Goal: Task Accomplishment & Management: Use online tool/utility

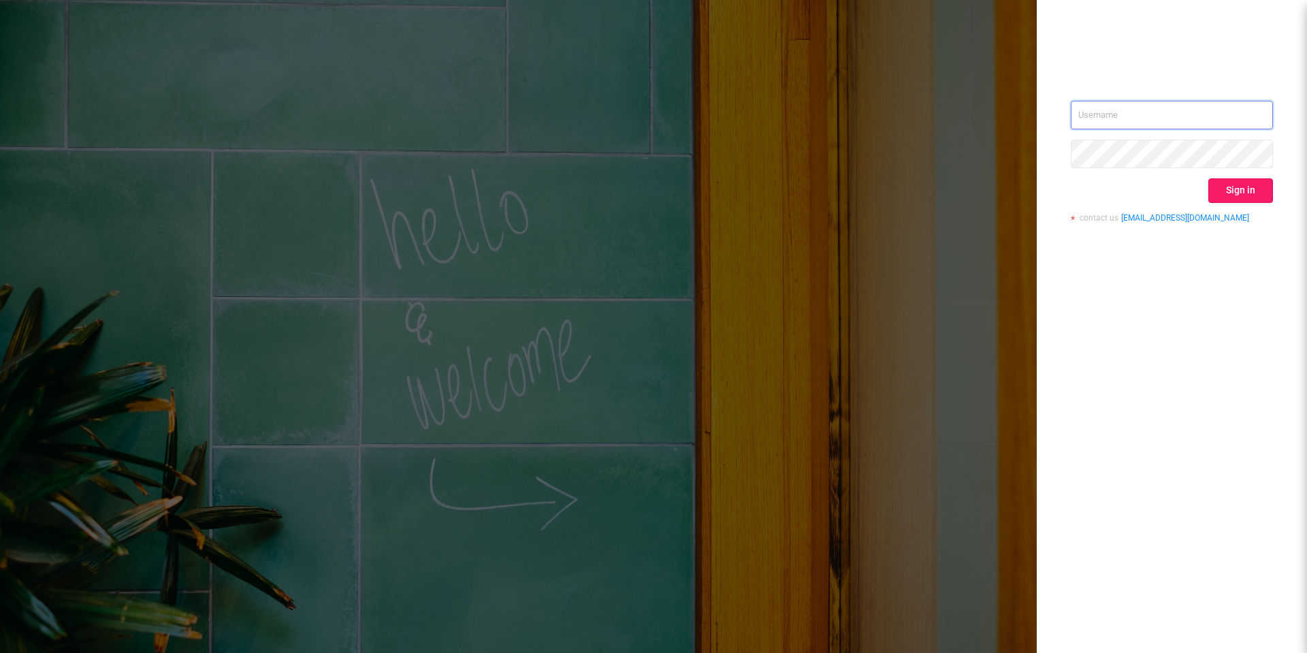
type input "[EMAIL_ADDRESS][DOMAIN_NAME]"
click at [1259, 192] on button "Sign in" at bounding box center [1240, 190] width 65 height 24
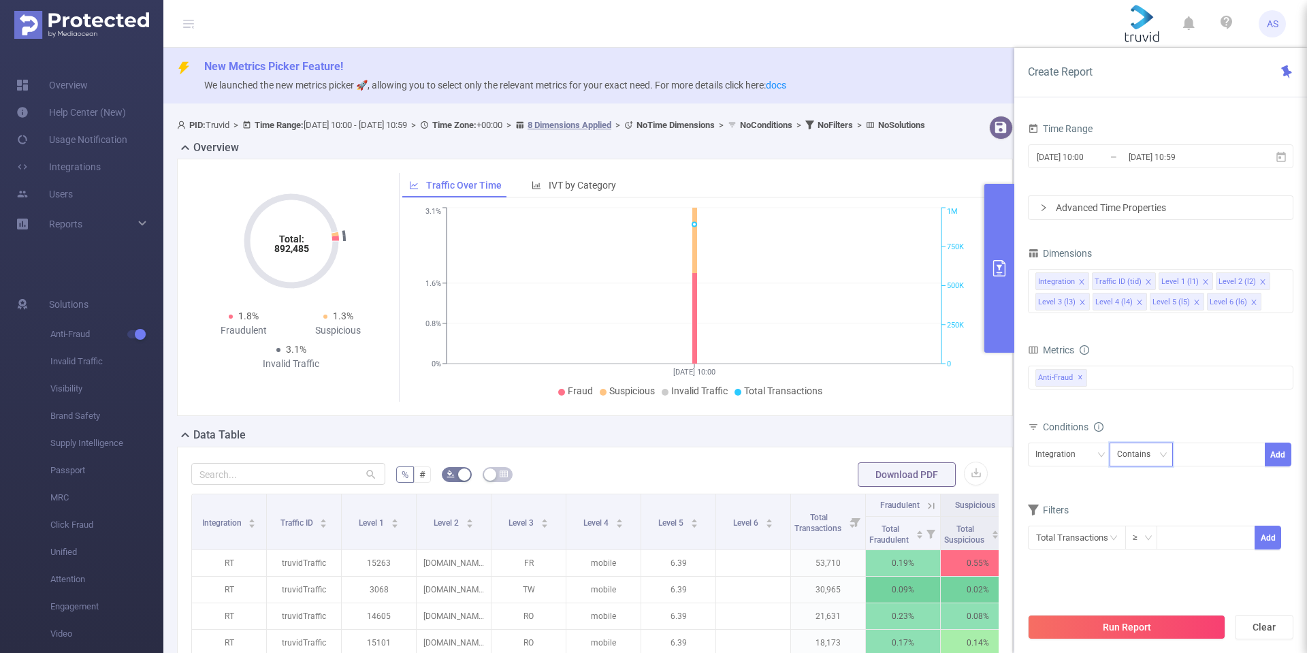
click at [1148, 451] on div "Contains" at bounding box center [1138, 454] width 43 height 22
click at [1101, 206] on div "Advanced Time Properties" at bounding box center [1160, 207] width 264 height 23
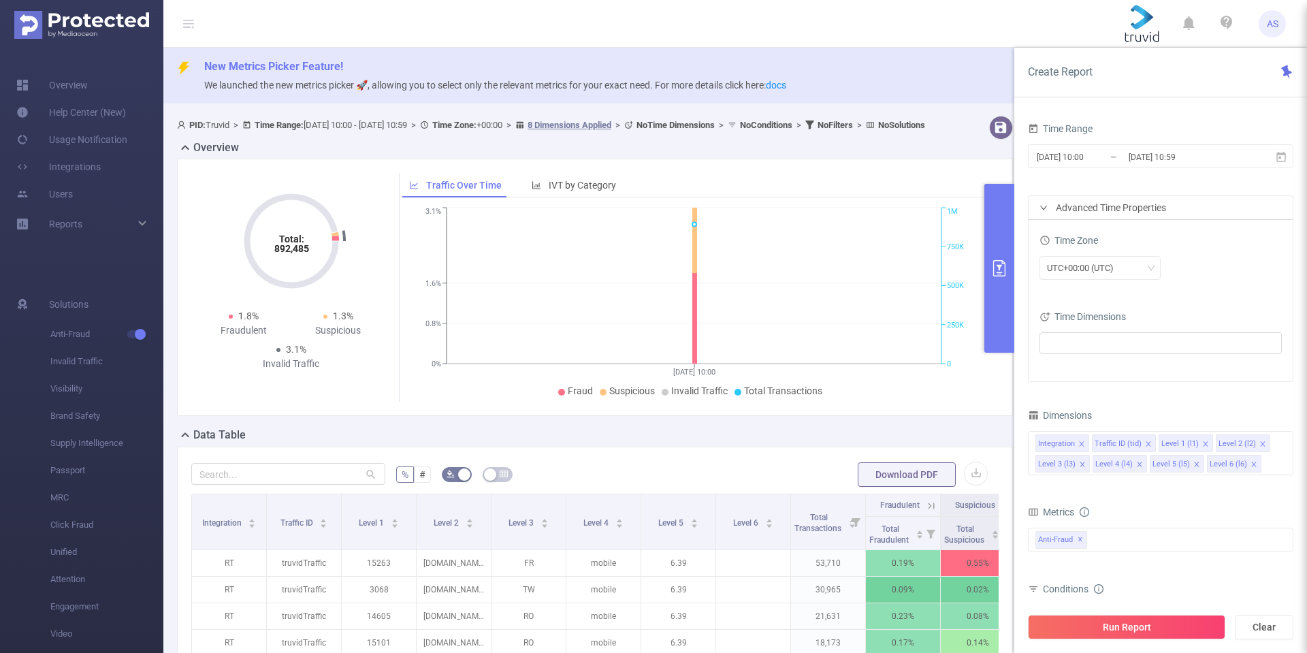
click at [1101, 206] on div "Advanced Time Properties" at bounding box center [1160, 207] width 264 height 23
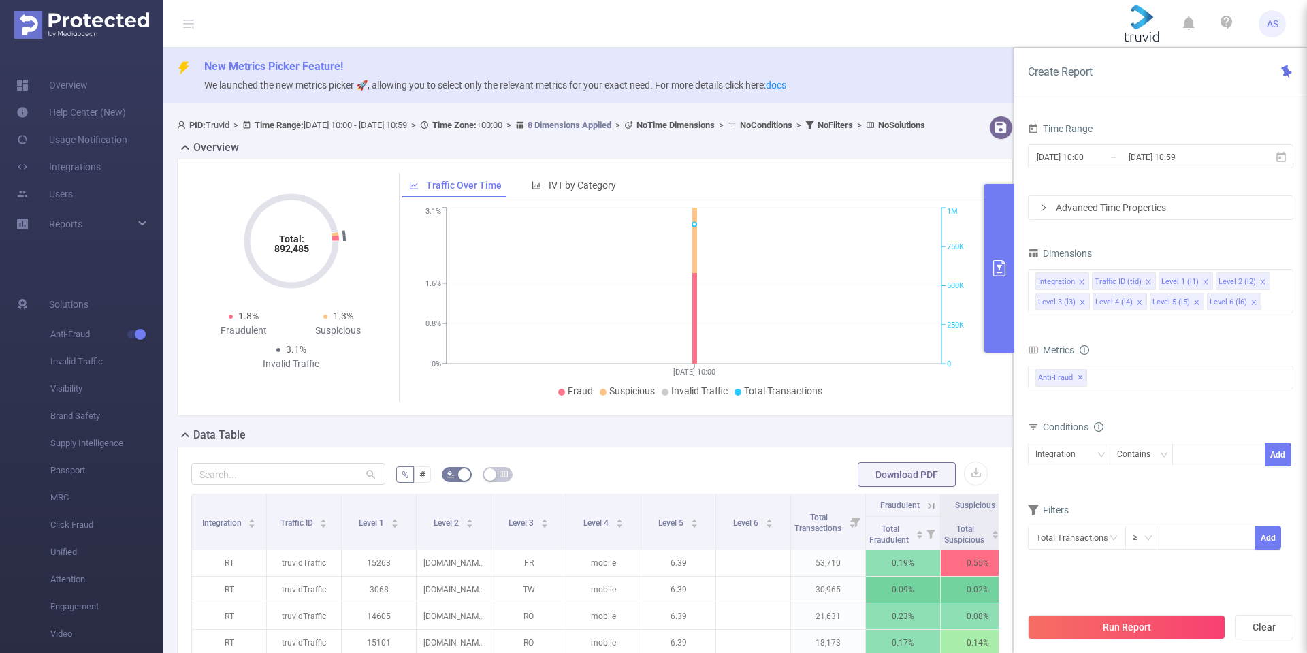
click at [1101, 206] on div "Advanced Time Properties" at bounding box center [1160, 207] width 264 height 23
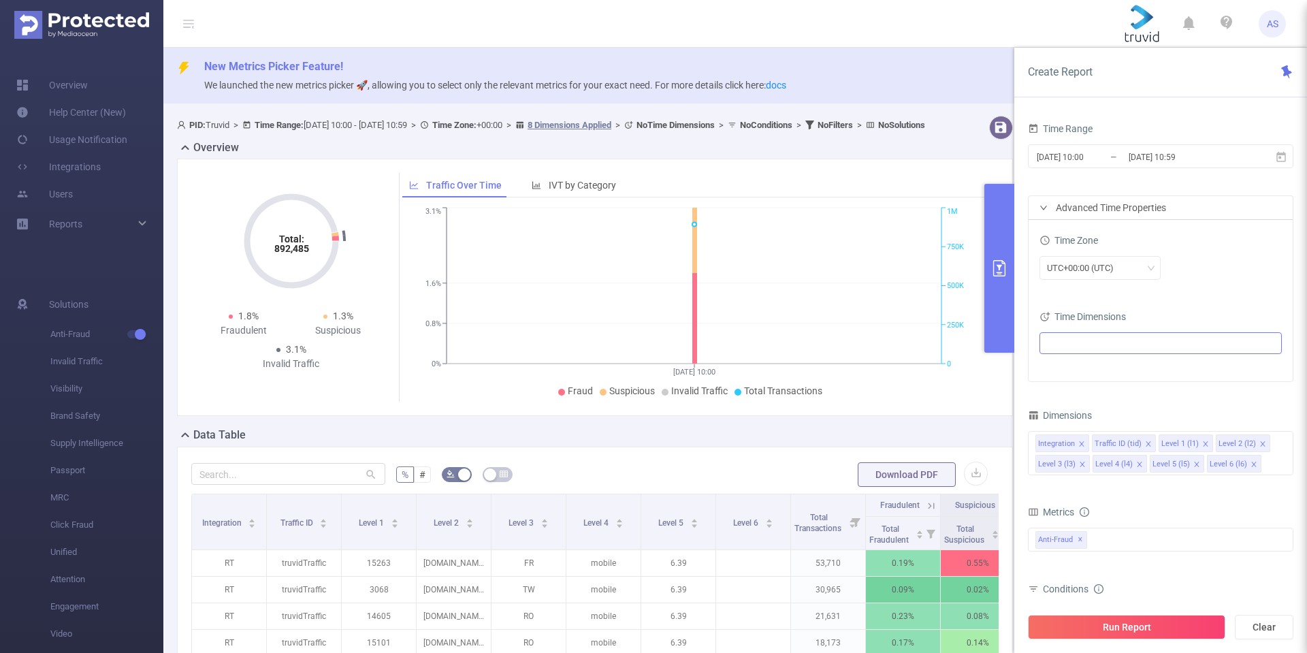
click at [1075, 339] on ul at bounding box center [1155, 343] width 224 height 20
click at [1067, 366] on span at bounding box center [1063, 368] width 11 height 11
click at [1051, 393] on icon "icon: caret-down" at bounding box center [1050, 392] width 7 height 7
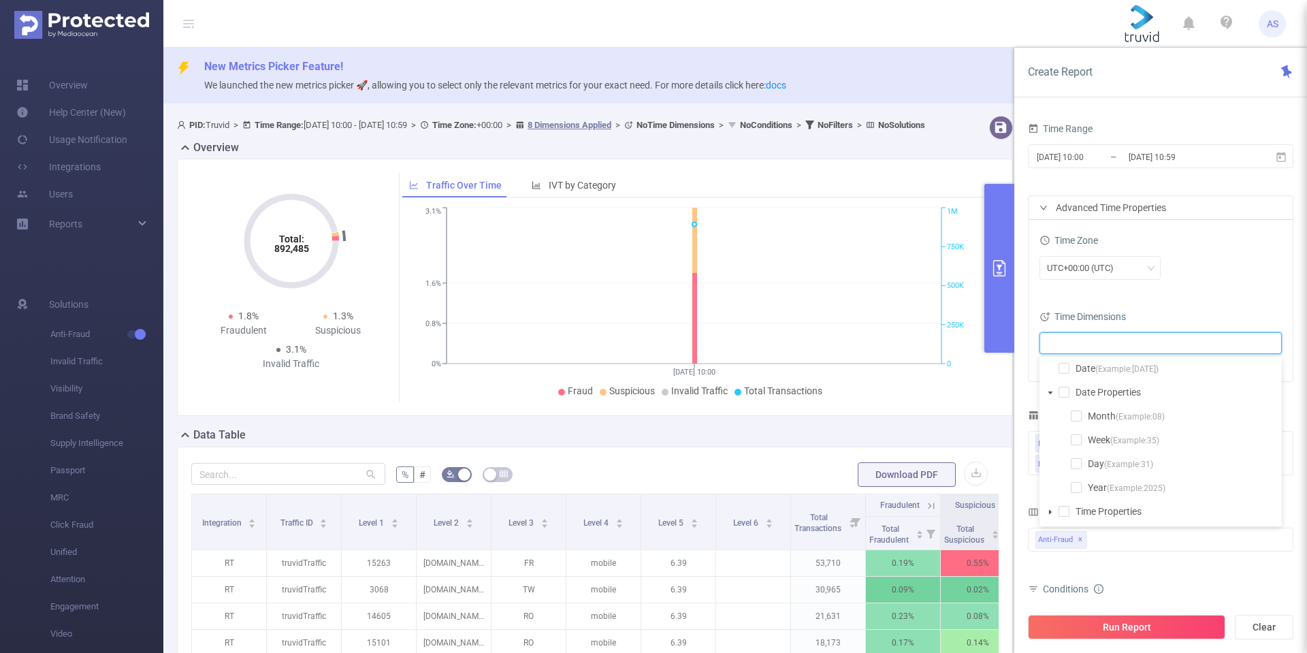
click at [1051, 393] on icon "icon: caret-down" at bounding box center [1050, 392] width 7 height 7
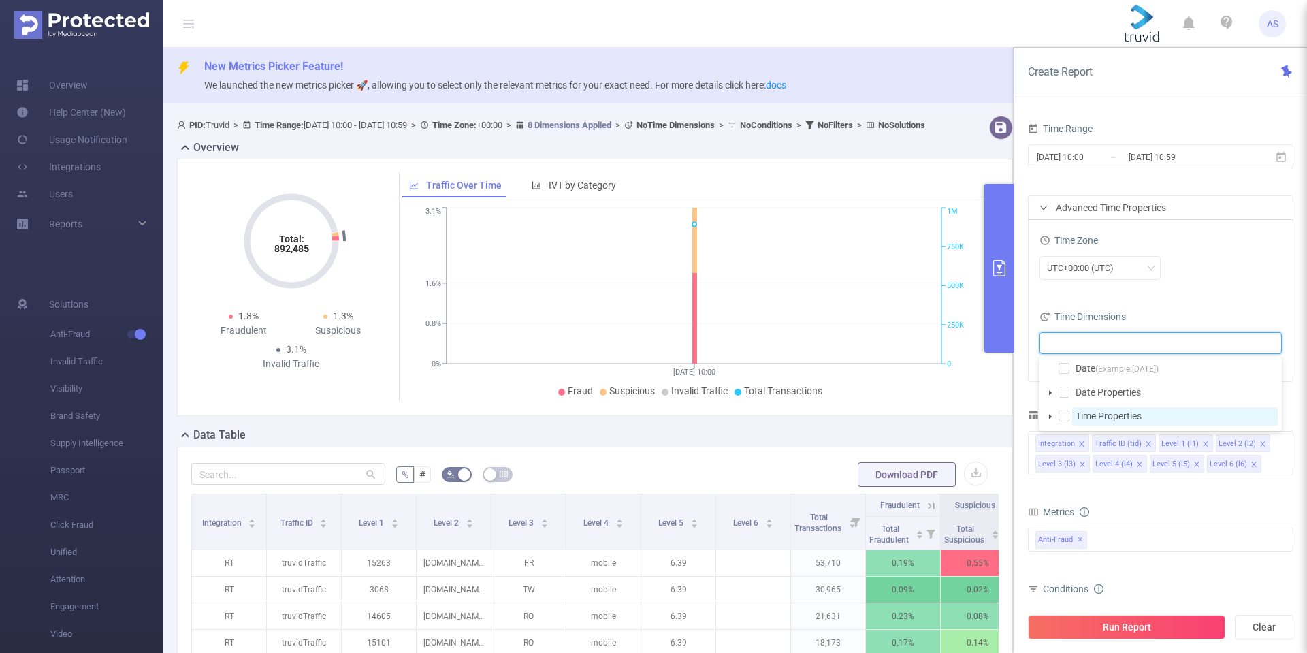
click at [1090, 414] on span "Time Properties" at bounding box center [1108, 415] width 66 height 11
click at [1065, 416] on span at bounding box center [1063, 415] width 11 height 11
click at [1054, 417] on span at bounding box center [1050, 416] width 16 height 16
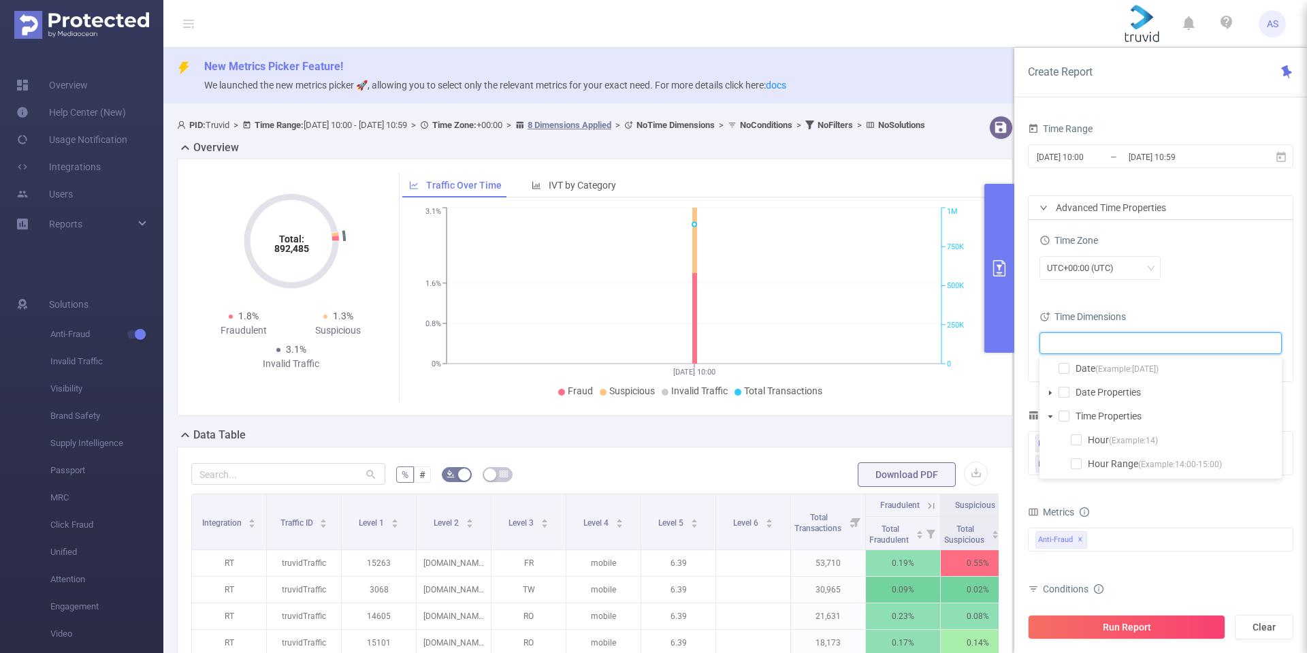
click at [1049, 415] on icon "icon: caret-down" at bounding box center [1050, 416] width 5 height 3
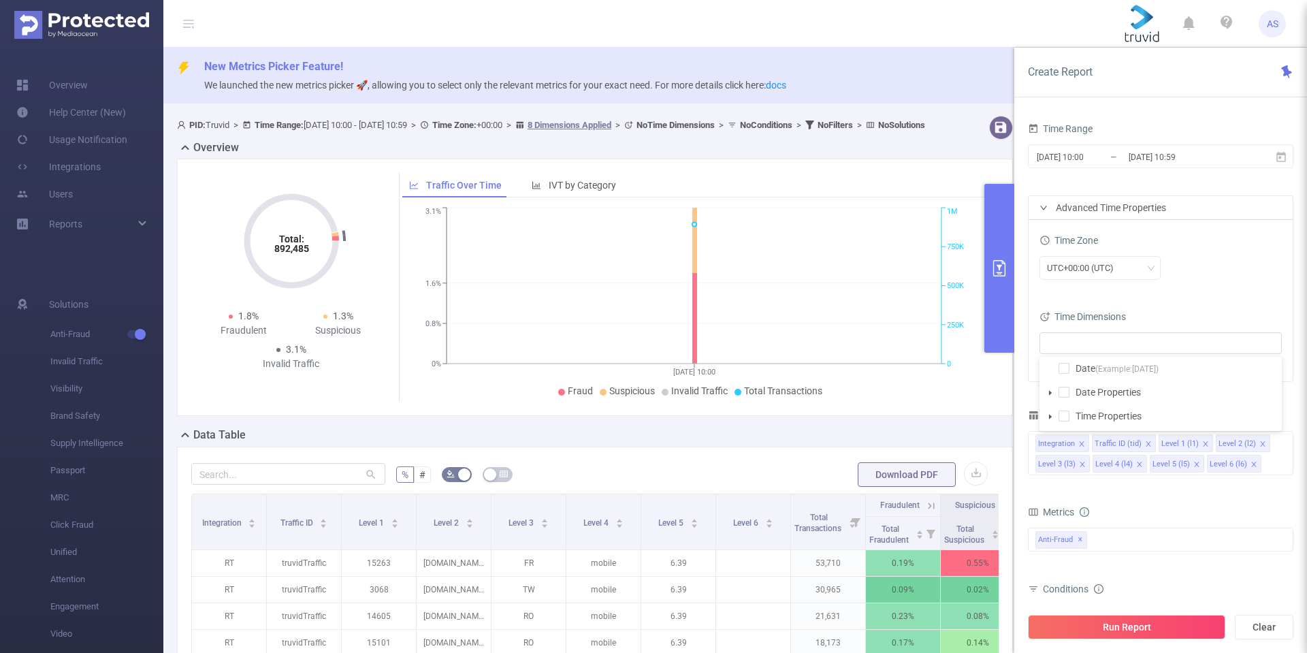
click at [1191, 279] on div "UTC+00:00 (UTC)" at bounding box center [1160, 268] width 242 height 24
click at [1129, 203] on div "Advanced Time Properties" at bounding box center [1160, 207] width 264 height 23
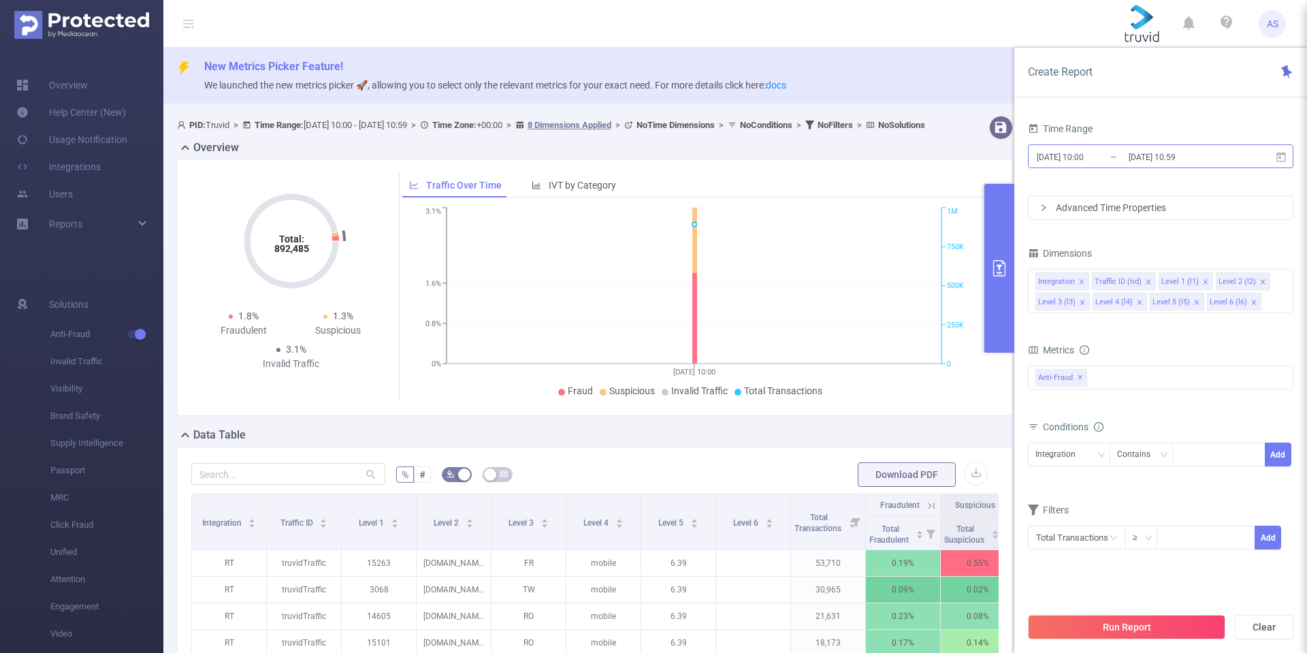
click at [1105, 153] on input "[DATE] 10:00" at bounding box center [1090, 157] width 110 height 18
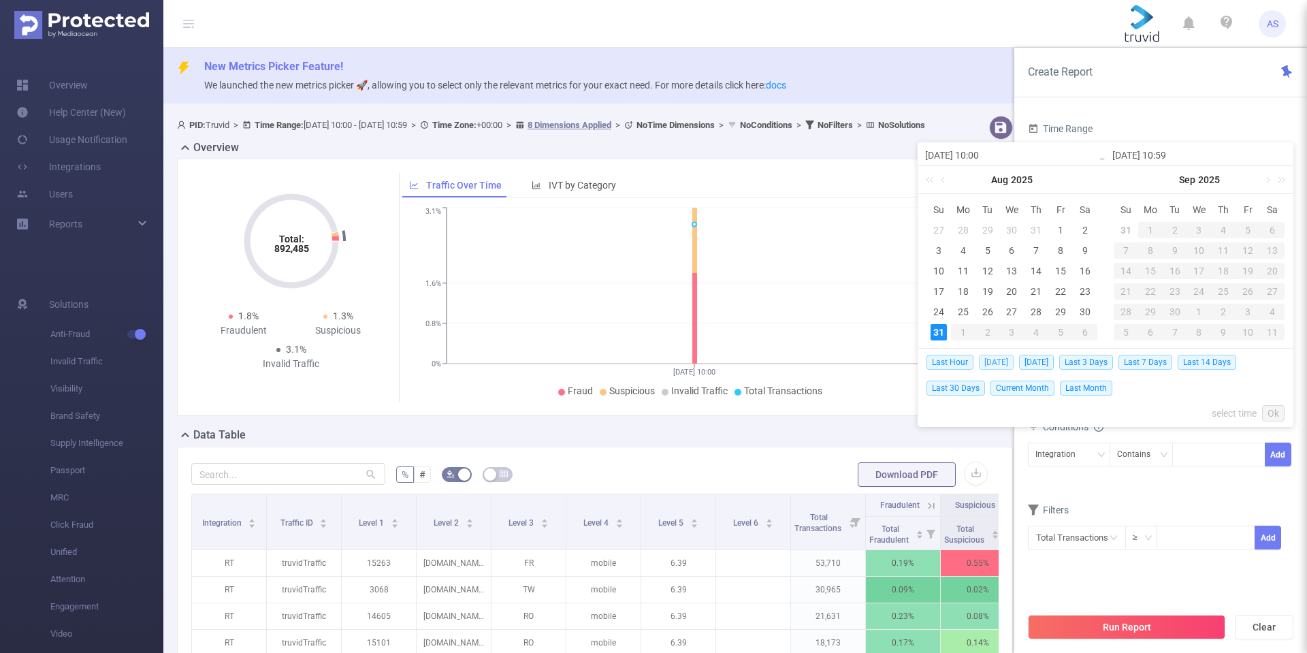
click at [999, 362] on span "[DATE]" at bounding box center [996, 362] width 35 height 15
type input "[DATE] 00:00"
type input "[DATE] 23:59"
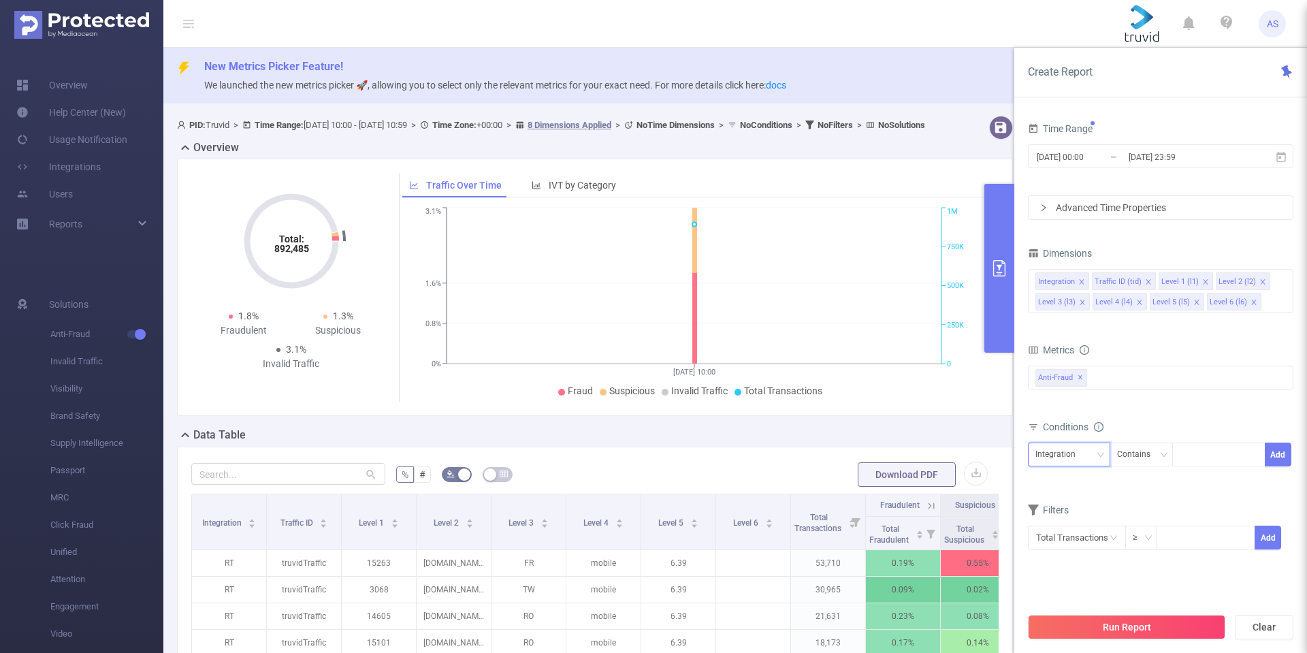
click at [1080, 455] on div "Integration" at bounding box center [1060, 454] width 50 height 22
click at [1100, 540] on input "text" at bounding box center [1077, 537] width 98 height 24
click at [1193, 541] on input at bounding box center [1205, 536] width 97 height 20
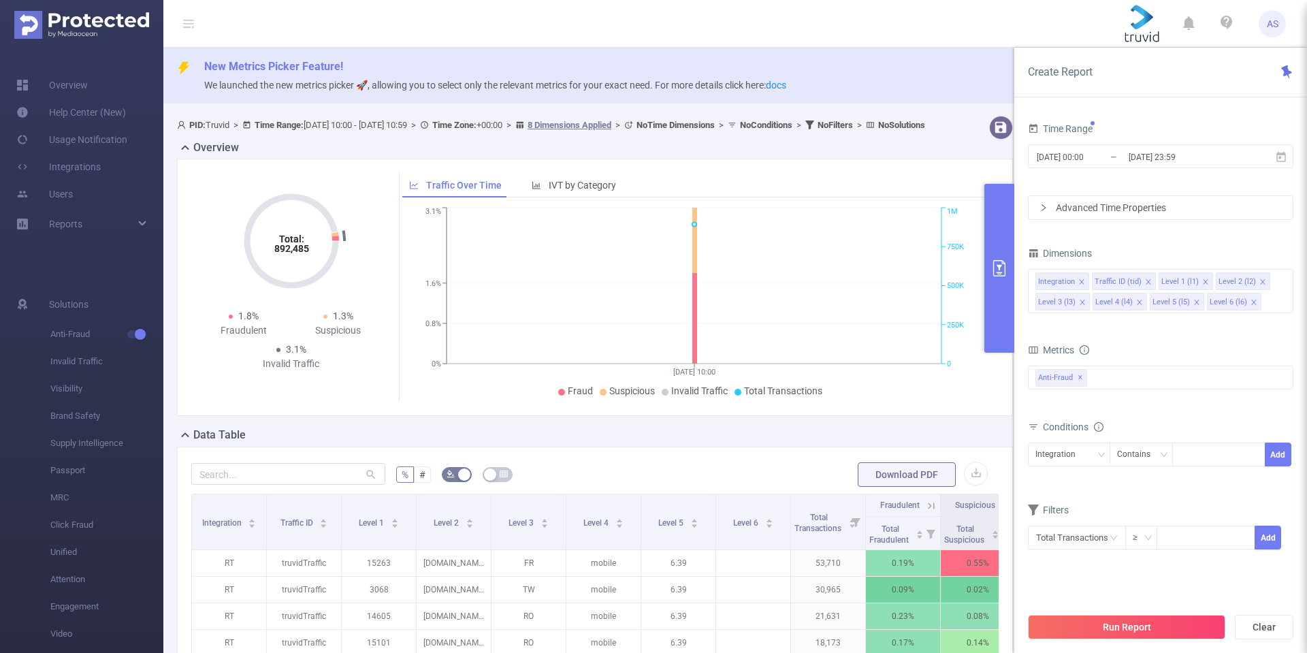
click at [1124, 497] on form "Dimensions Integration Traffic ID (tid) Level 1 (l1) Level 2 (l2) Level 3 (l3) …" at bounding box center [1160, 405] width 265 height 323
click at [1092, 85] on div "Create Report" at bounding box center [1160, 73] width 293 height 50
click at [1132, 627] on button "Run Report" at bounding box center [1126, 627] width 197 height 24
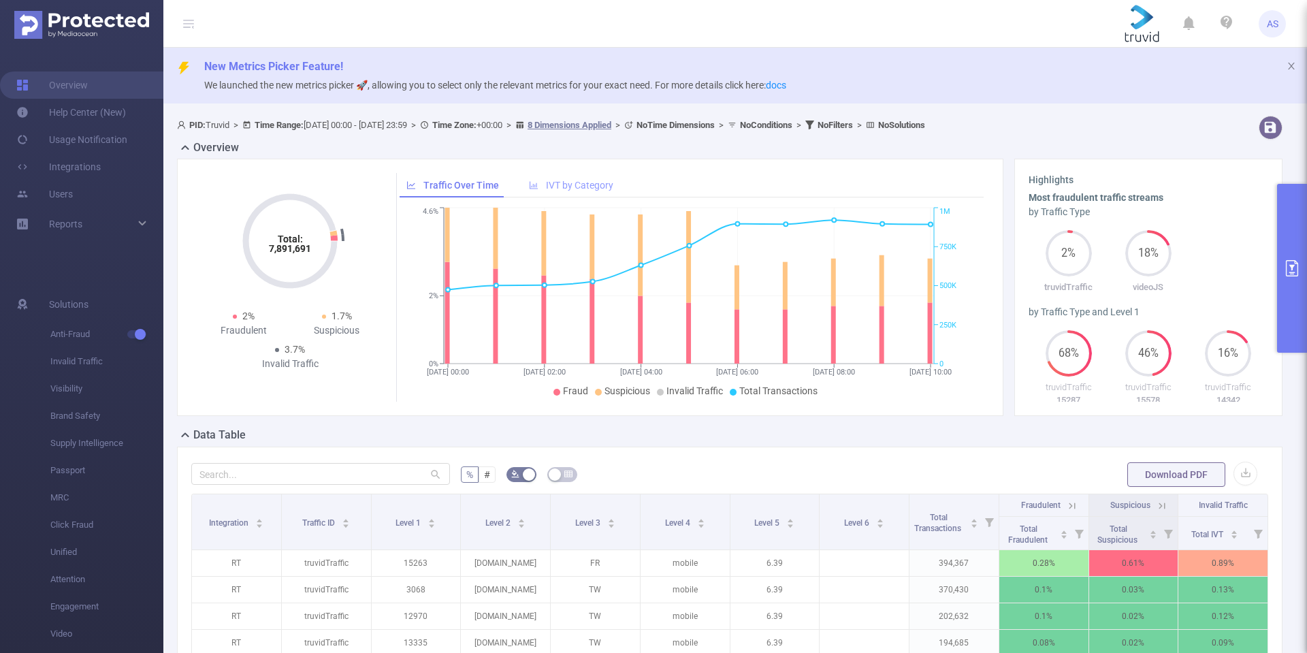
click at [571, 182] on span "IVT by Category" at bounding box center [579, 185] width 67 height 11
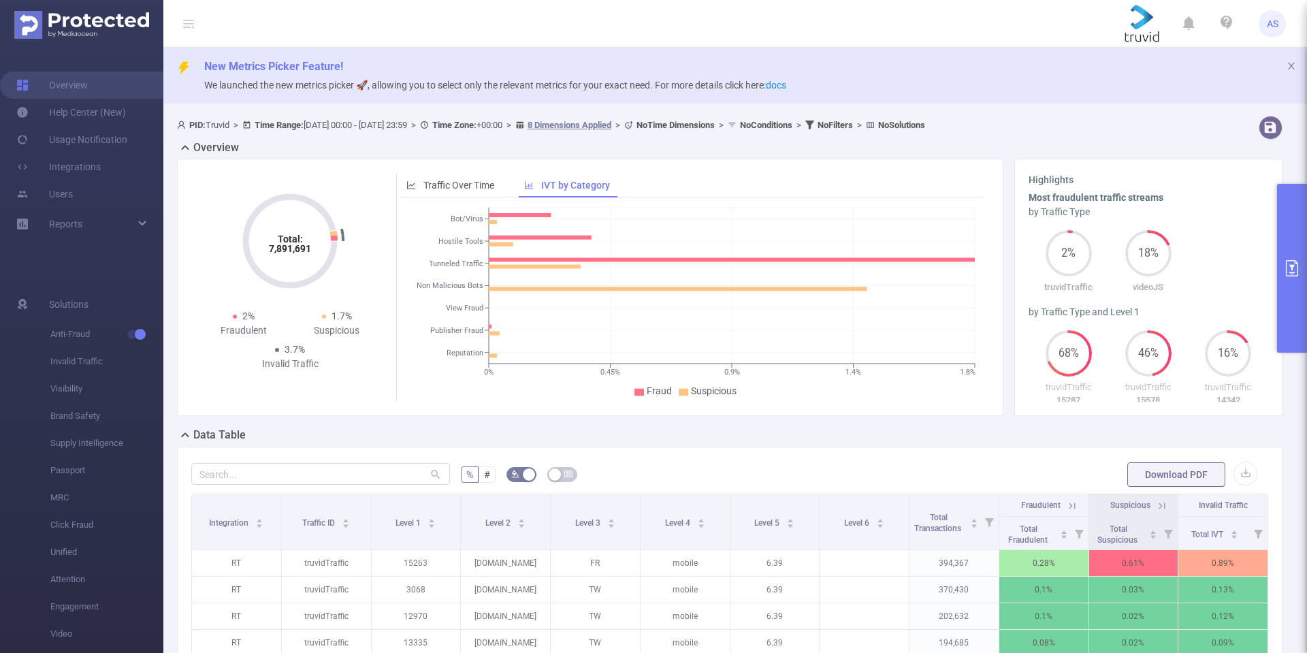
click at [304, 127] on b "Time Range:" at bounding box center [279, 125] width 49 height 10
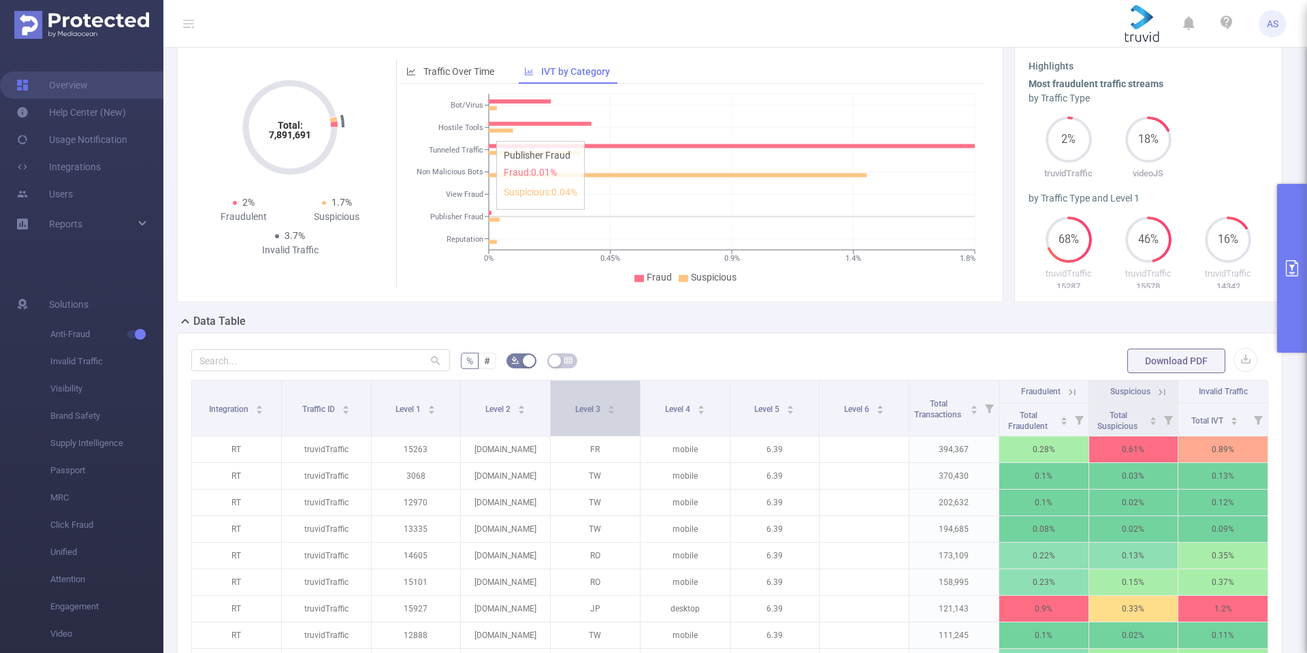
scroll to position [272, 0]
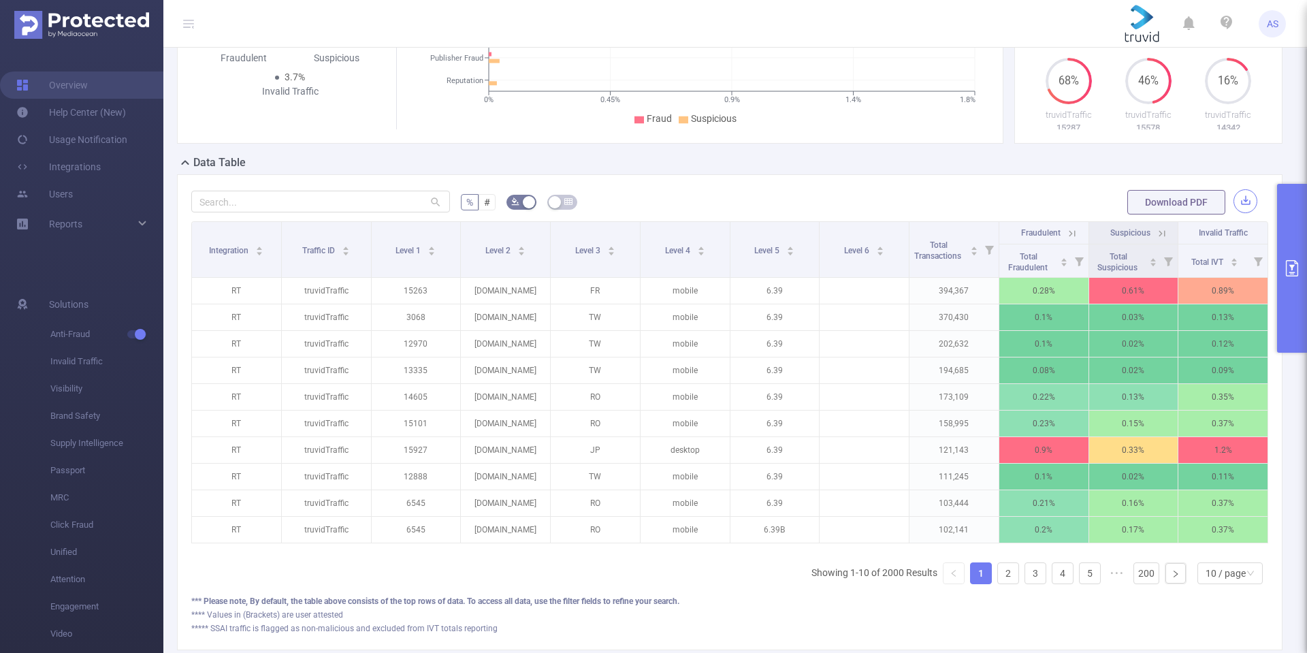
click at [1233, 197] on button "button" at bounding box center [1245, 201] width 24 height 24
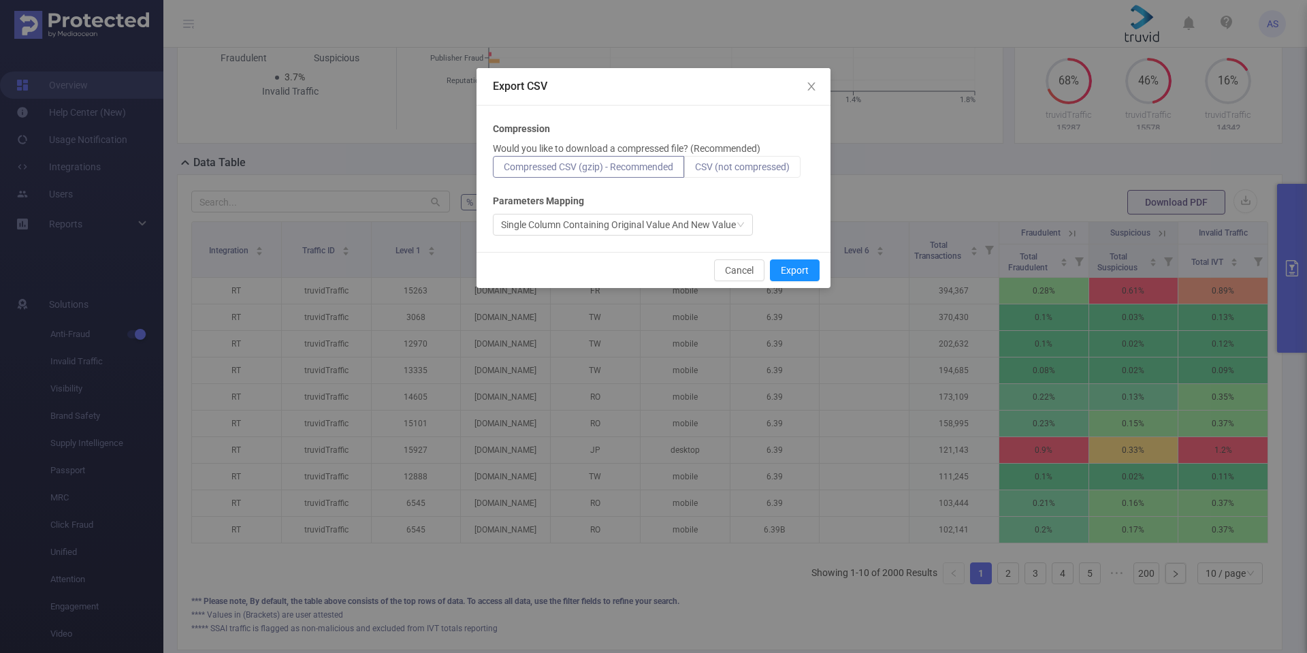
click at [749, 168] on span "CSV (not compressed)" at bounding box center [742, 166] width 95 height 11
click at [695, 170] on input "CSV (not compressed)" at bounding box center [695, 170] width 0 height 0
click at [632, 163] on span "Compressed CSV (gzip) - Recommended" at bounding box center [588, 166] width 169 height 11
click at [504, 170] on input "Compressed CSV (gzip) - Recommended" at bounding box center [504, 170] width 0 height 0
click at [632, 163] on span "Compressed CSV (gzip) - Recommended" at bounding box center [588, 166] width 169 height 11
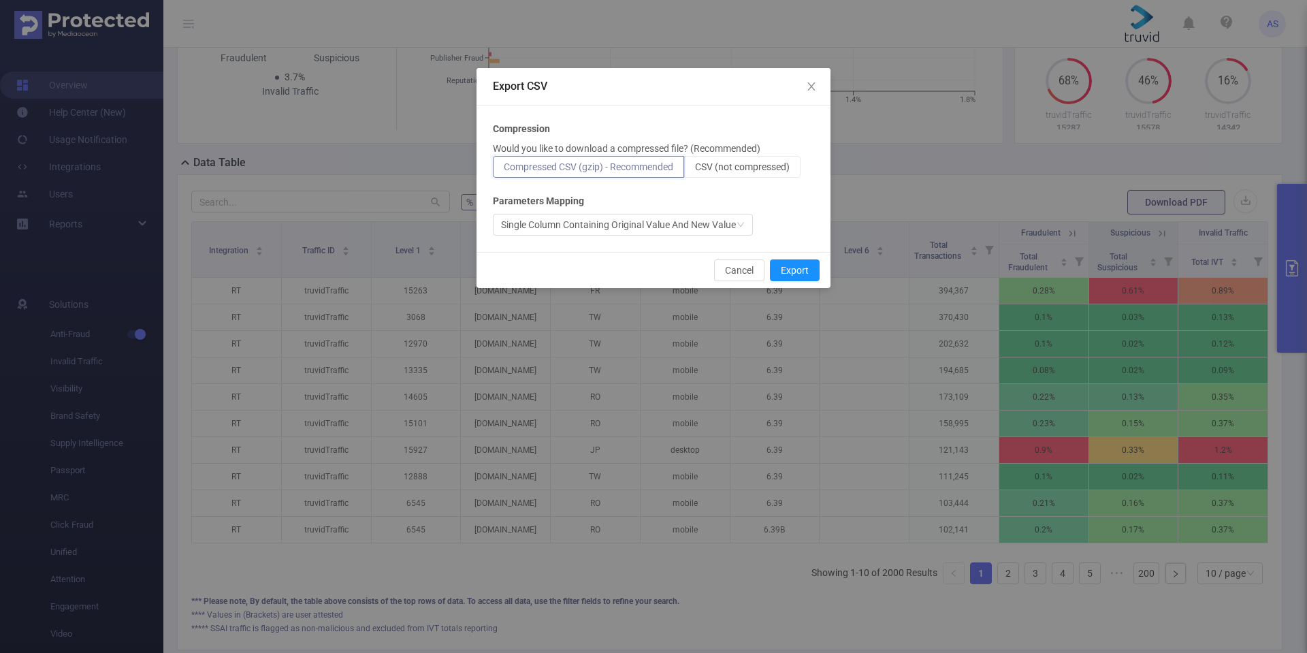
click at [504, 170] on input "Compressed CSV (gzip) - Recommended" at bounding box center [504, 170] width 0 height 0
drag, startPoint x: 810, startPoint y: 267, endPoint x: 767, endPoint y: 406, distance: 144.7
click at [767, 406] on div "Export CSV Compression Would you like to download a compressed file? (Recommend…" at bounding box center [653, 326] width 1307 height 653
click at [763, 391] on div "Export CSV Compression Would you like to download a compressed file? (Recommend…" at bounding box center [653, 326] width 1307 height 653
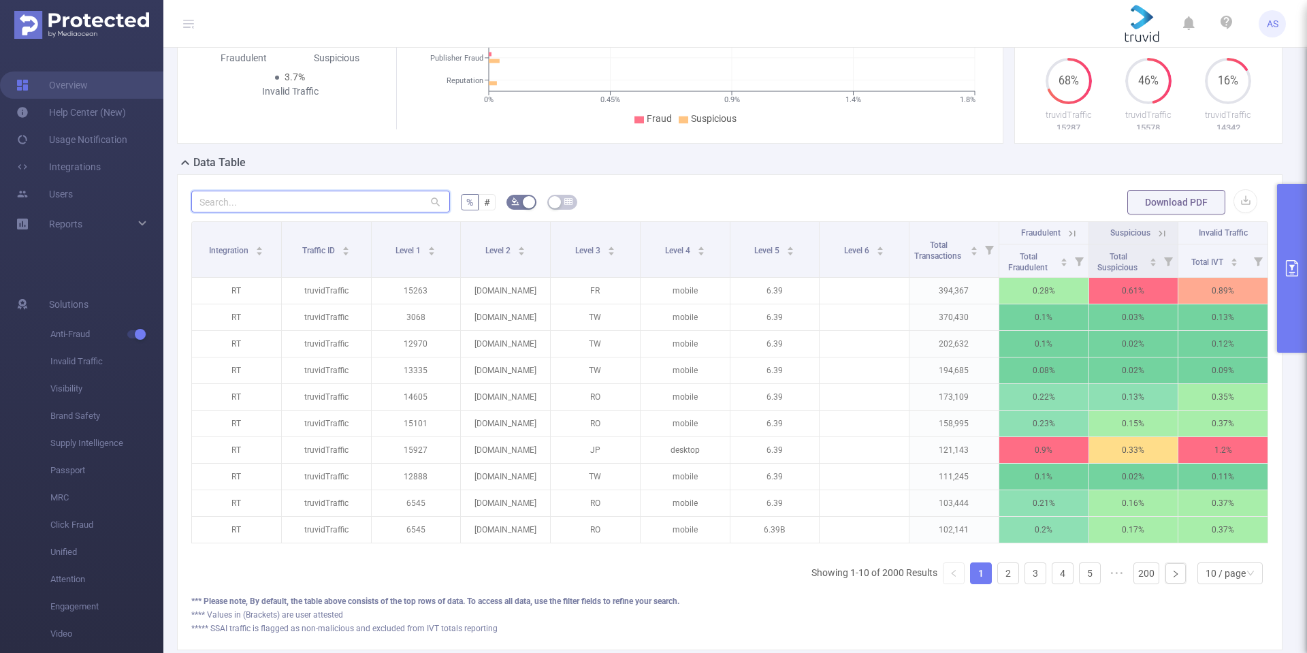
click at [311, 194] on input "text" at bounding box center [320, 202] width 259 height 22
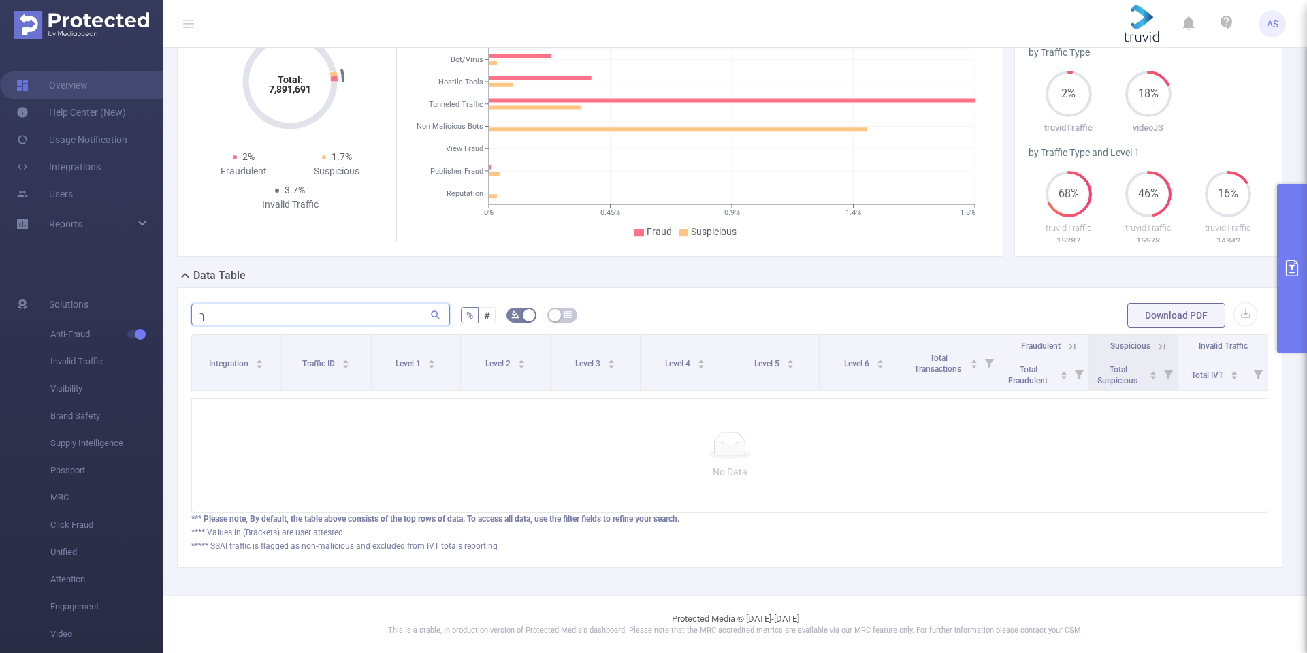
scroll to position [169, 0]
type input "ך"
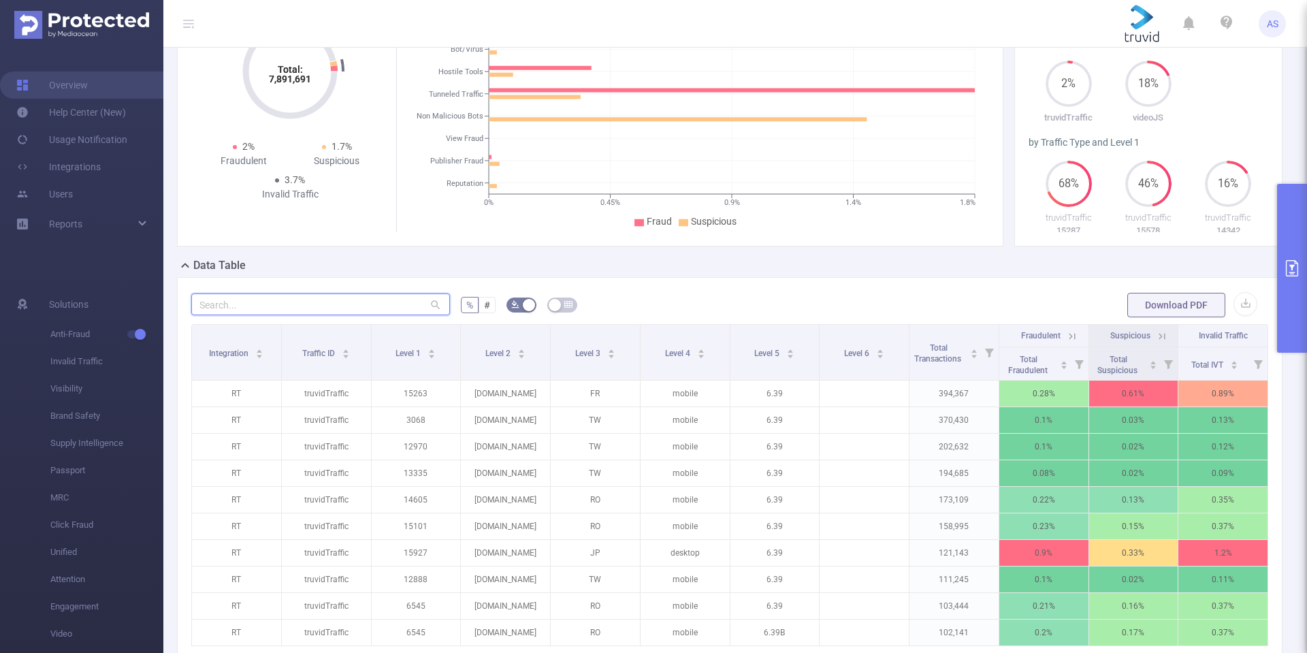
scroll to position [272, 0]
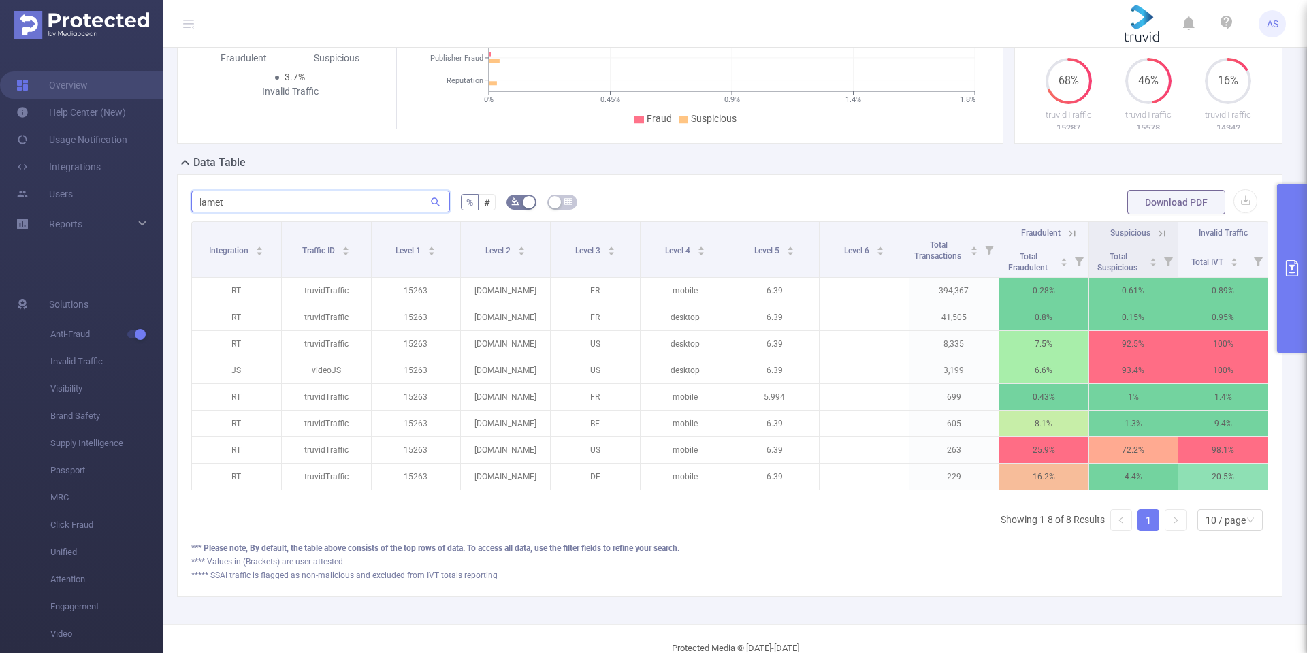
click at [339, 199] on input "lamet" at bounding box center [320, 202] width 259 height 22
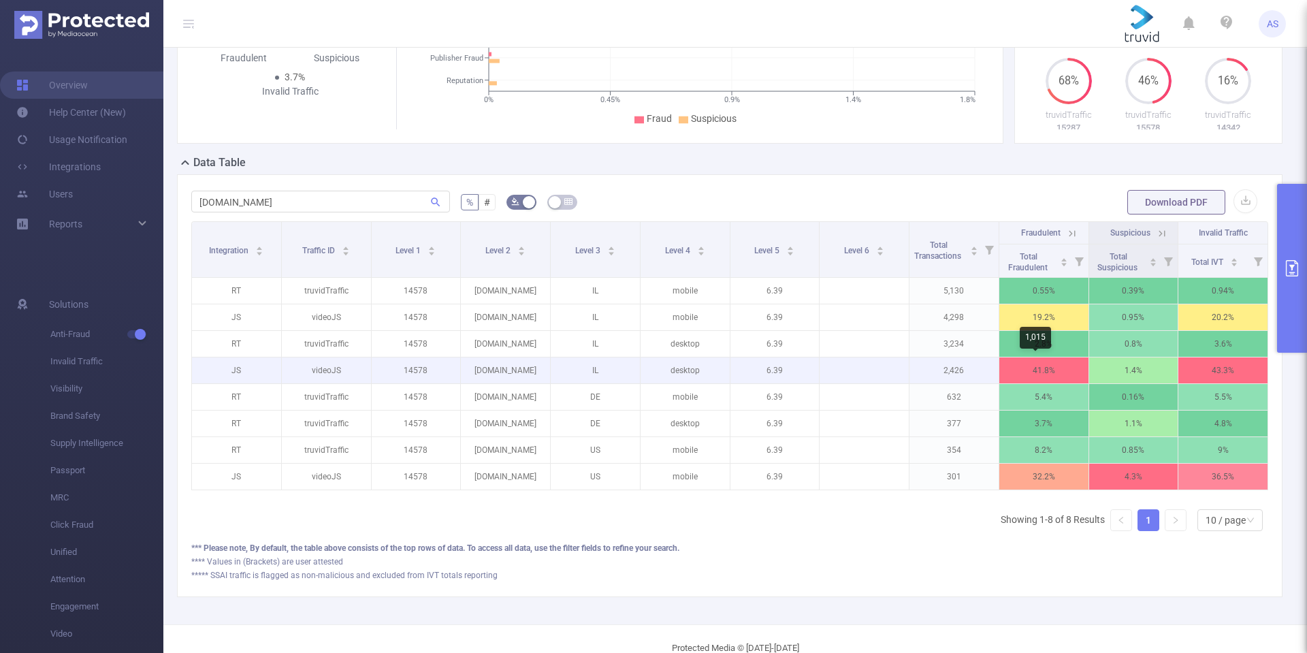
click at [1024, 374] on p "41.8%" at bounding box center [1043, 370] width 89 height 26
click at [853, 370] on p at bounding box center [863, 370] width 89 height 14
drag, startPoint x: 313, startPoint y: 375, endPoint x: 297, endPoint y: 374, distance: 15.7
click at [311, 375] on p "videoJS" at bounding box center [326, 370] width 89 height 26
click at [348, 370] on p "videoJS" at bounding box center [326, 370] width 89 height 26
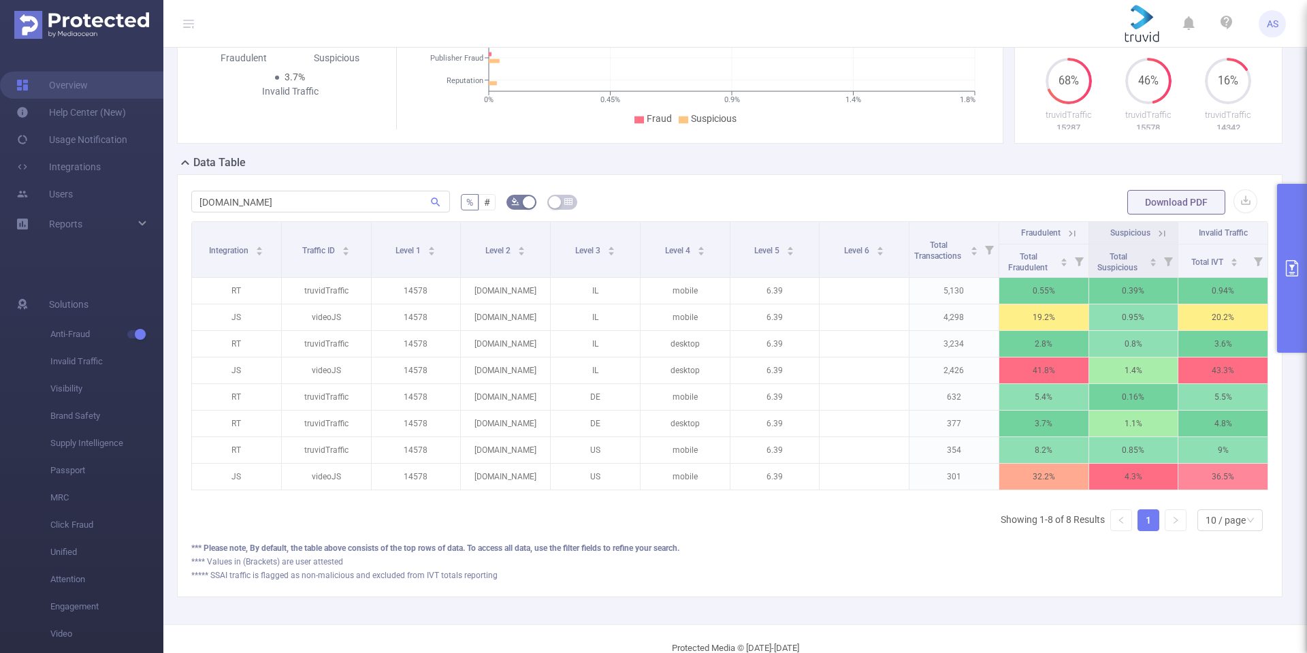
click at [523, 199] on button "button" at bounding box center [521, 202] width 30 height 15
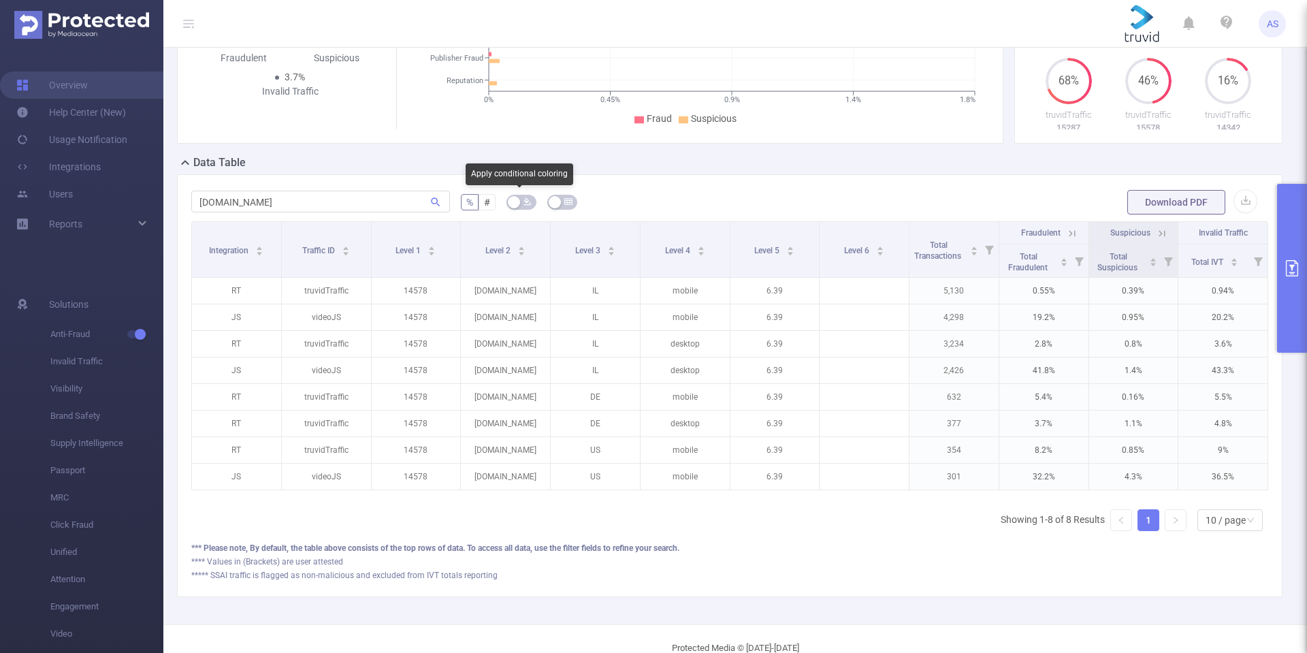
click at [523, 199] on icon "icon: bg-colors" at bounding box center [527, 201] width 8 height 8
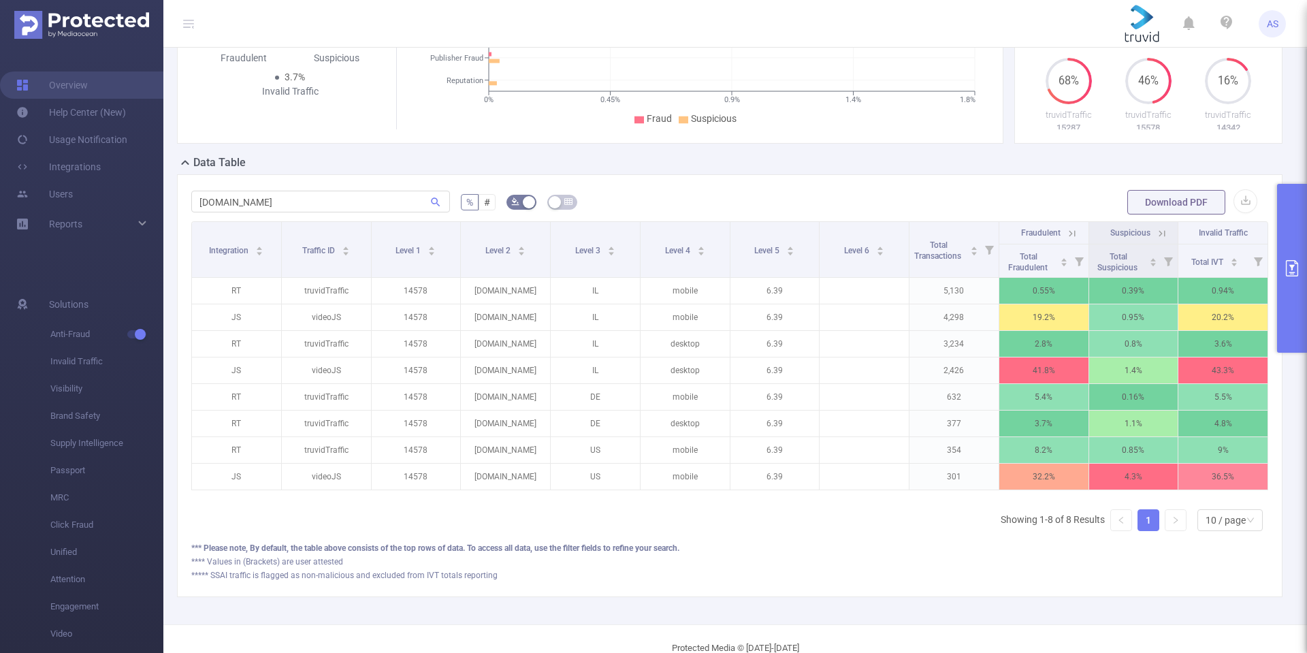
click at [539, 197] on form "[DOMAIN_NAME] % # Download PDF" at bounding box center [729, 202] width 1077 height 27
click at [525, 199] on button "button" at bounding box center [521, 202] width 30 height 15
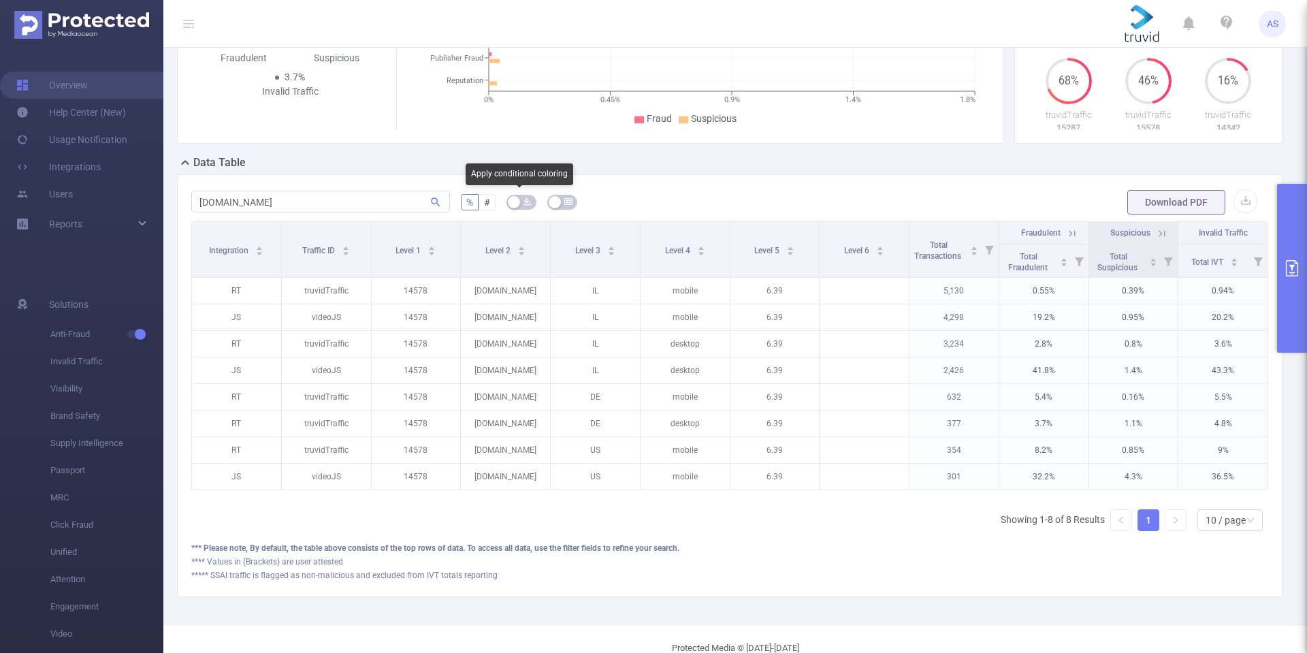
click at [525, 199] on icon "icon: bg-colors" at bounding box center [527, 201] width 8 height 8
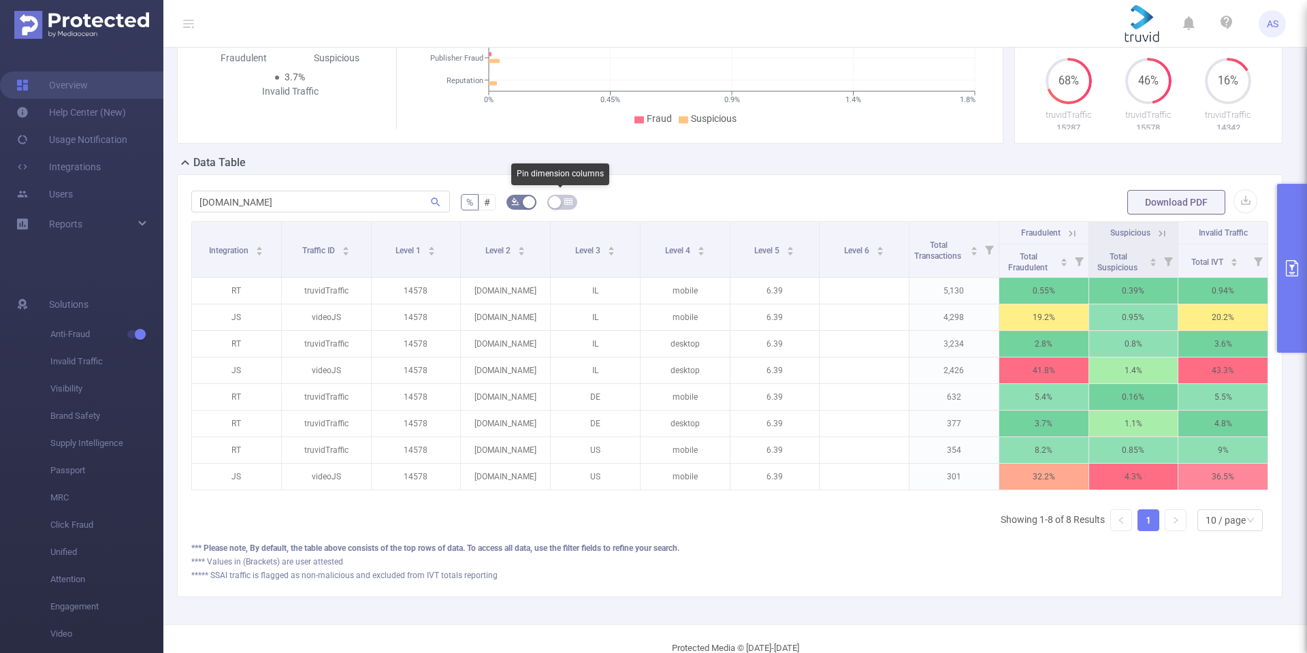
click at [564, 199] on icon "icon: table" at bounding box center [568, 202] width 8 height 6
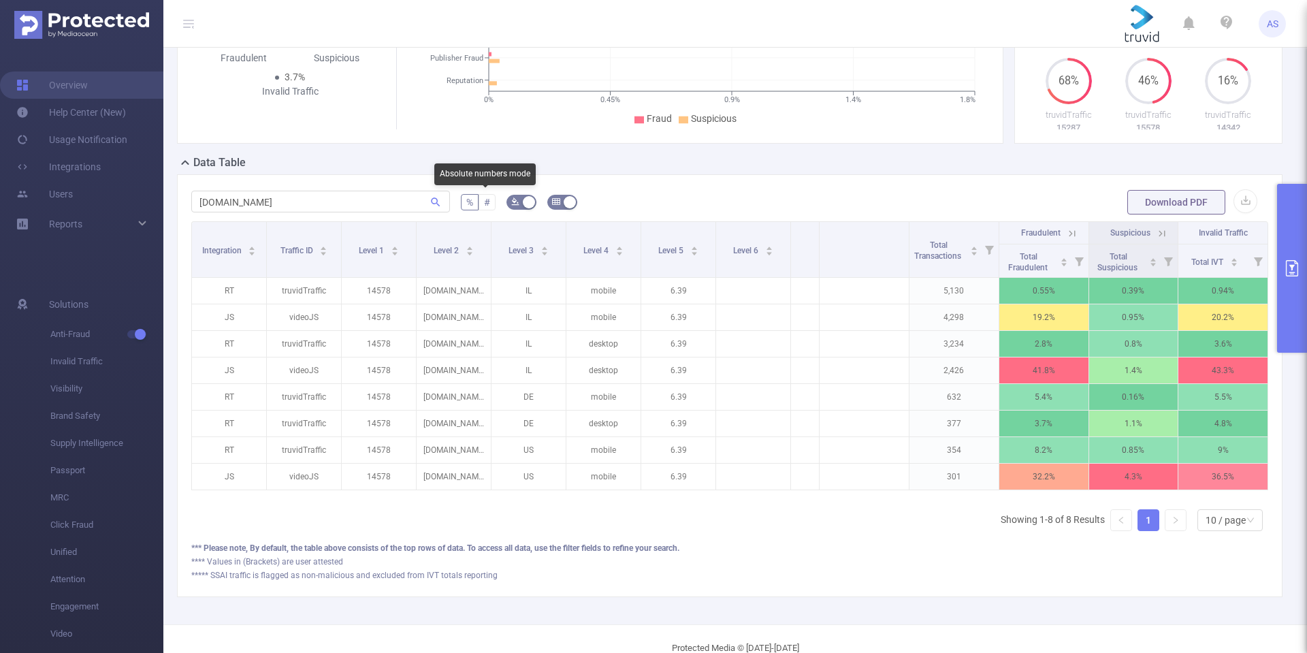
click at [480, 199] on label "#" at bounding box center [486, 202] width 17 height 16
click at [484, 206] on input "#" at bounding box center [484, 206] width 0 height 0
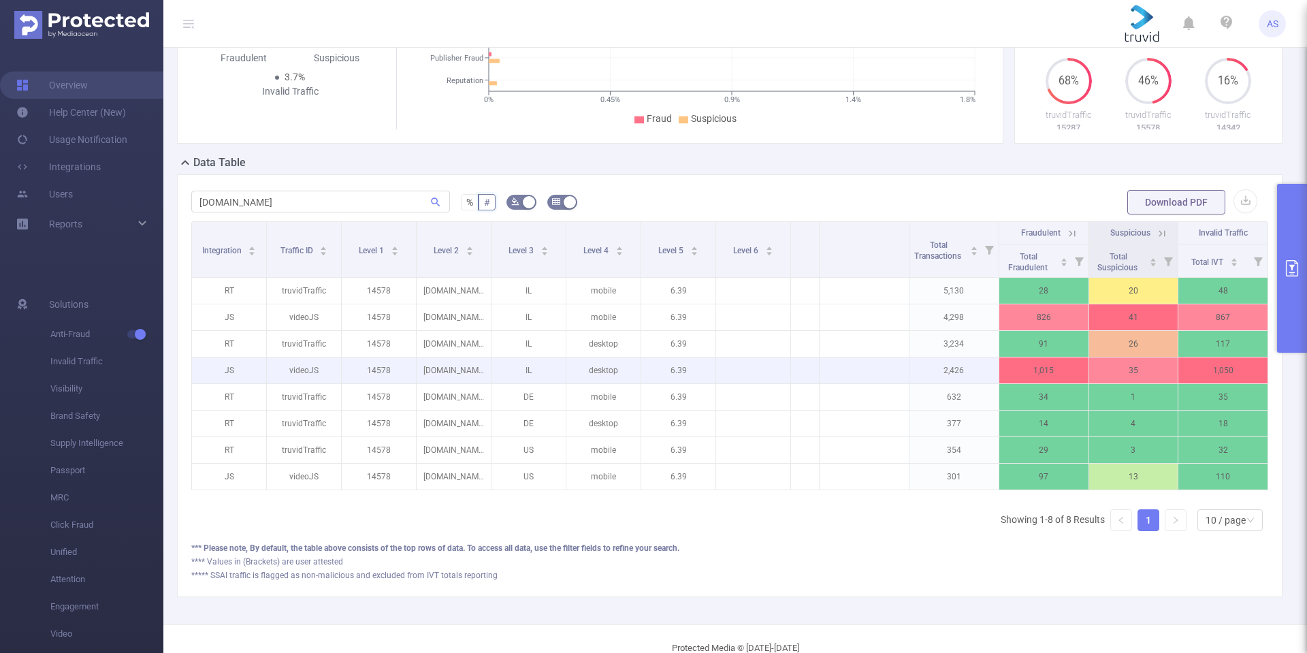
scroll to position [312, 0]
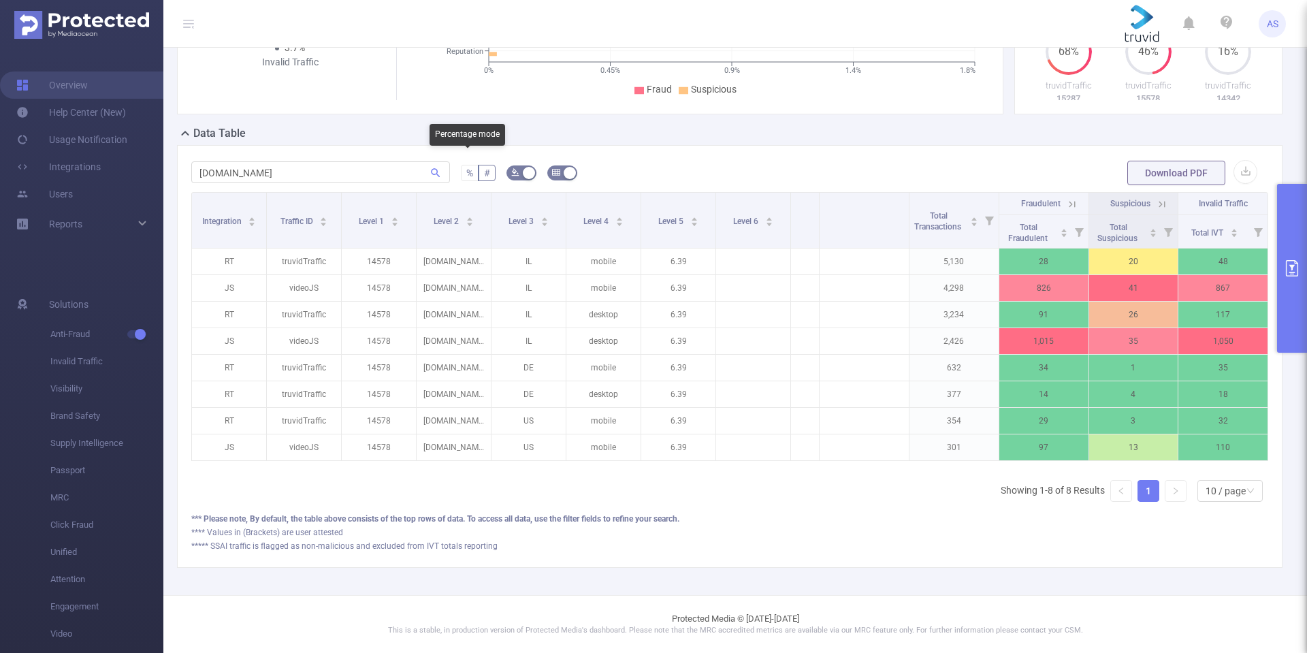
click at [466, 167] on span "%" at bounding box center [469, 172] width 7 height 11
click at [466, 176] on input "%" at bounding box center [466, 176] width 0 height 0
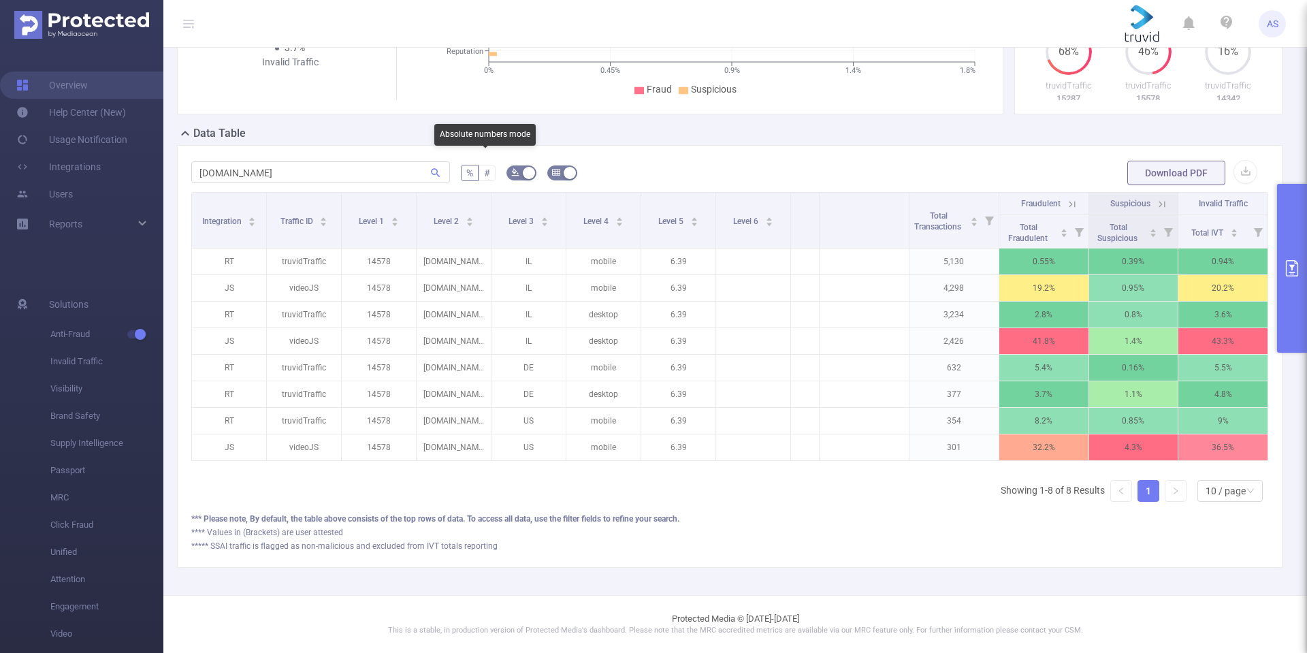
click at [485, 167] on span "#" at bounding box center [487, 172] width 6 height 11
click at [484, 176] on input "#" at bounding box center [484, 176] width 0 height 0
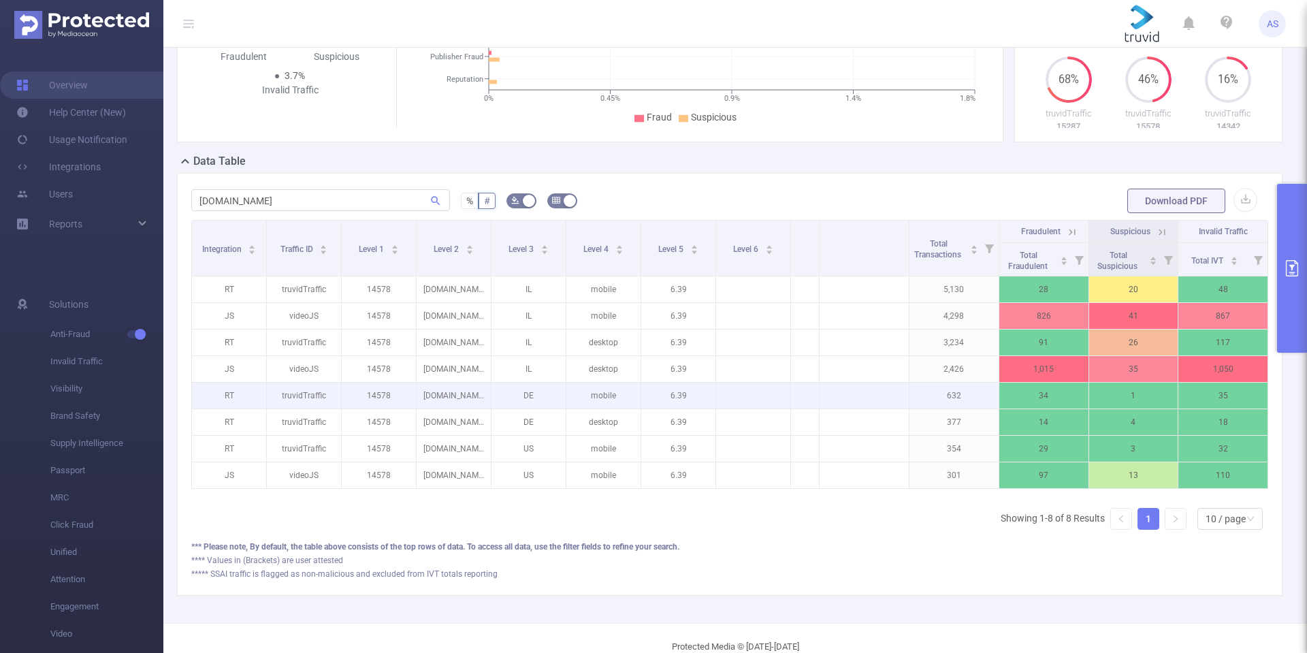
scroll to position [244, 0]
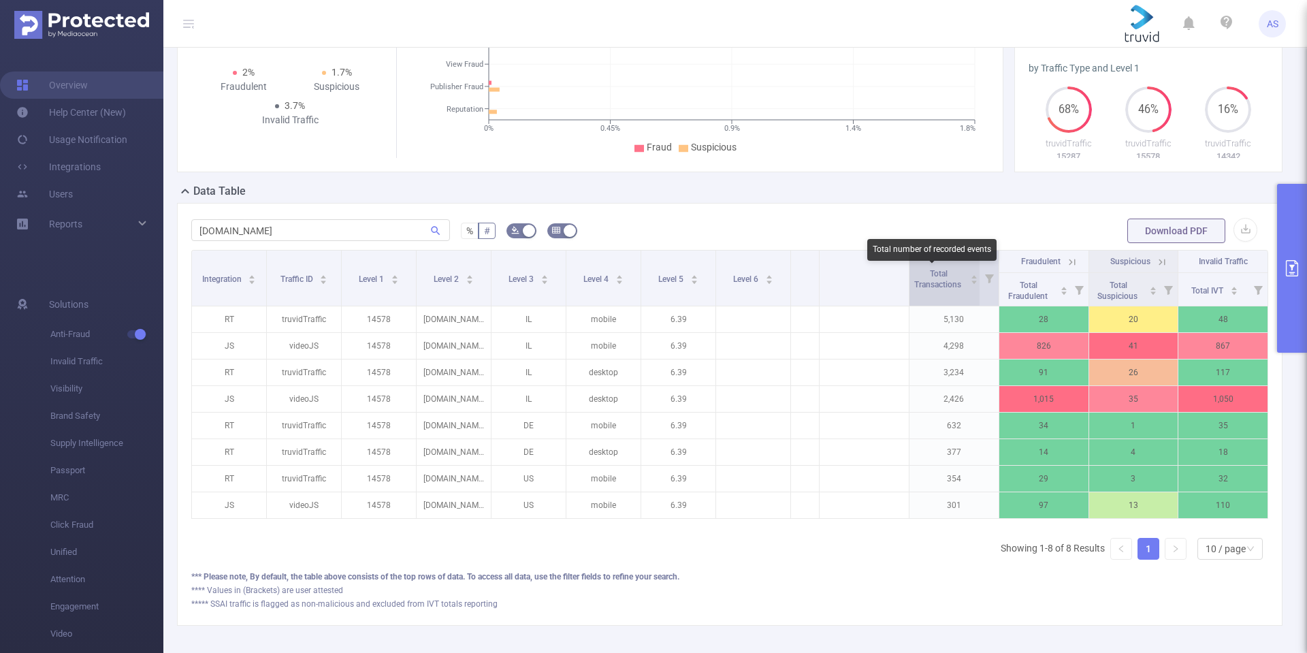
click at [941, 284] on span "Total Transactions" at bounding box center [938, 279] width 49 height 20
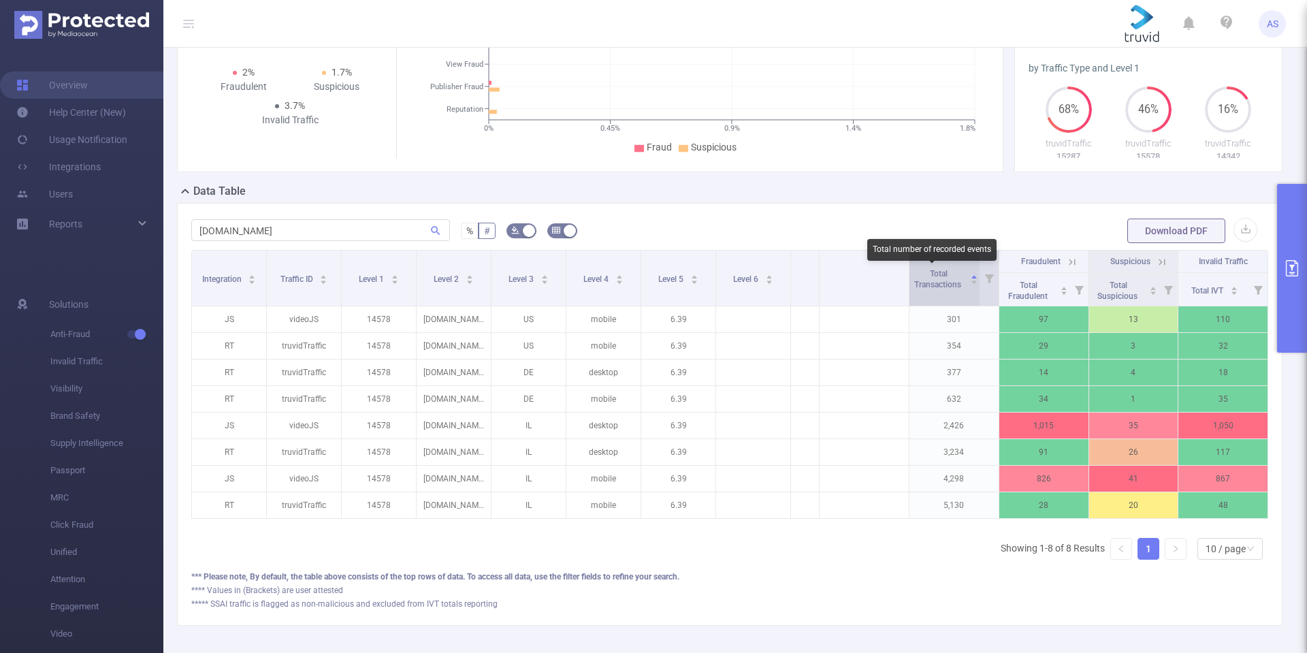
click at [941, 284] on span "Total Transactions" at bounding box center [938, 279] width 49 height 20
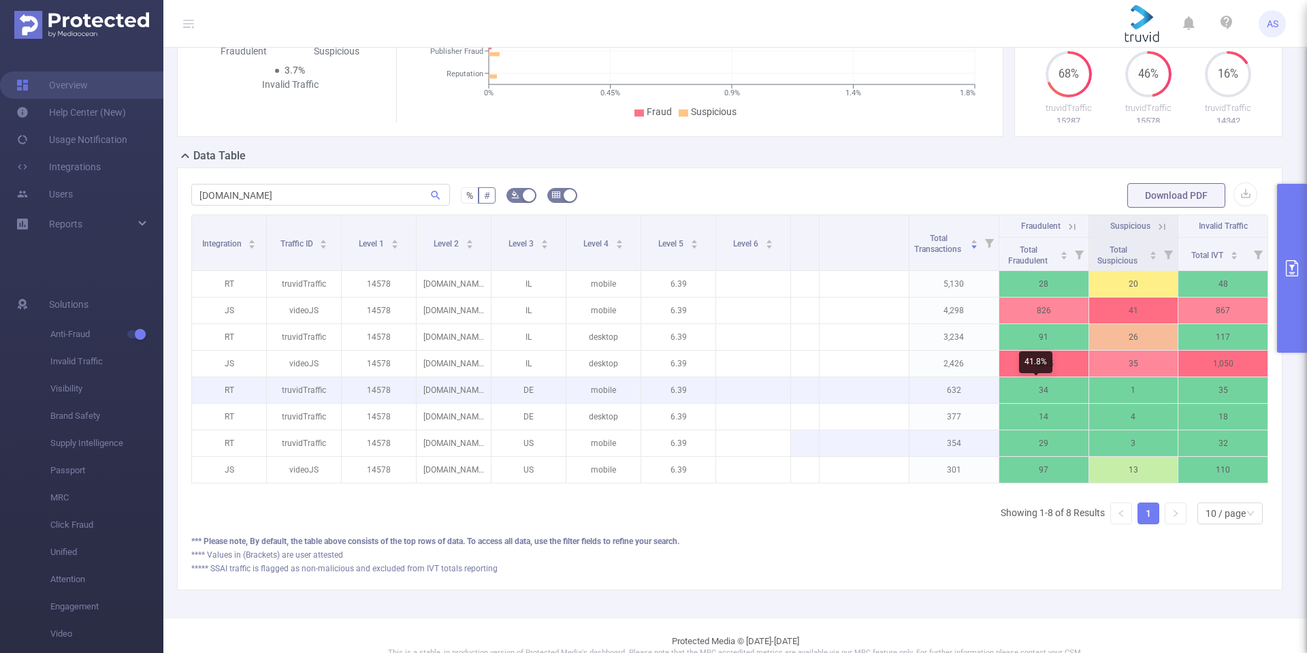
scroll to position [312, 0]
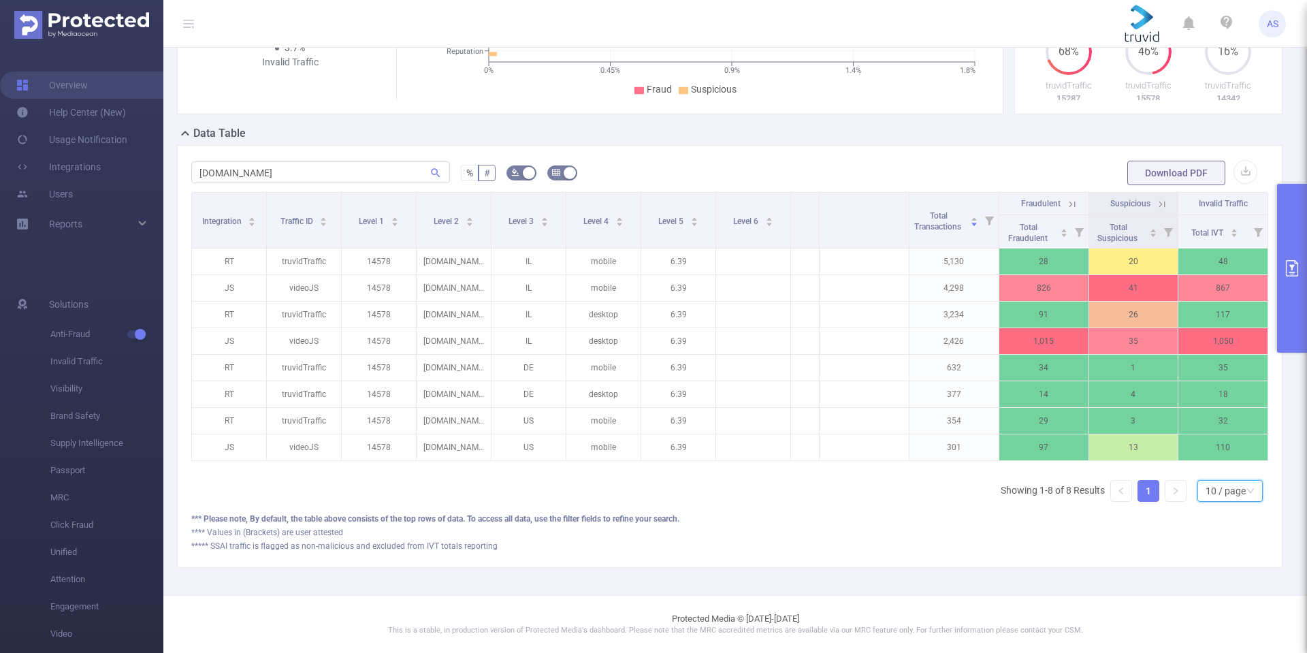
click at [1220, 490] on div "10 / page" at bounding box center [1225, 490] width 40 height 20
click at [1214, 422] on li "30 / page" at bounding box center [1218, 433] width 65 height 22
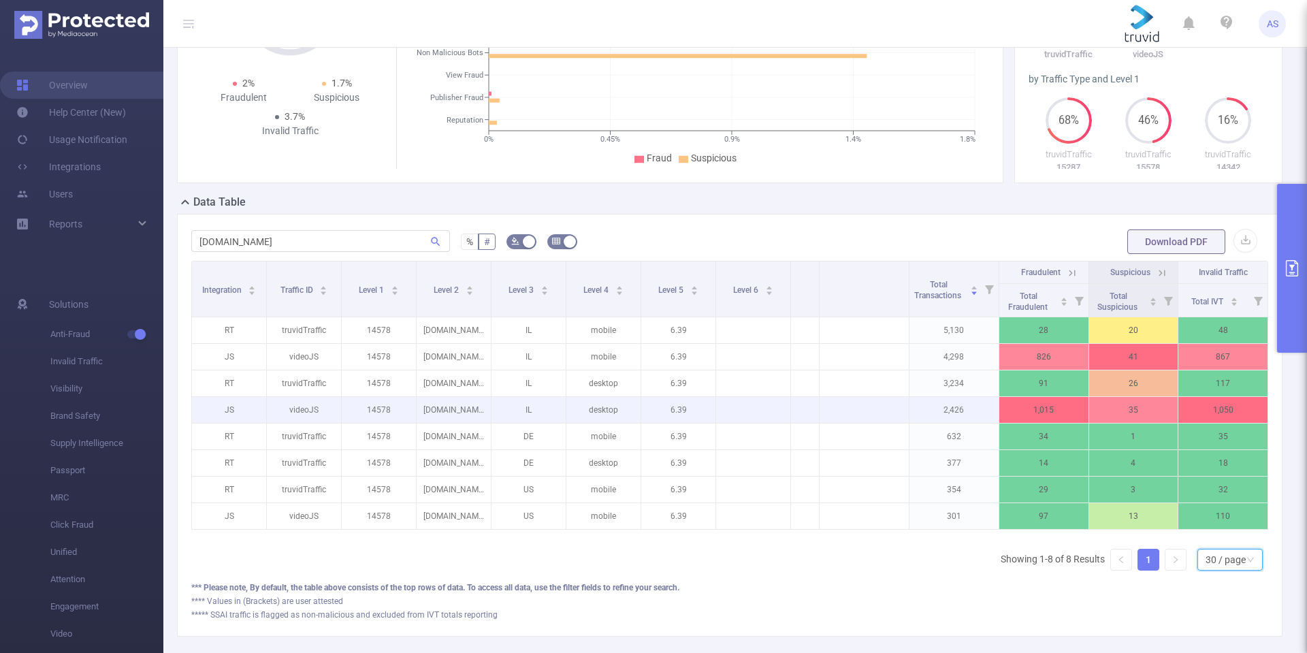
scroll to position [244, 0]
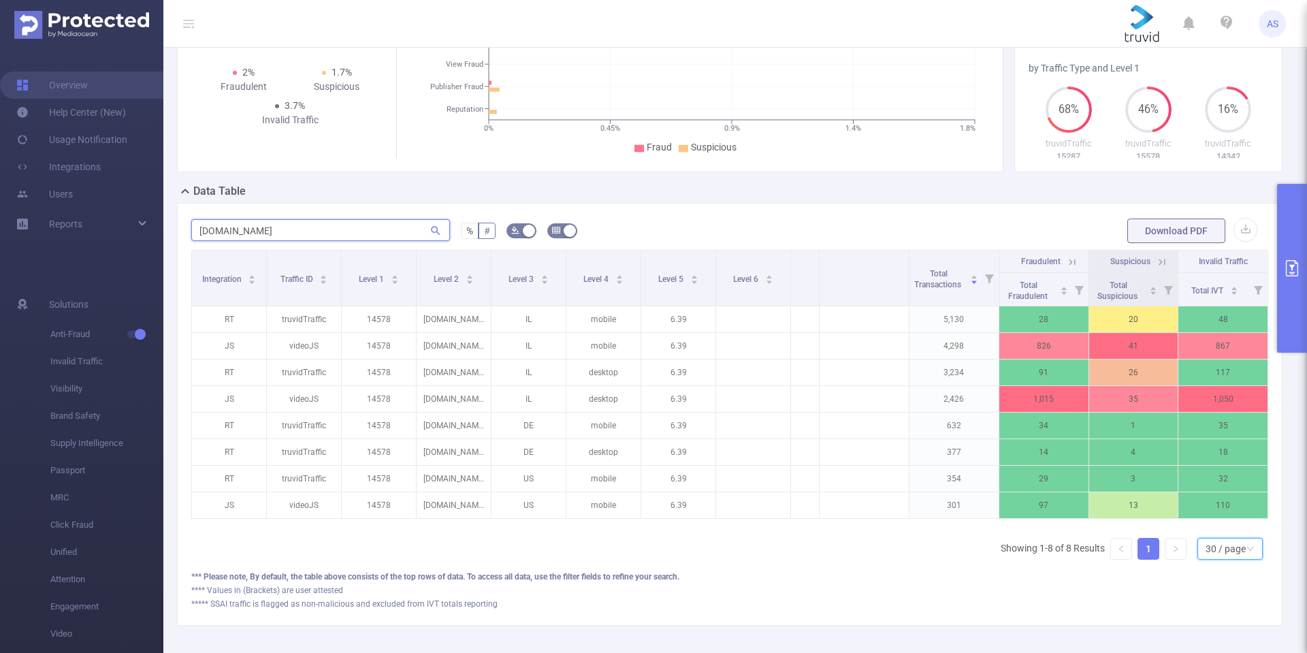
click at [307, 227] on input "[DOMAIN_NAME]" at bounding box center [320, 230] width 259 height 22
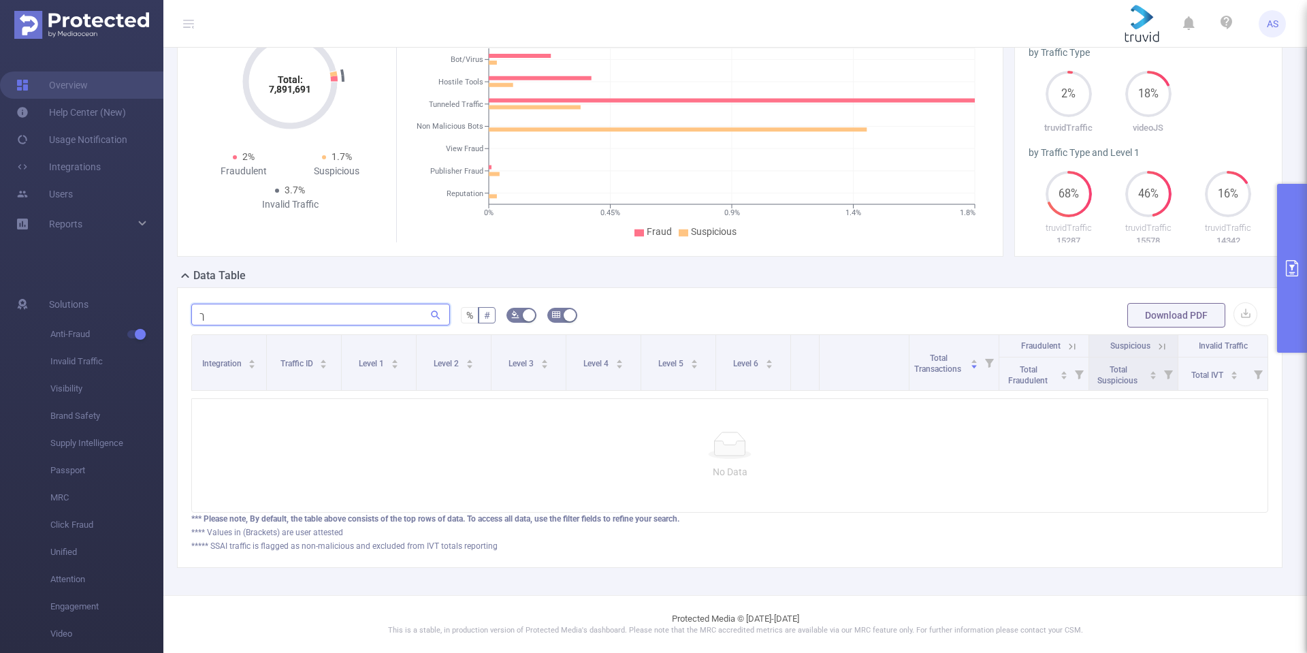
scroll to position [169, 0]
type input "ך"
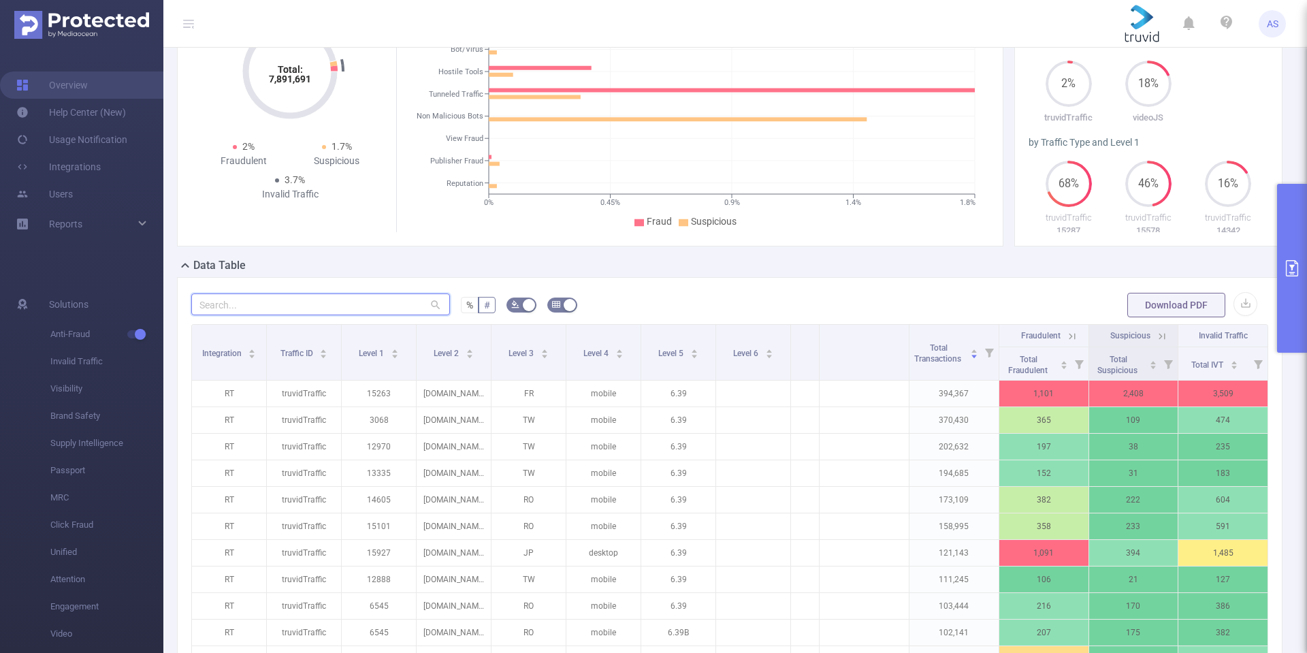
scroll to position [244, 0]
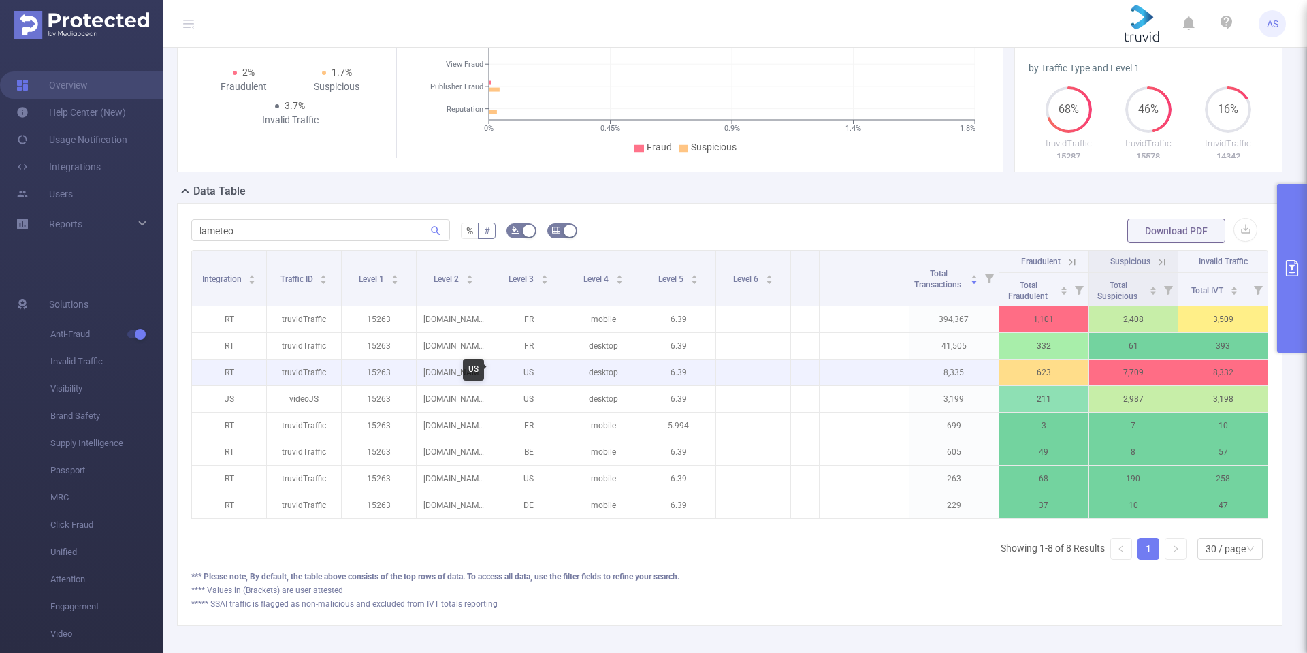
click at [534, 375] on p "US" at bounding box center [528, 372] width 74 height 26
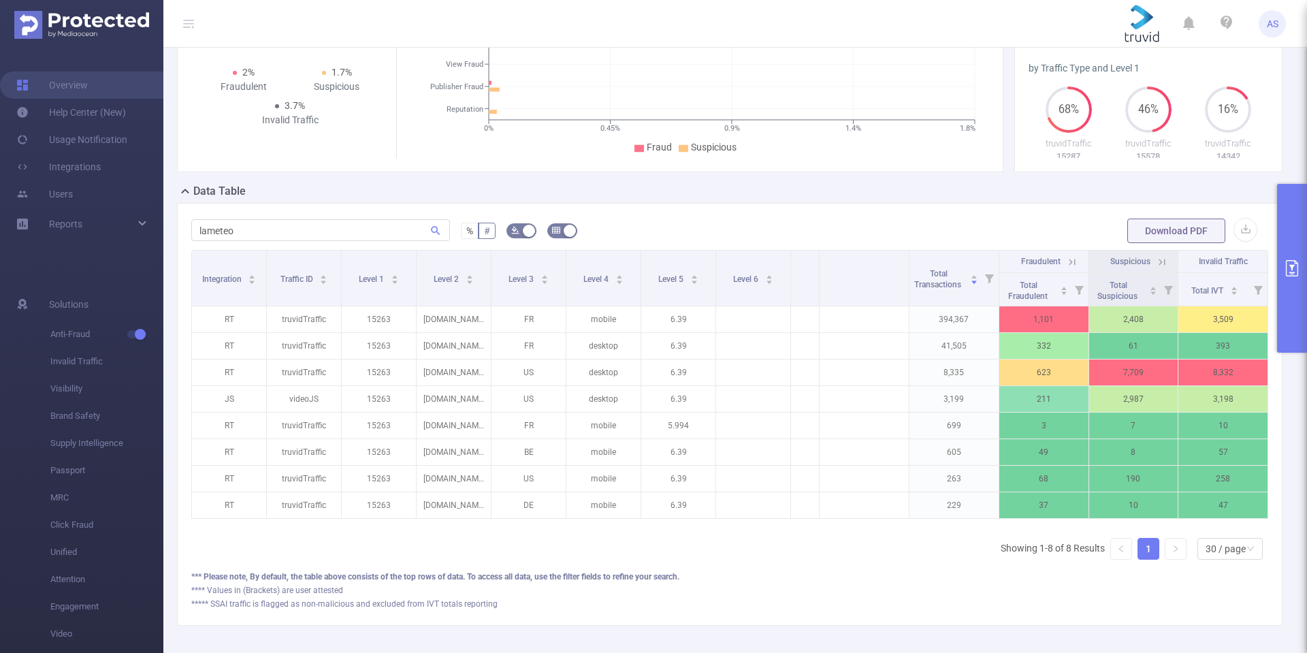
click at [457, 228] on form "lameteo % # Download PDF" at bounding box center [729, 230] width 1077 height 27
click at [463, 229] on label "%" at bounding box center [470, 231] width 18 height 16
click at [466, 234] on input "%" at bounding box center [466, 234] width 0 height 0
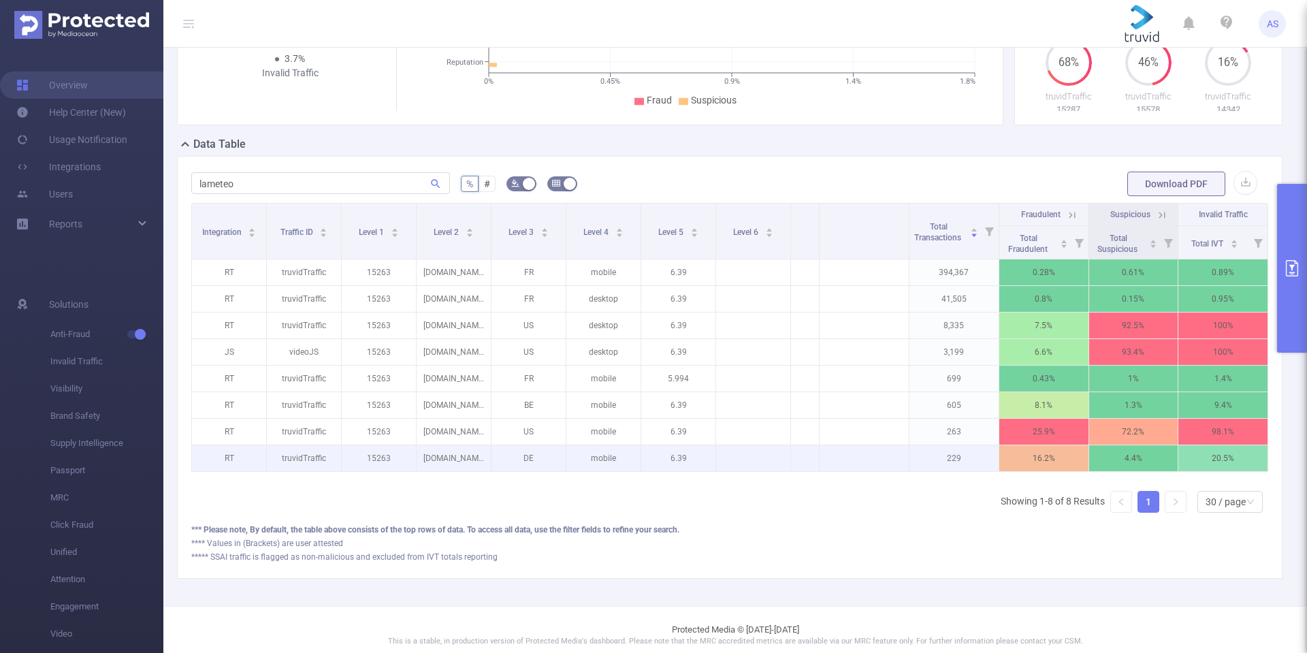
scroll to position [312, 0]
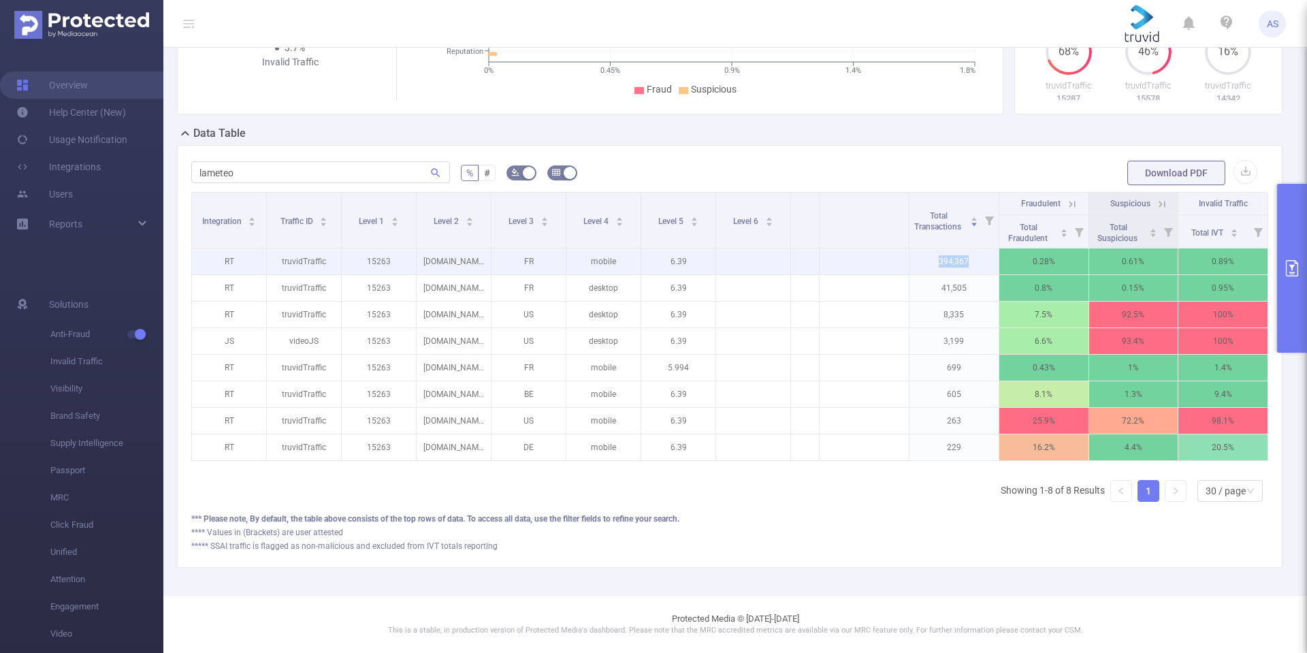
drag, startPoint x: 921, startPoint y: 247, endPoint x: 973, endPoint y: 249, distance: 52.4
click at [973, 249] on p "394,367" at bounding box center [953, 261] width 89 height 26
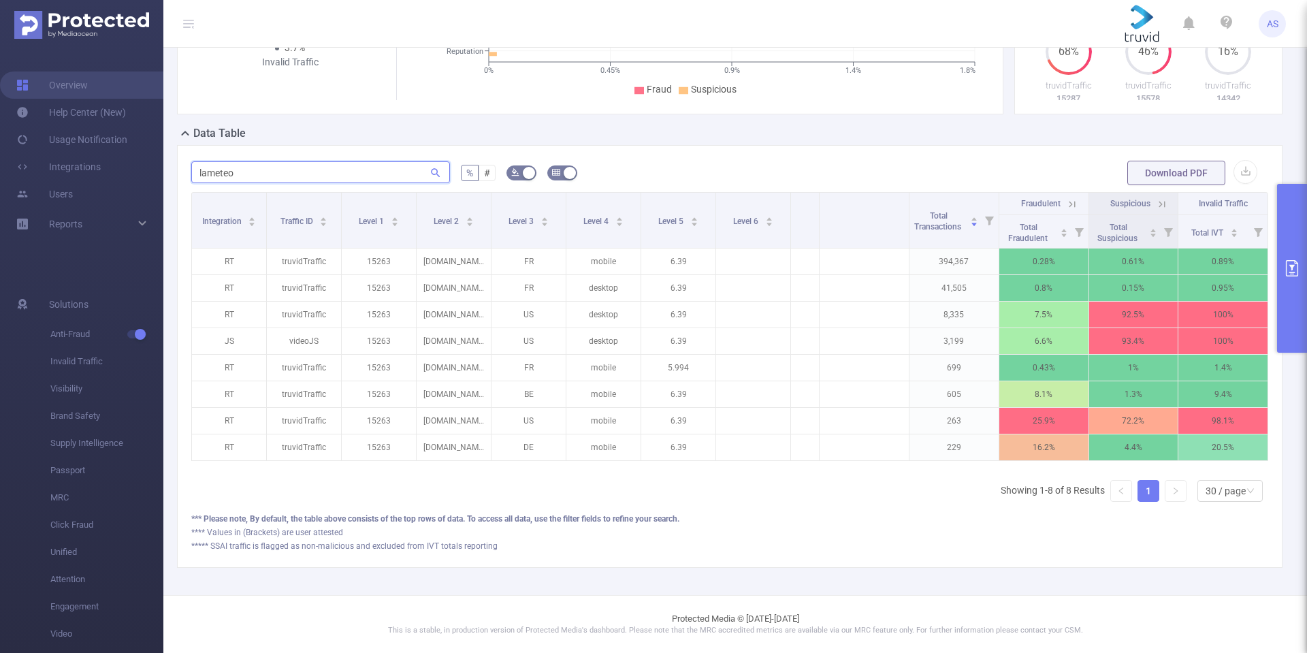
click at [340, 161] on input "lameteo" at bounding box center [320, 172] width 259 height 22
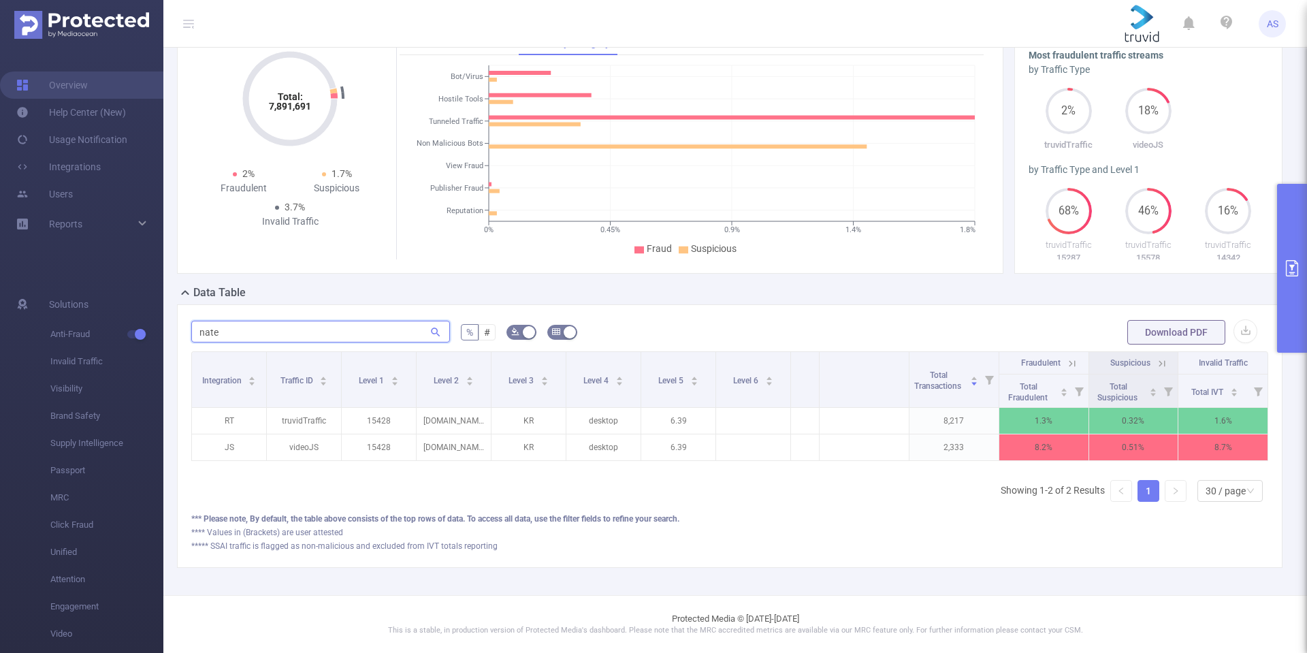
scroll to position [152, 0]
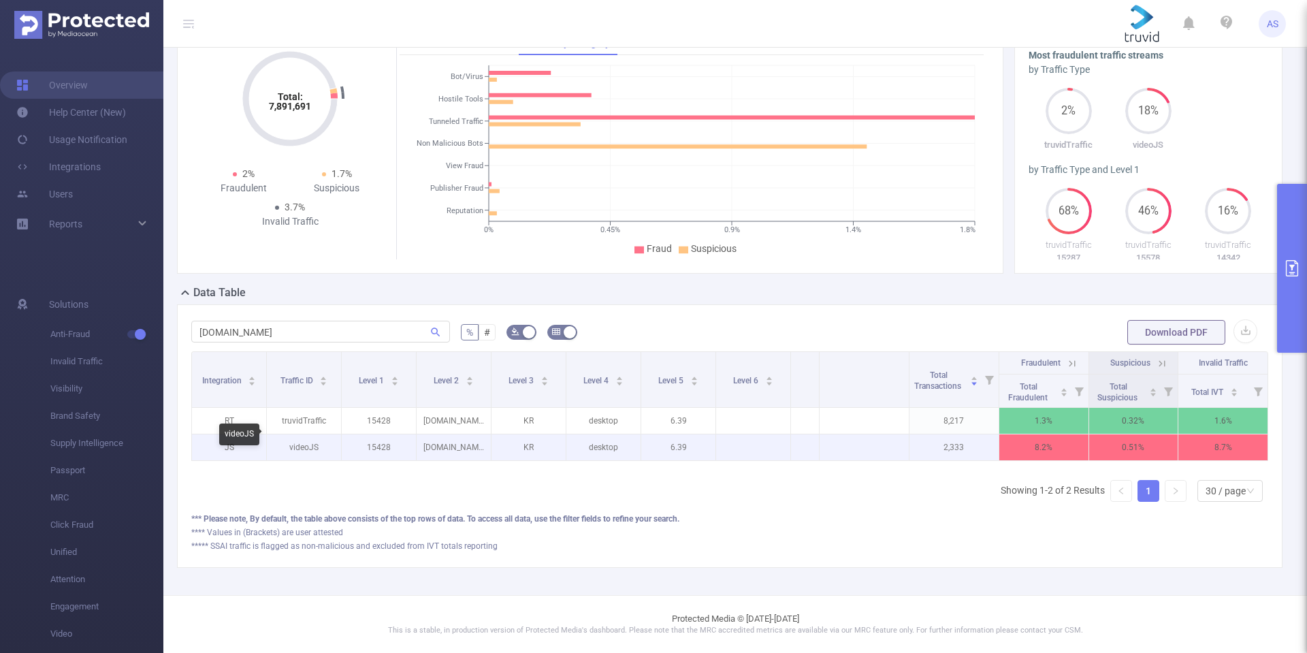
click at [299, 435] on p "videoJS" at bounding box center [304, 447] width 74 height 26
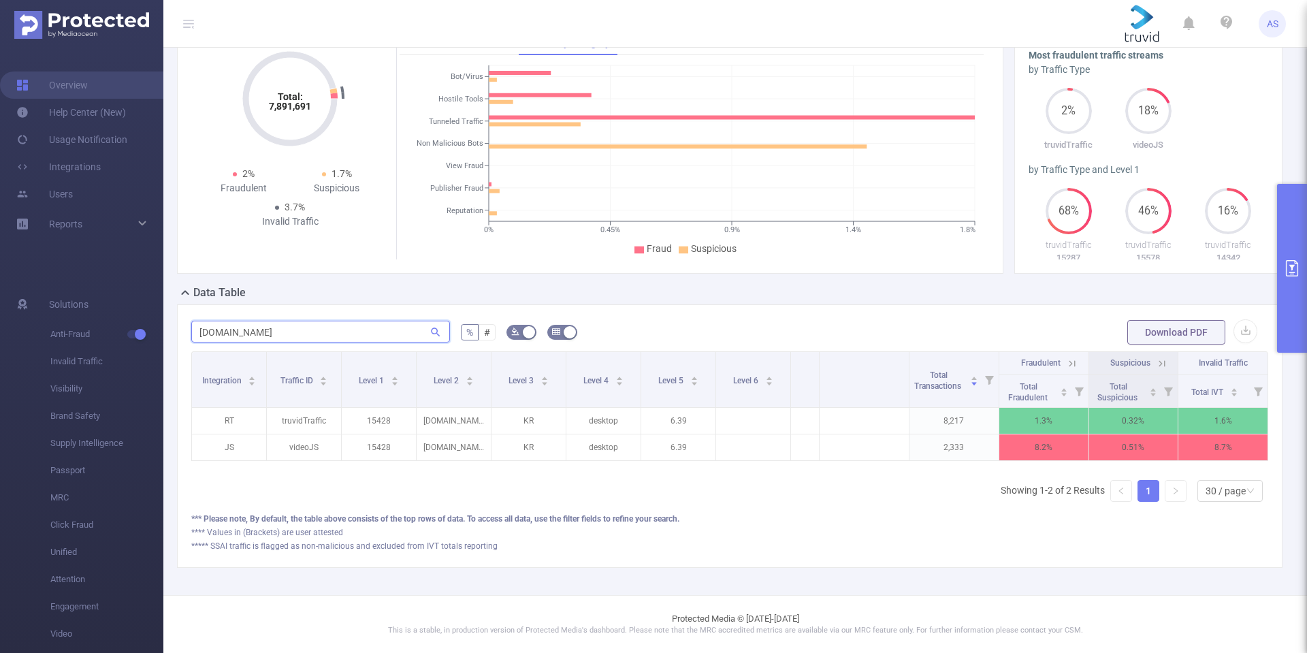
click at [308, 323] on input "[DOMAIN_NAME]" at bounding box center [320, 332] width 259 height 22
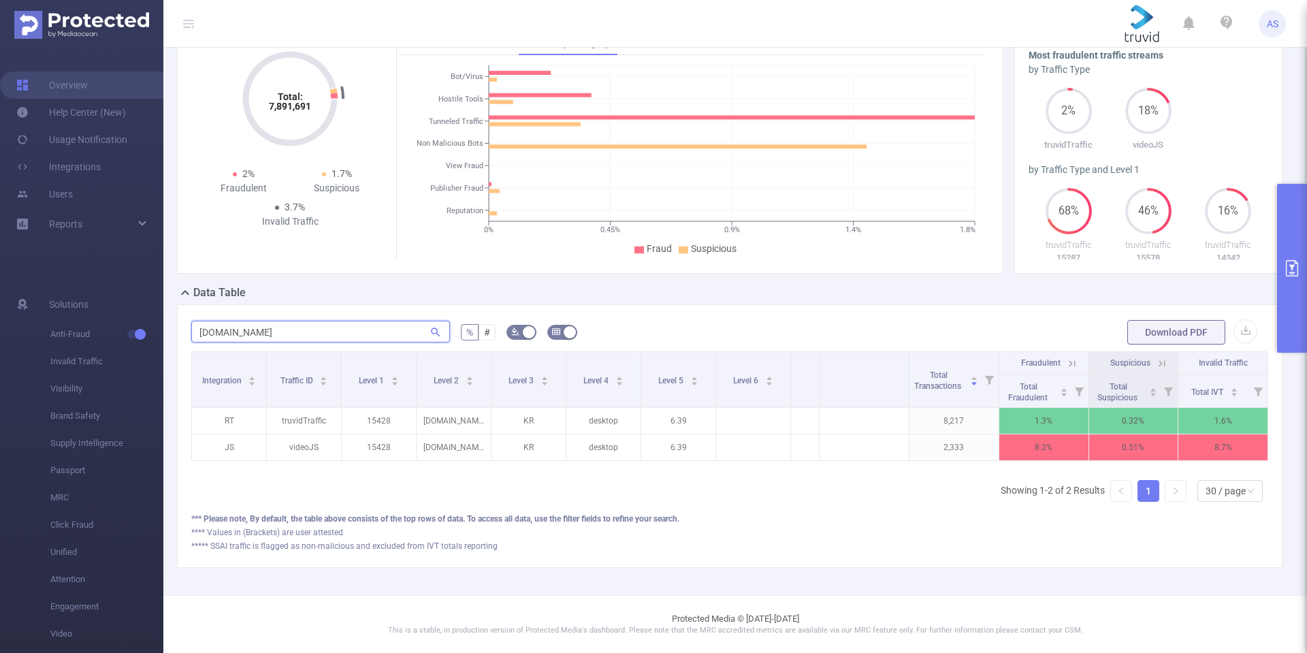
click at [308, 323] on input "[DOMAIN_NAME]" at bounding box center [320, 332] width 259 height 22
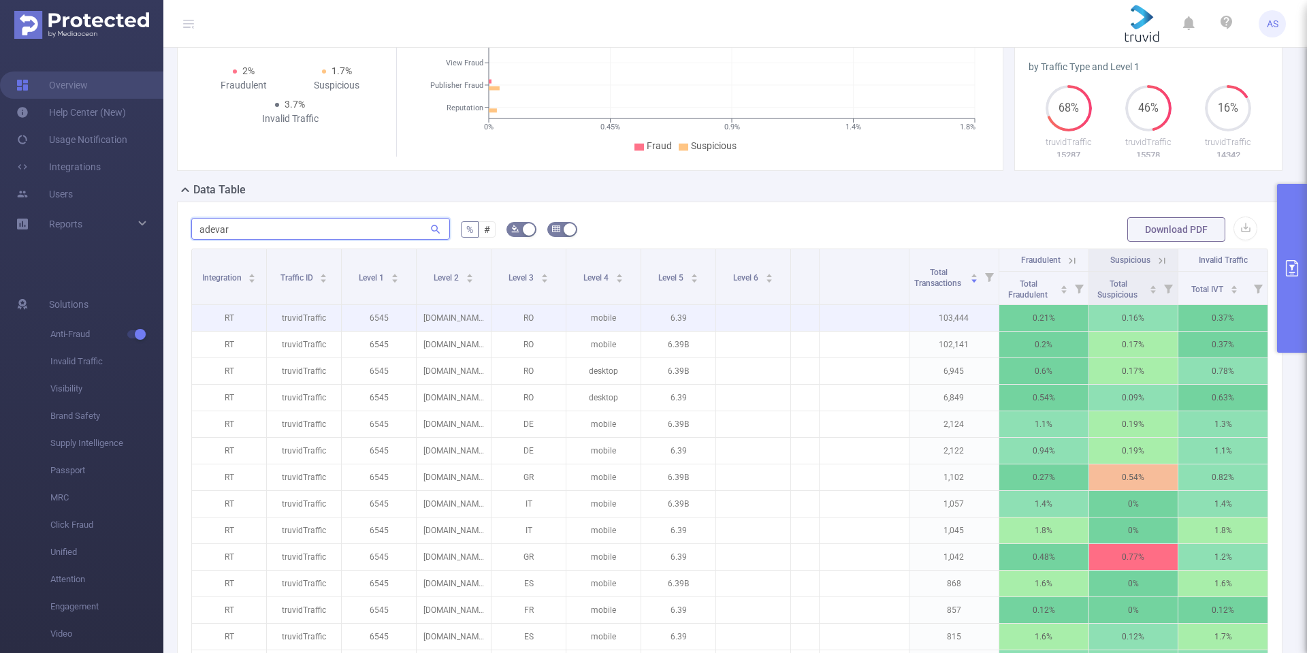
scroll to position [0, 0]
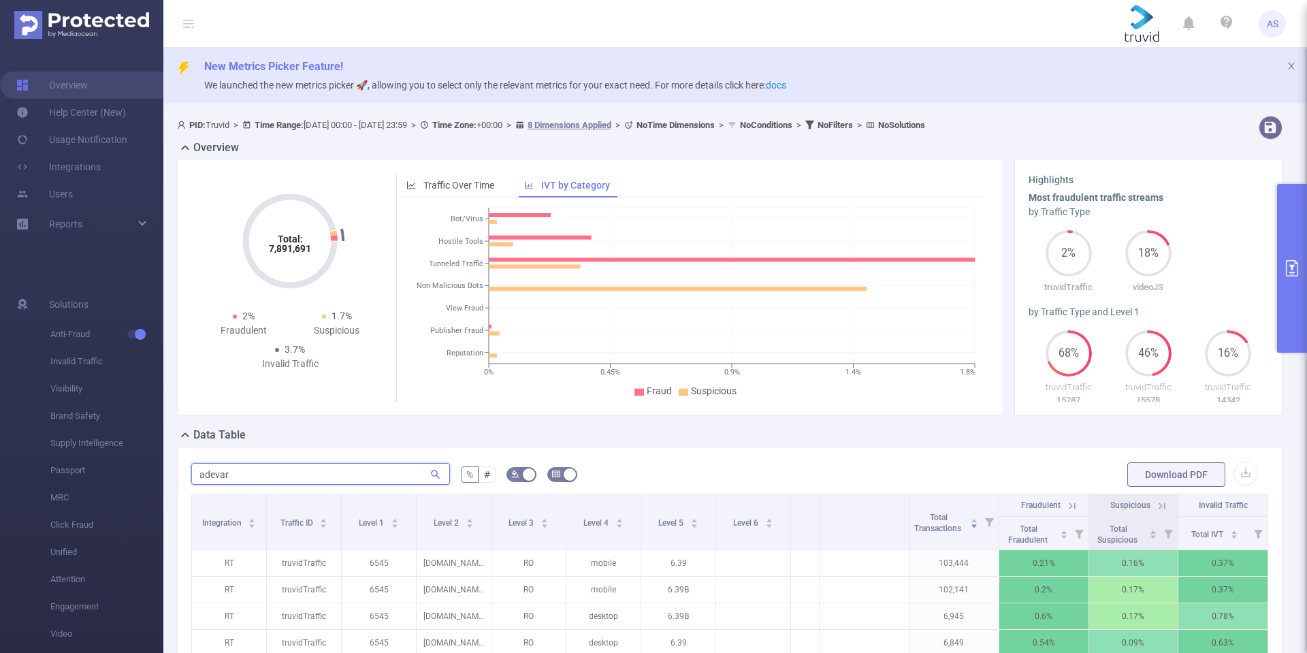
click at [356, 475] on input "adevar" at bounding box center [320, 474] width 259 height 22
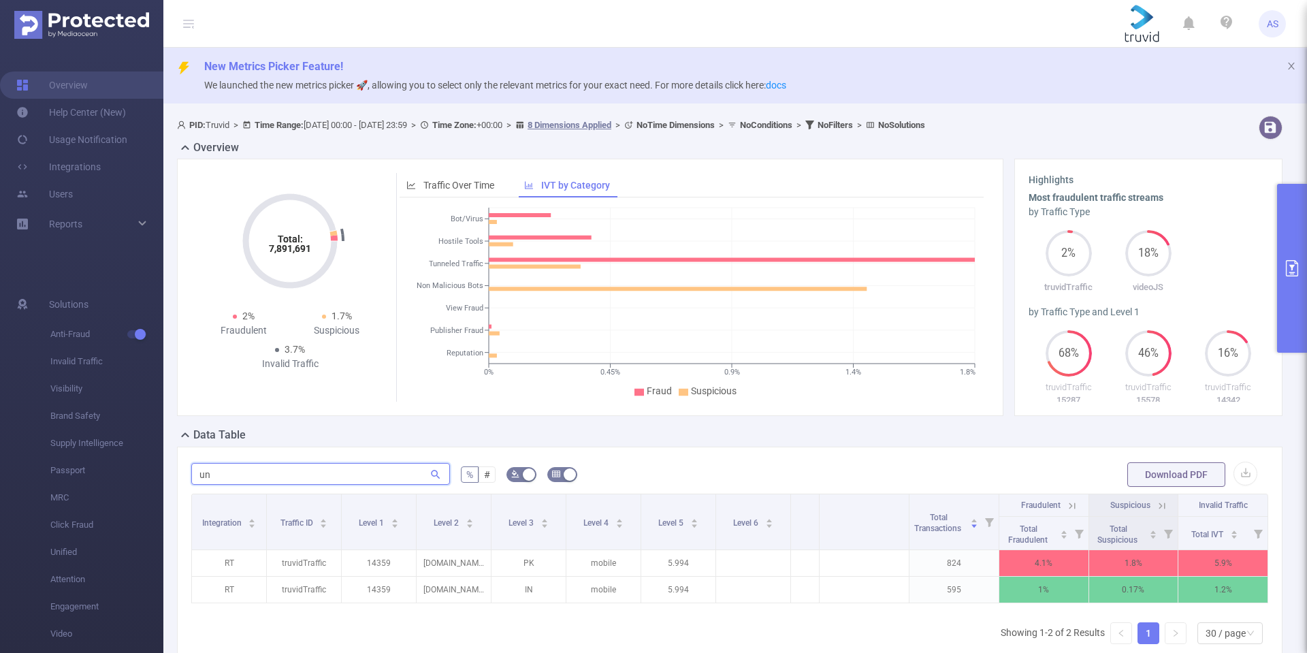
type input "u"
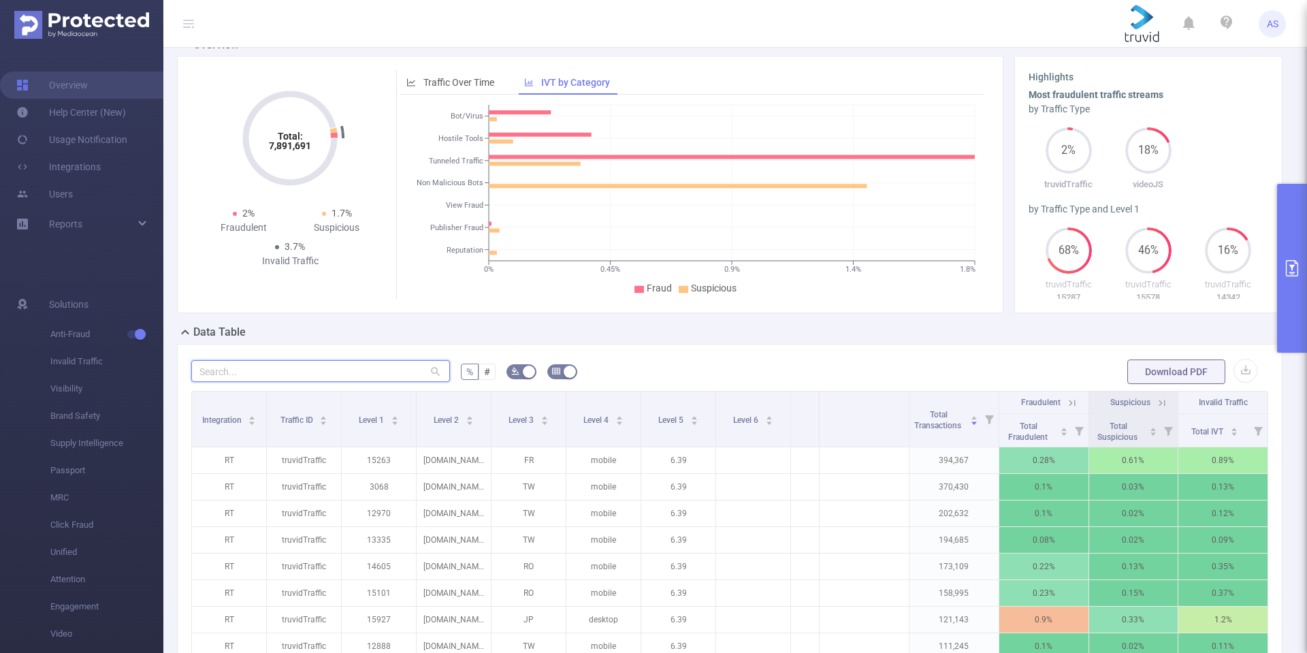
scroll to position [204, 0]
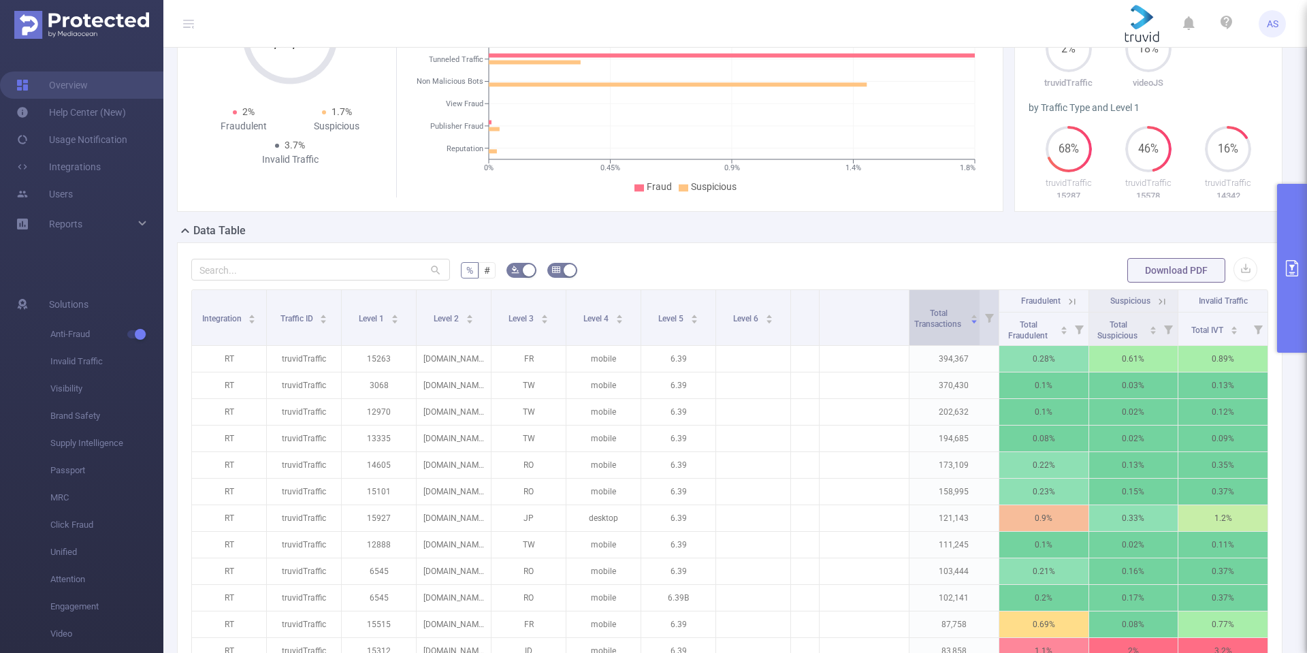
click at [928, 318] on span "Total Transactions" at bounding box center [939, 317] width 52 height 24
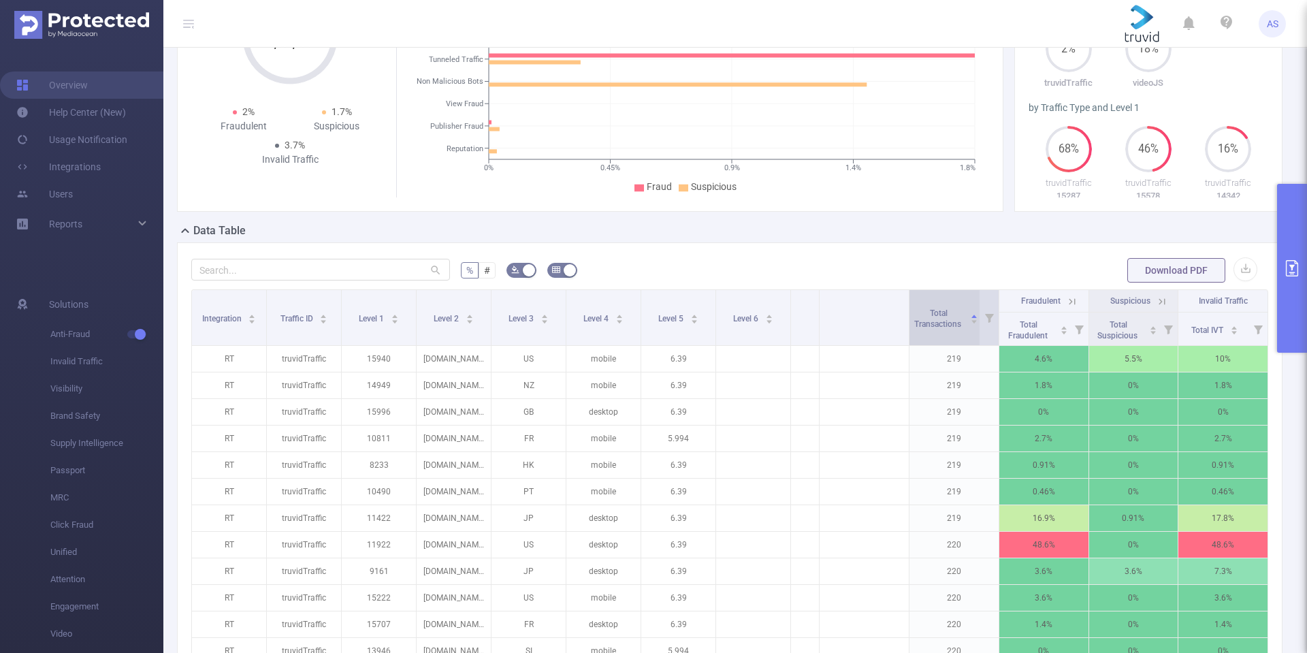
click at [928, 318] on span "Total Transactions" at bounding box center [939, 317] width 52 height 24
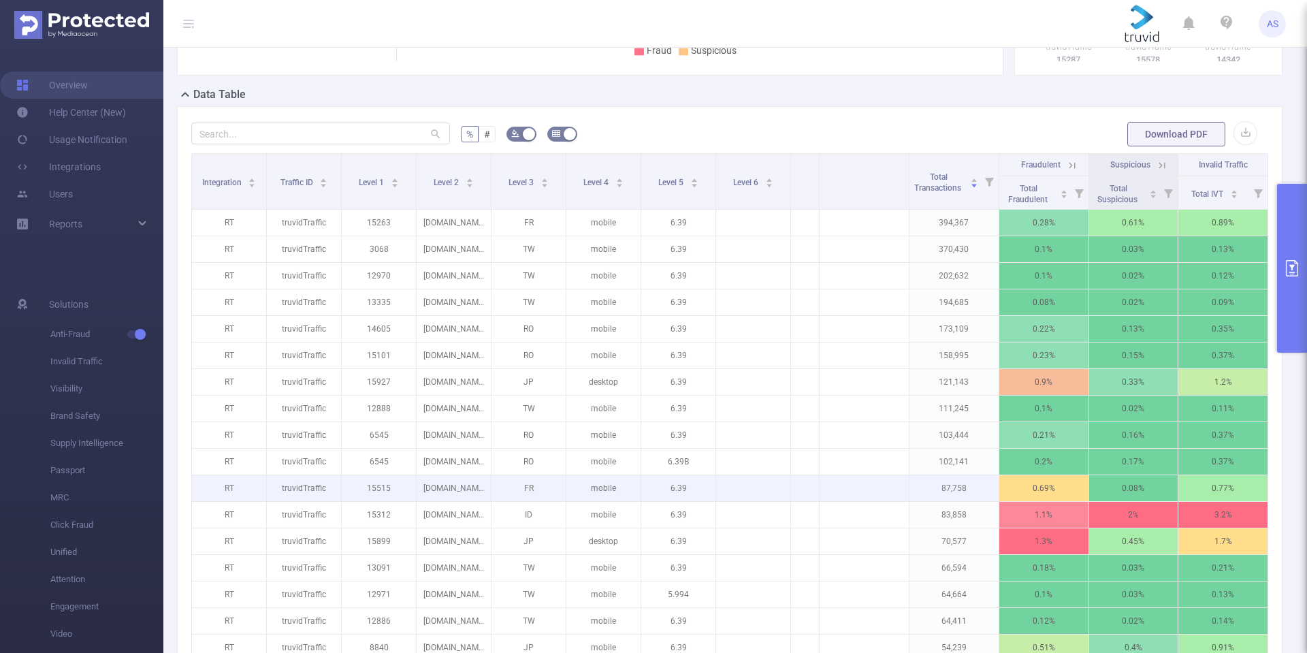
scroll to position [408, 0]
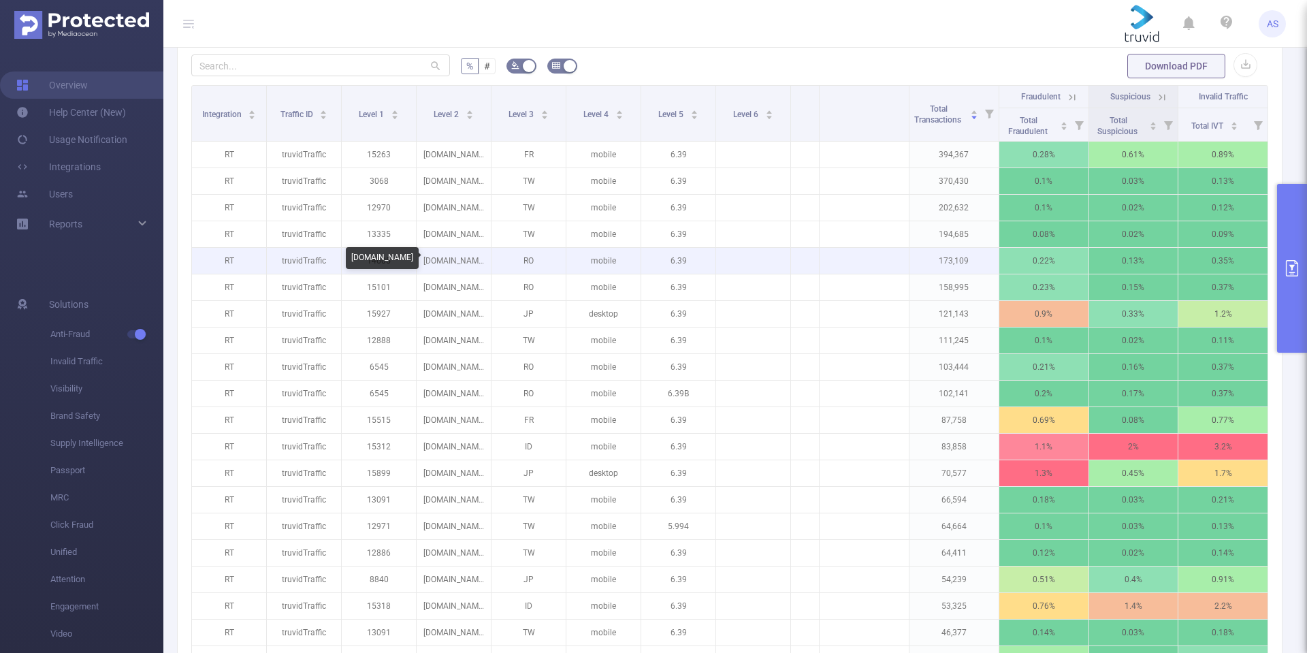
click at [456, 259] on p "[DOMAIN_NAME]" at bounding box center [453, 261] width 74 height 26
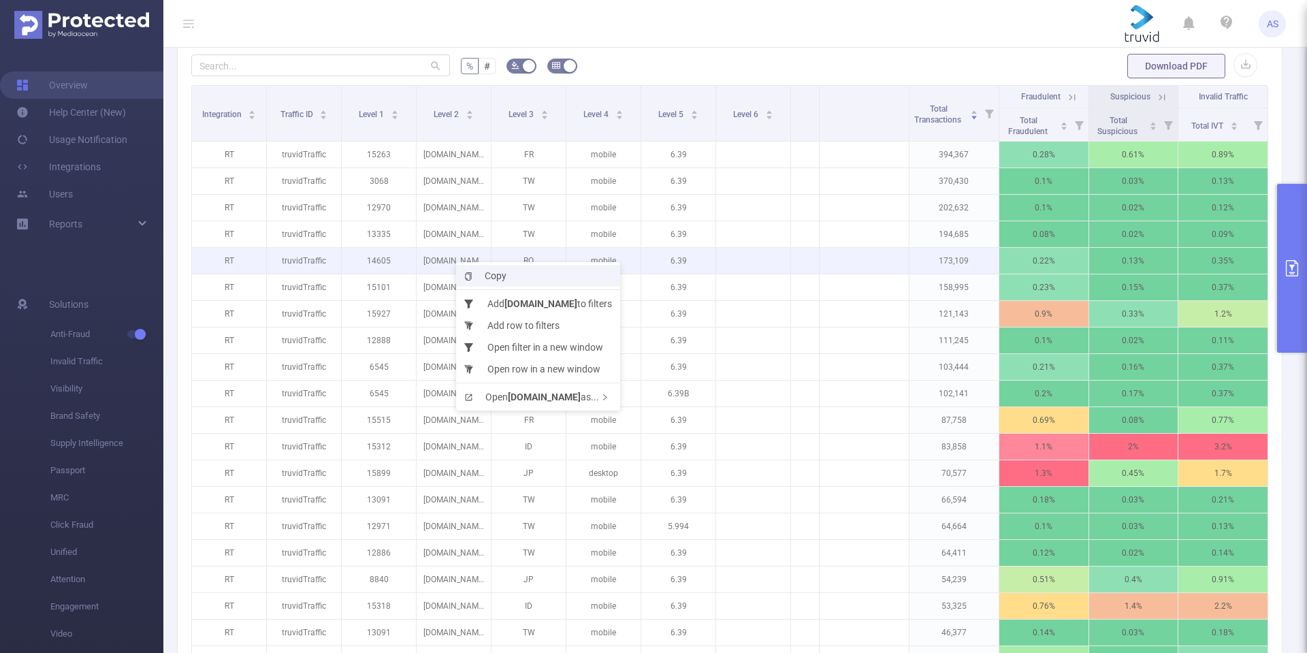
click at [497, 274] on span "Copy" at bounding box center [485, 275] width 42 height 11
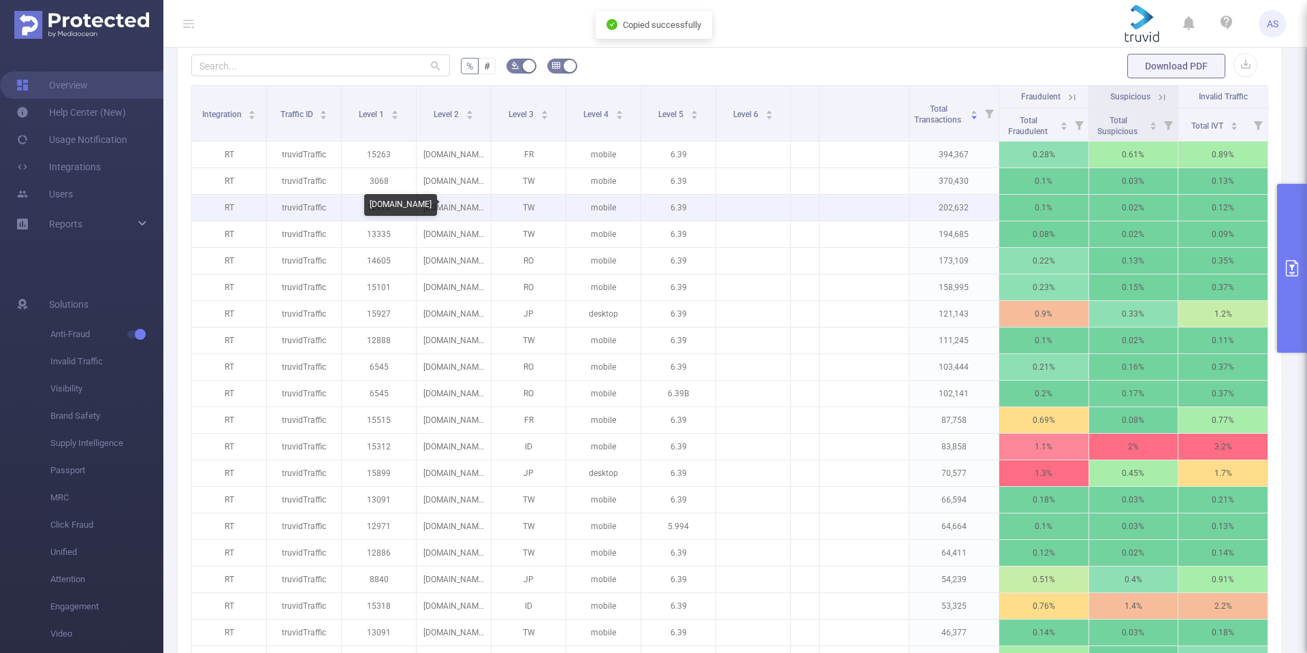
scroll to position [272, 0]
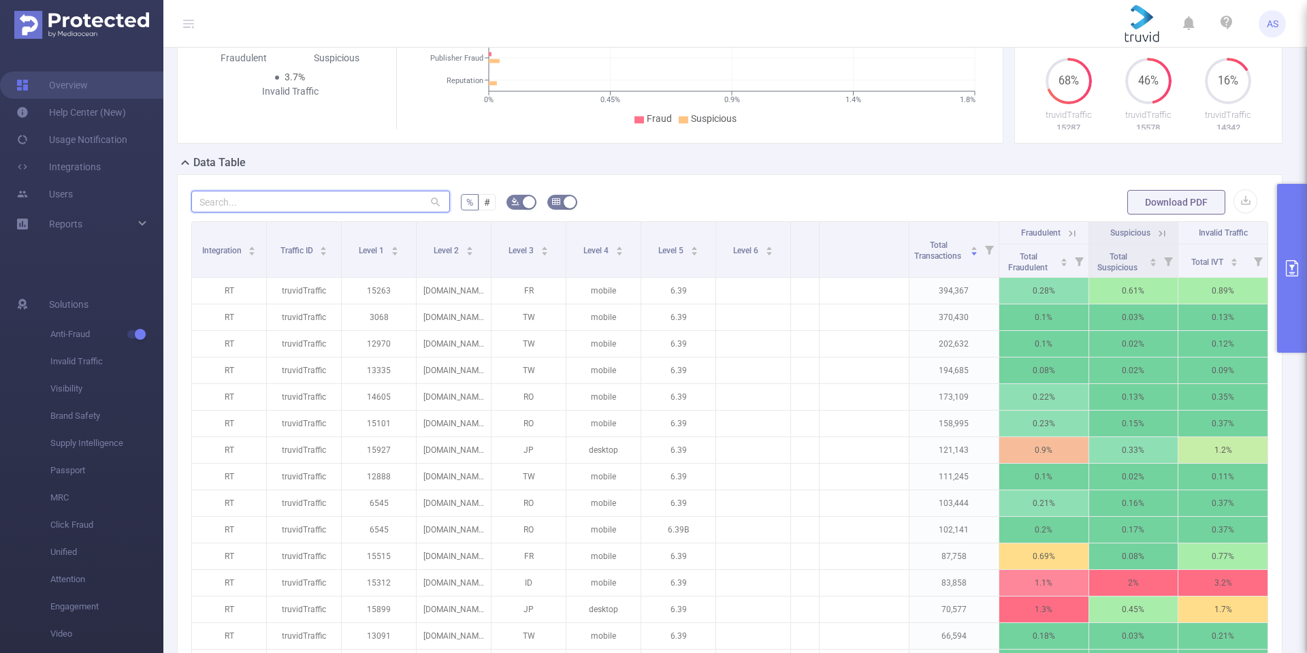
paste input "[DOMAIN_NAME]"
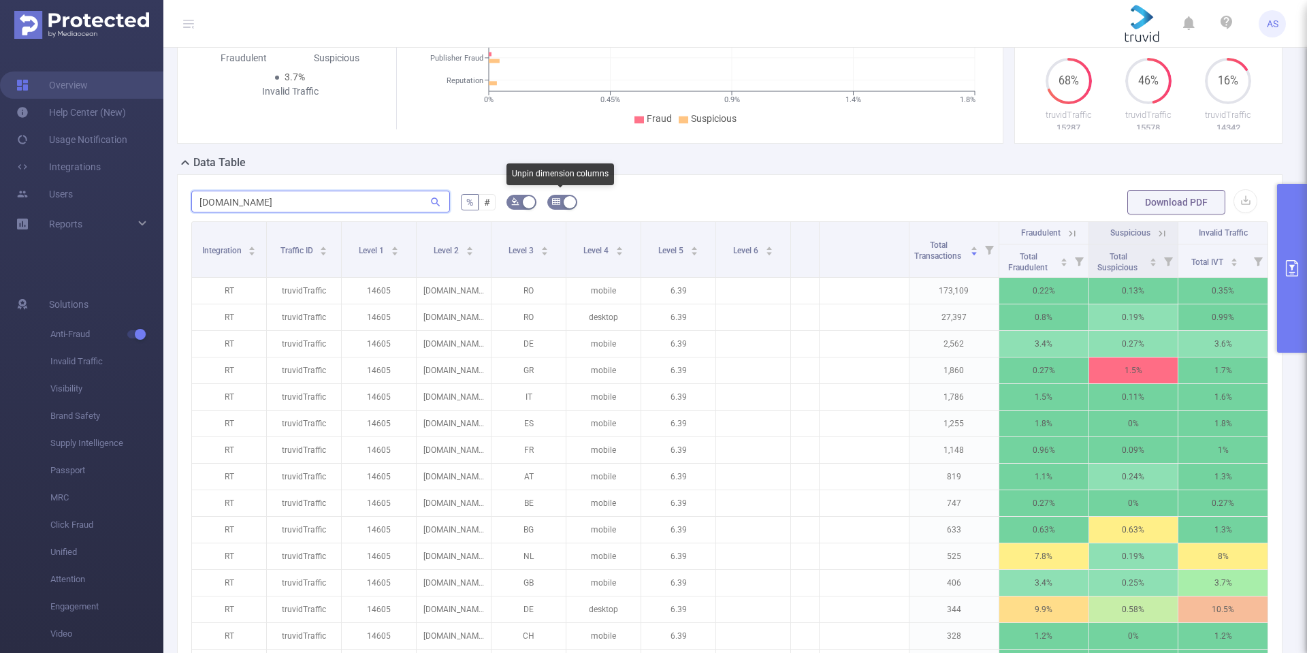
type input "[DOMAIN_NAME]"
click at [552, 200] on icon "icon: table" at bounding box center [556, 202] width 8 height 6
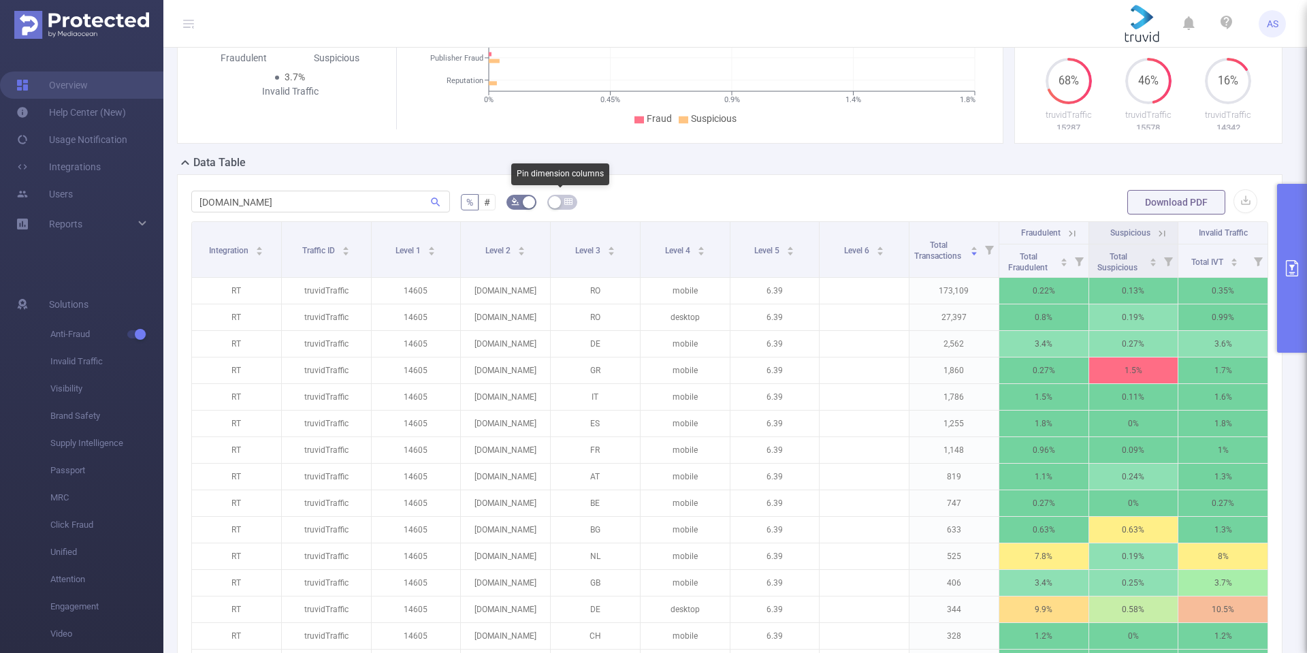
click at [550, 200] on button "button" at bounding box center [562, 202] width 30 height 15
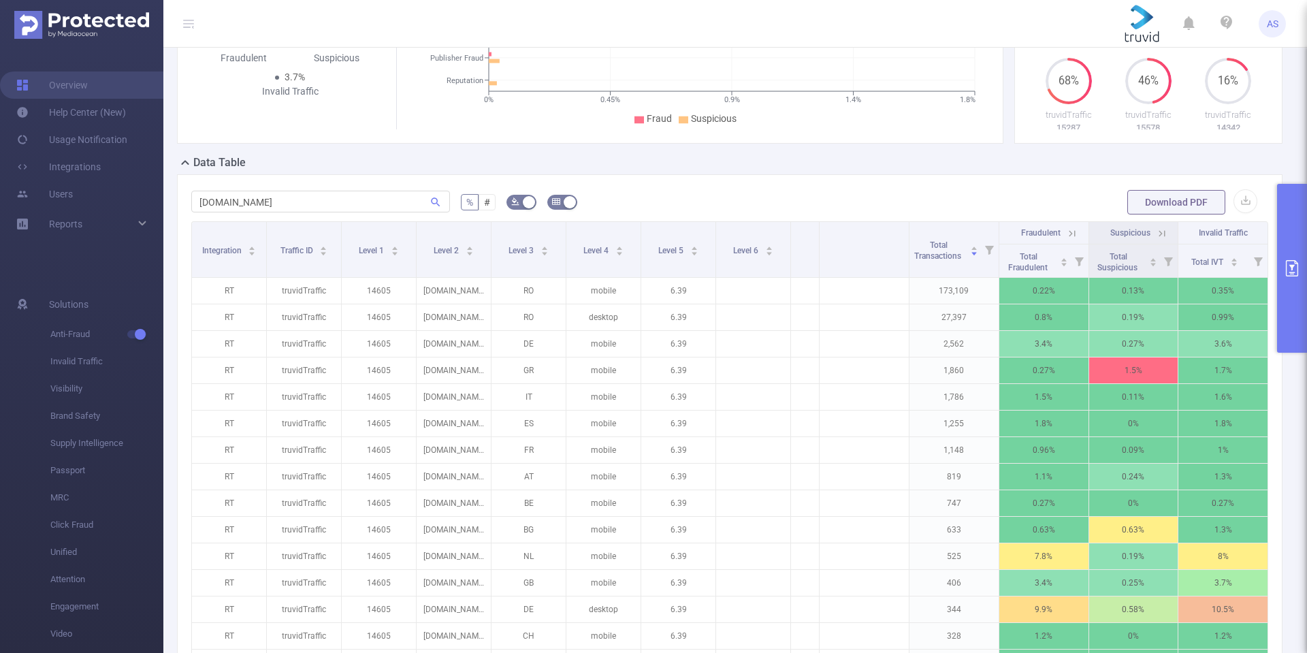
click at [1286, 264] on icon "primary" at bounding box center [1292, 268] width 12 height 16
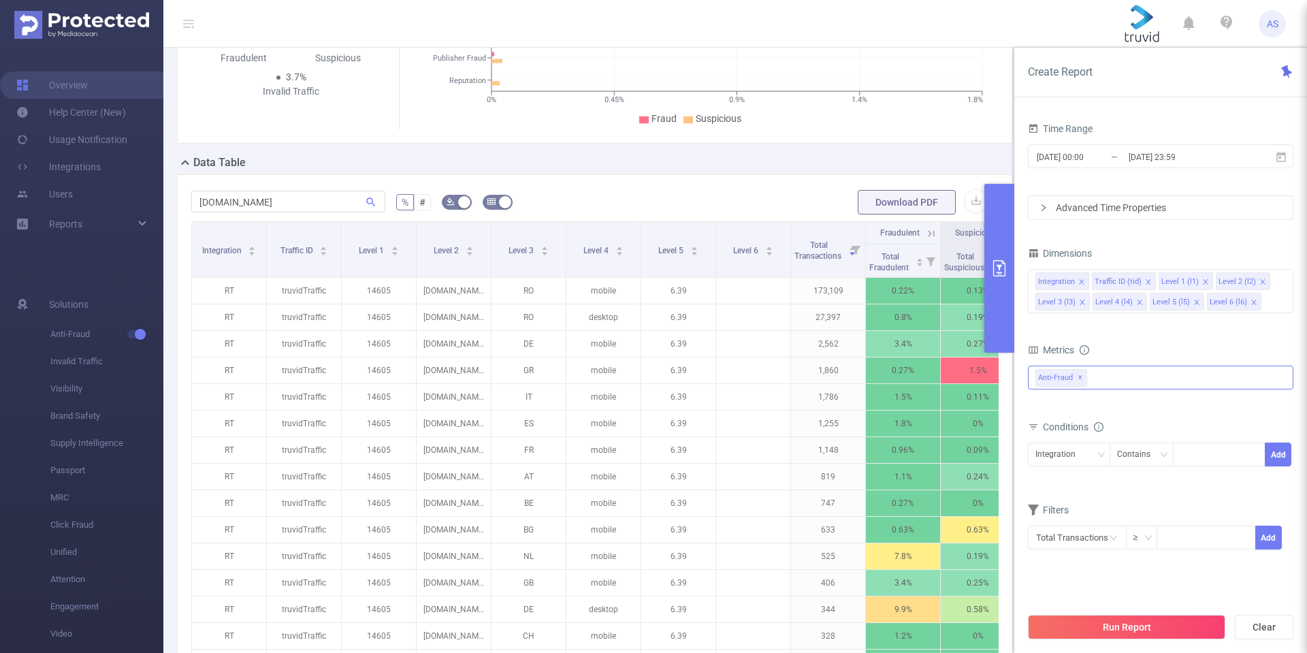
click at [1104, 378] on div "Anti-Fraud ✕" at bounding box center [1160, 377] width 265 height 24
click at [1175, 330] on form "Dimensions Integration Traffic ID (tid) Level 1 (l1) Level 2 (l2) Level 3 (l3) …" at bounding box center [1160, 405] width 265 height 323
click at [1202, 282] on icon "icon: close" at bounding box center [1205, 281] width 7 height 7
click at [1083, 300] on icon "icon: close" at bounding box center [1082, 302] width 7 height 7
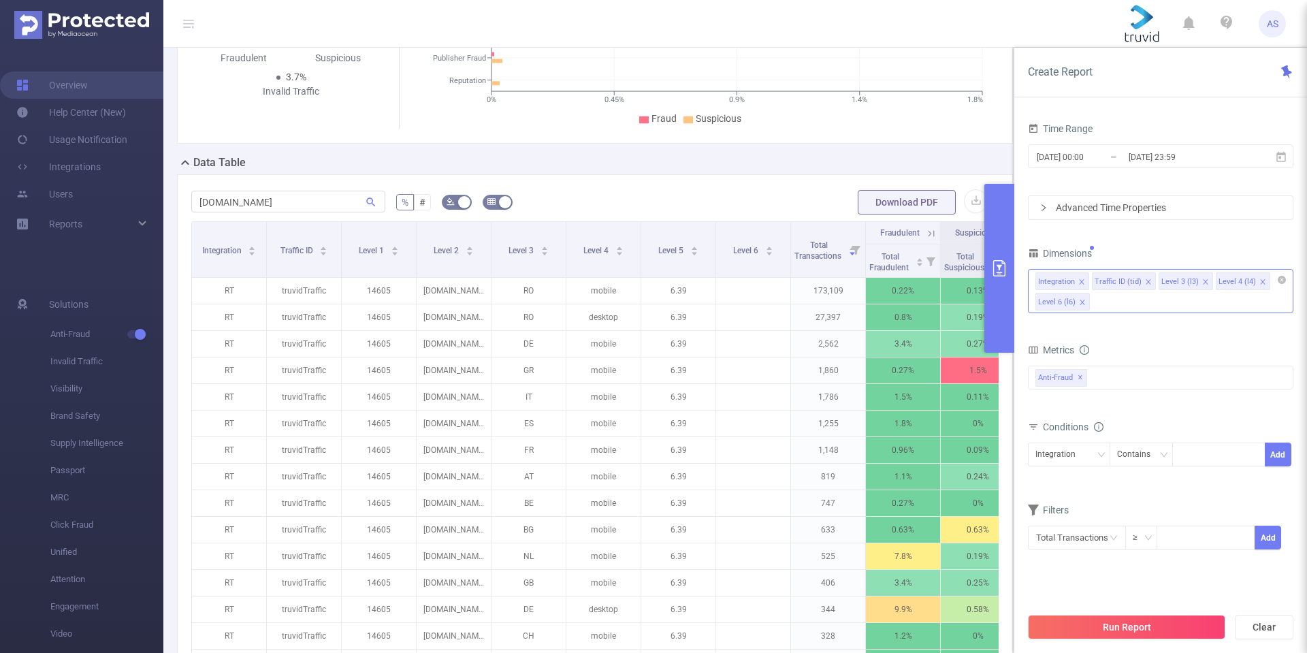
click at [1082, 303] on icon "icon: close" at bounding box center [1081, 301] width 5 height 5
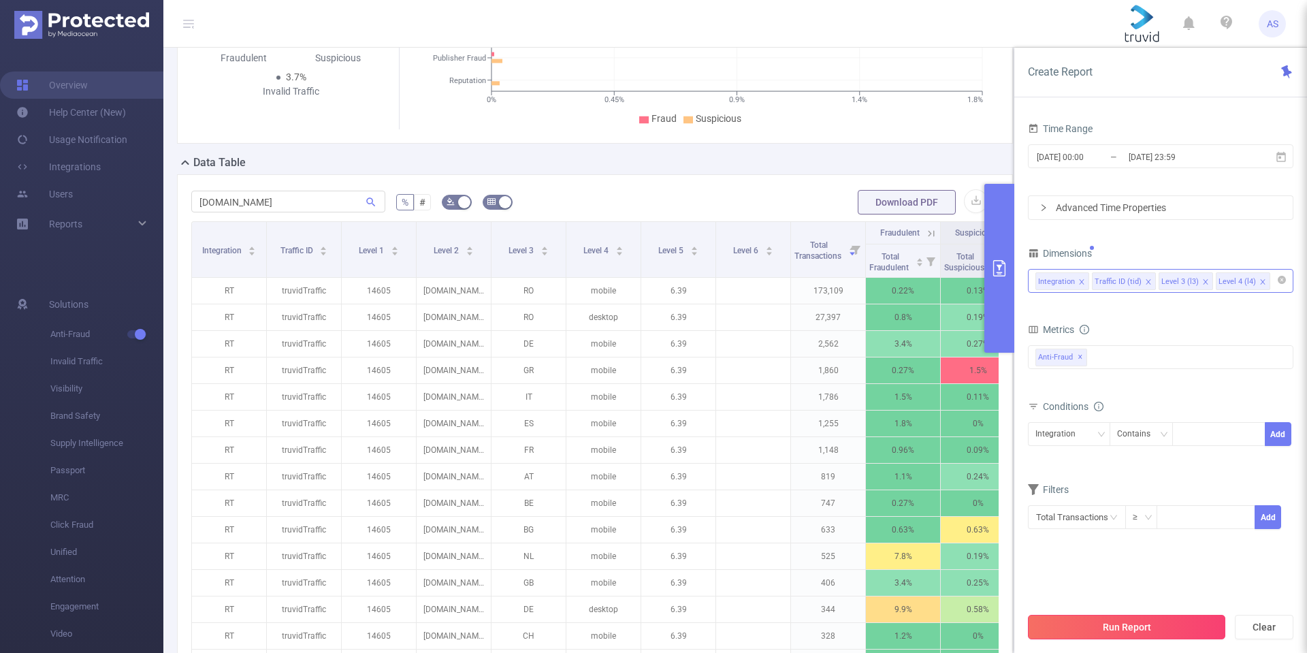
click at [1124, 619] on button "Run Report" at bounding box center [1126, 627] width 197 height 24
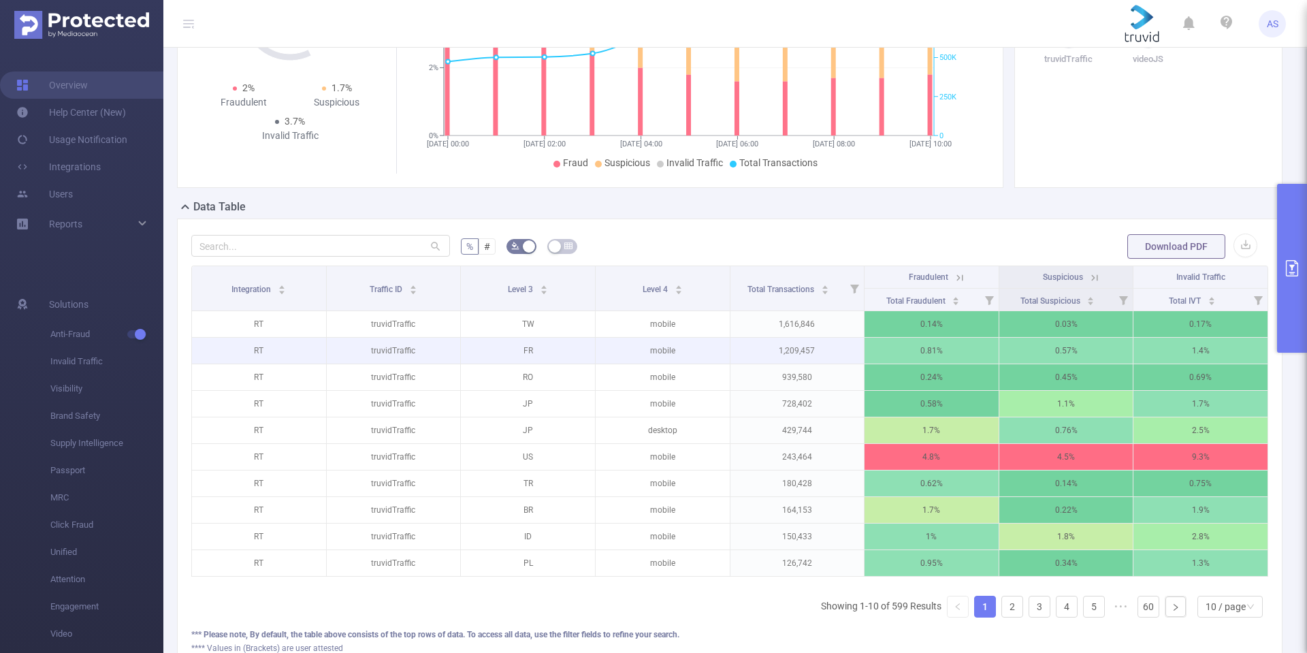
scroll to position [151, 0]
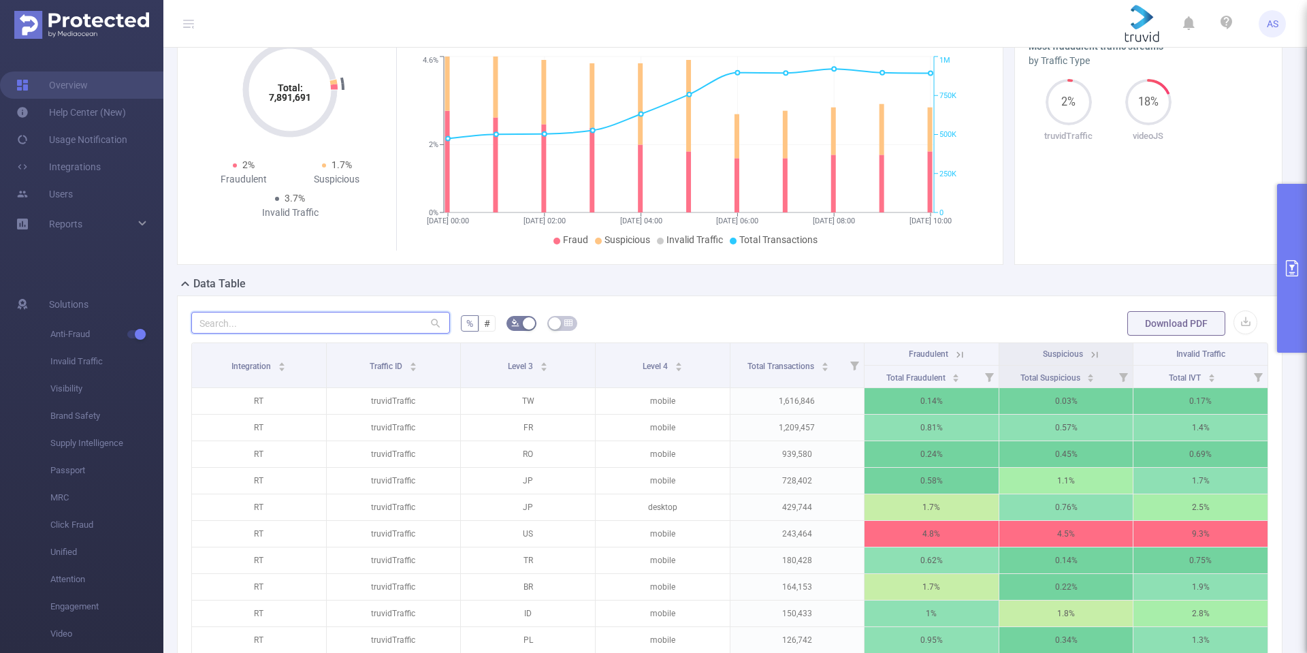
click at [328, 323] on input "text" at bounding box center [320, 323] width 259 height 22
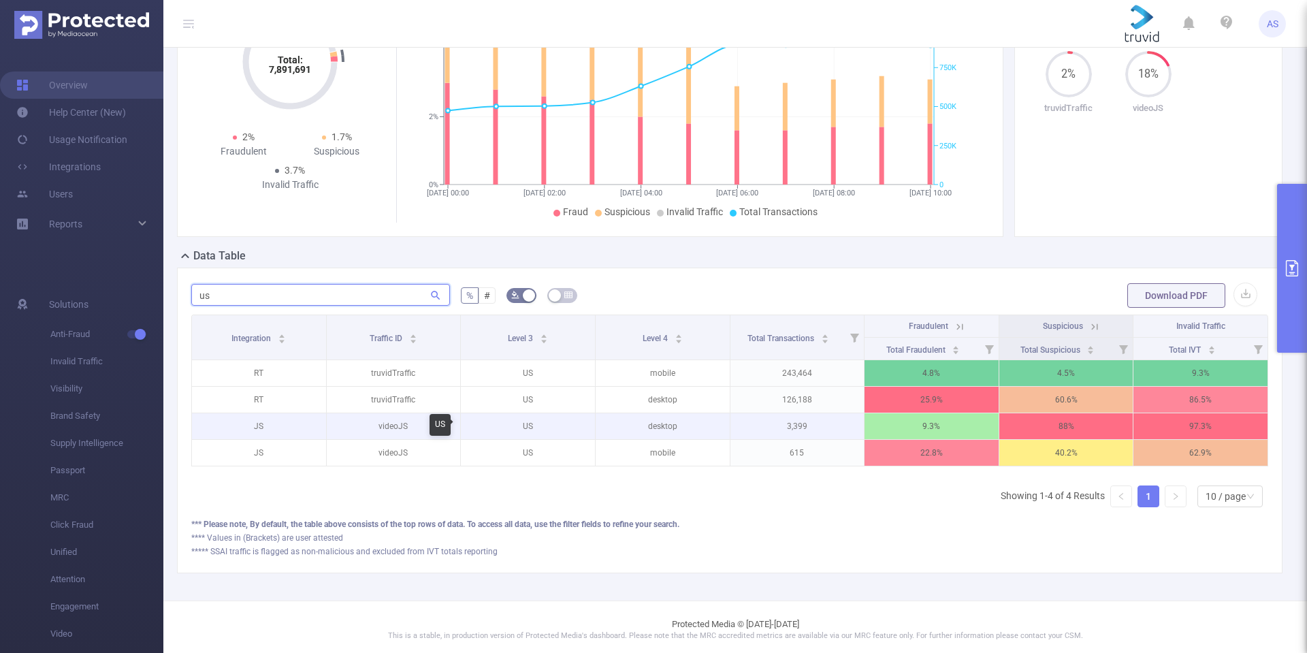
scroll to position [195, 0]
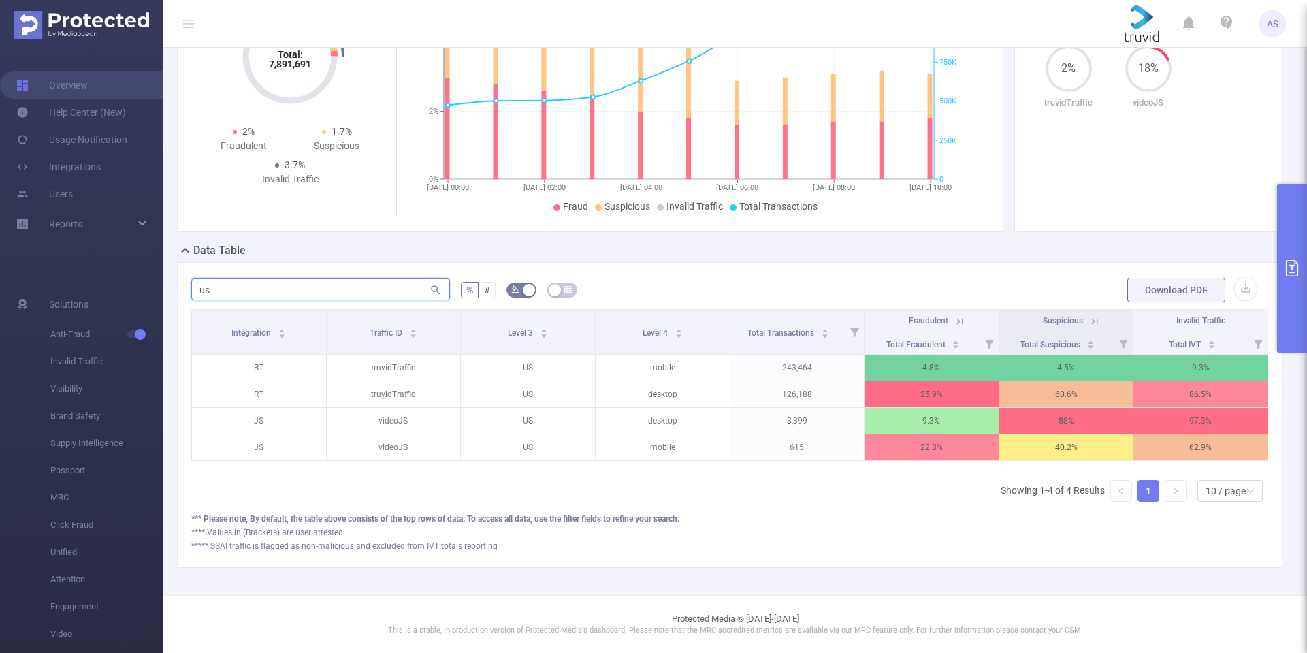
type input "us"
click at [1298, 280] on button "primary" at bounding box center [1292, 268] width 30 height 169
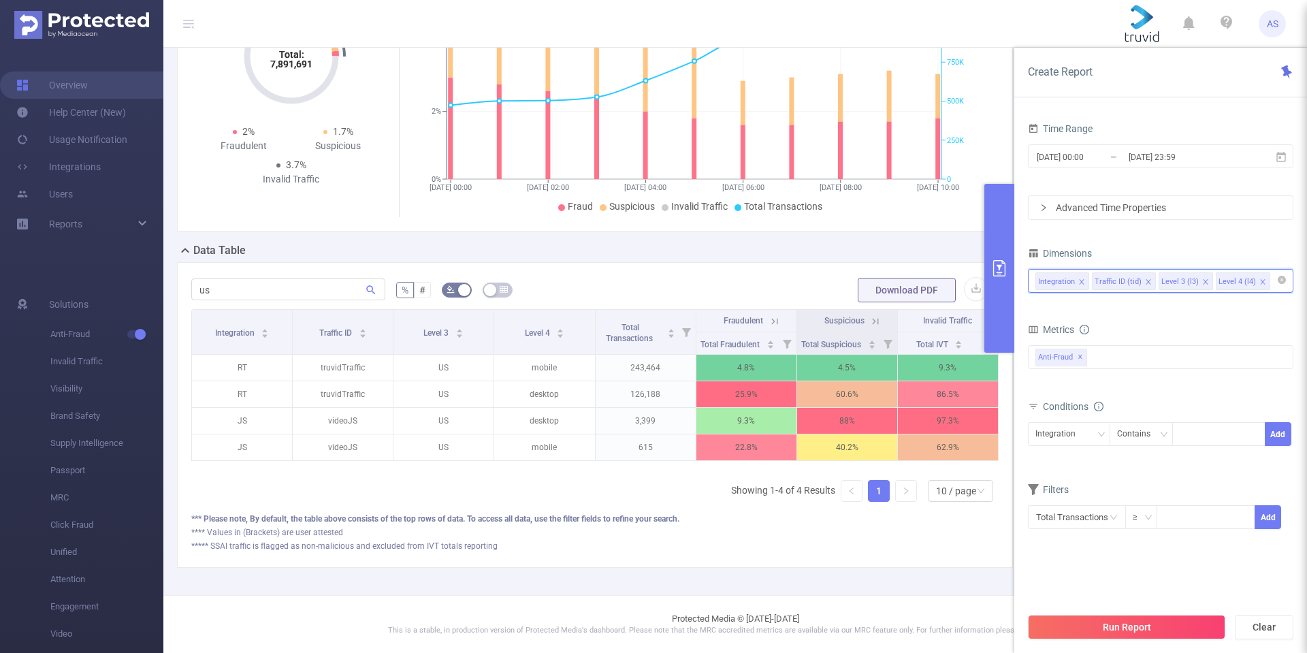
click at [1273, 286] on input at bounding box center [1276, 281] width 7 height 18
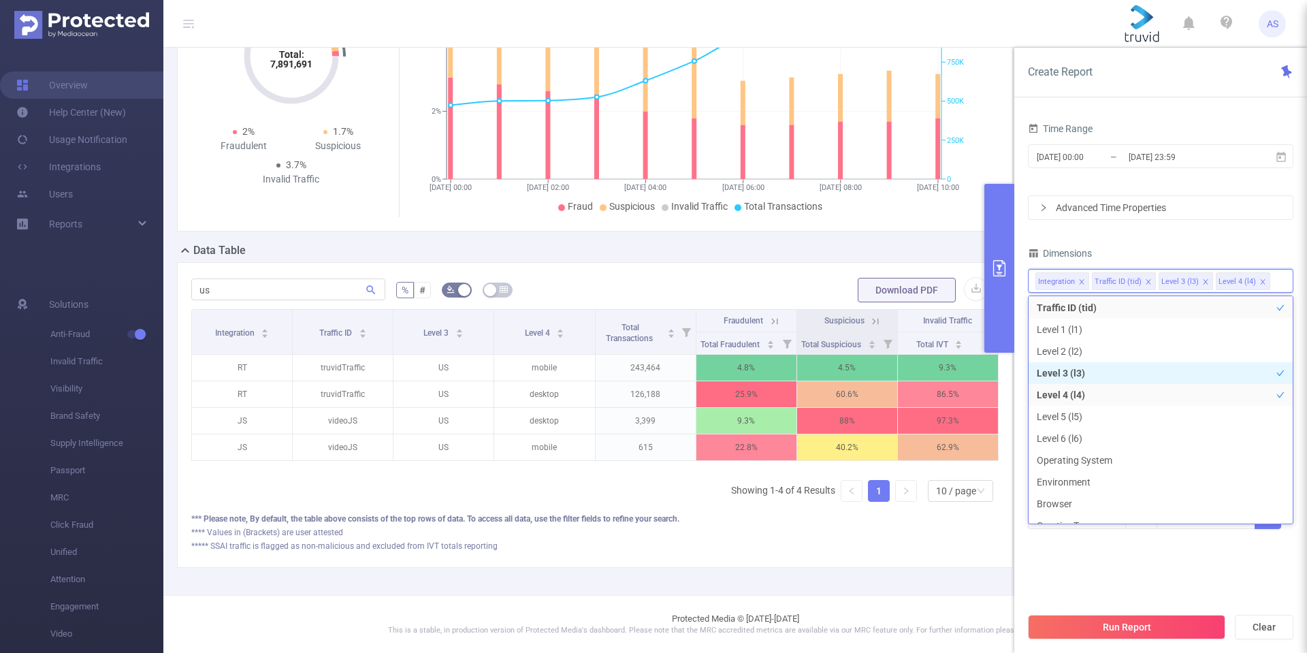
scroll to position [0, 0]
click at [1050, 373] on li "Level 2 (l2)" at bounding box center [1160, 375] width 264 height 22
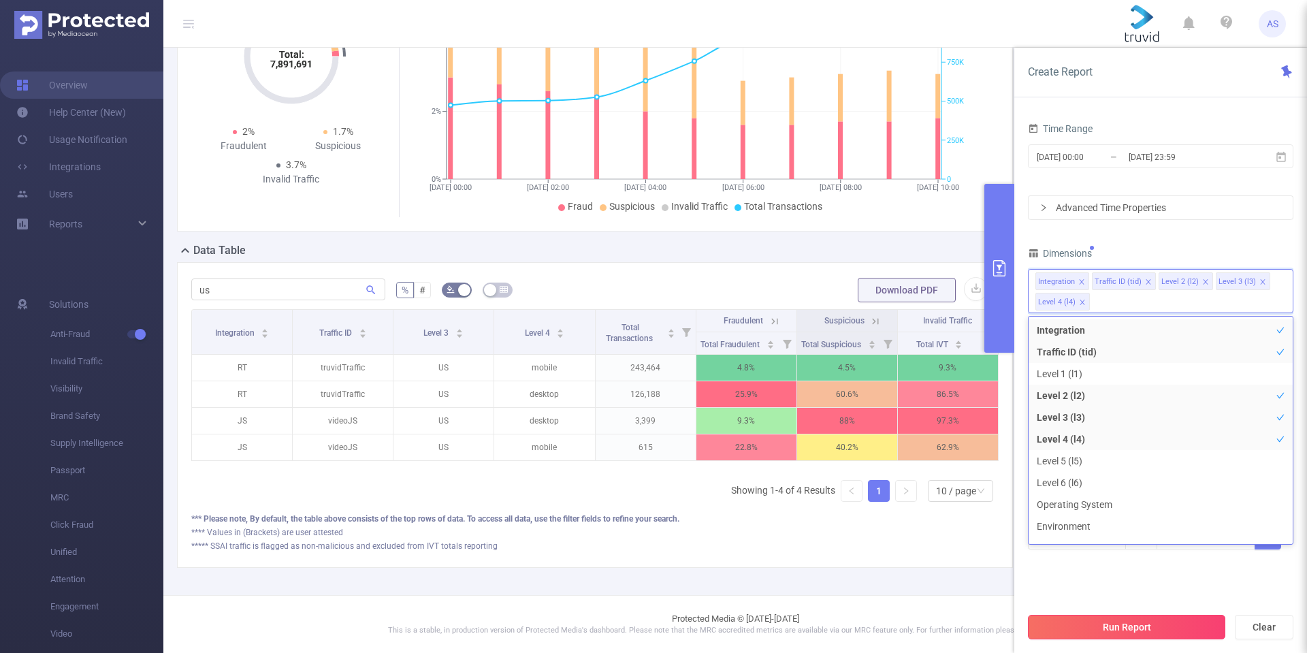
click at [1181, 640] on div "Run Report Clear" at bounding box center [1160, 627] width 293 height 52
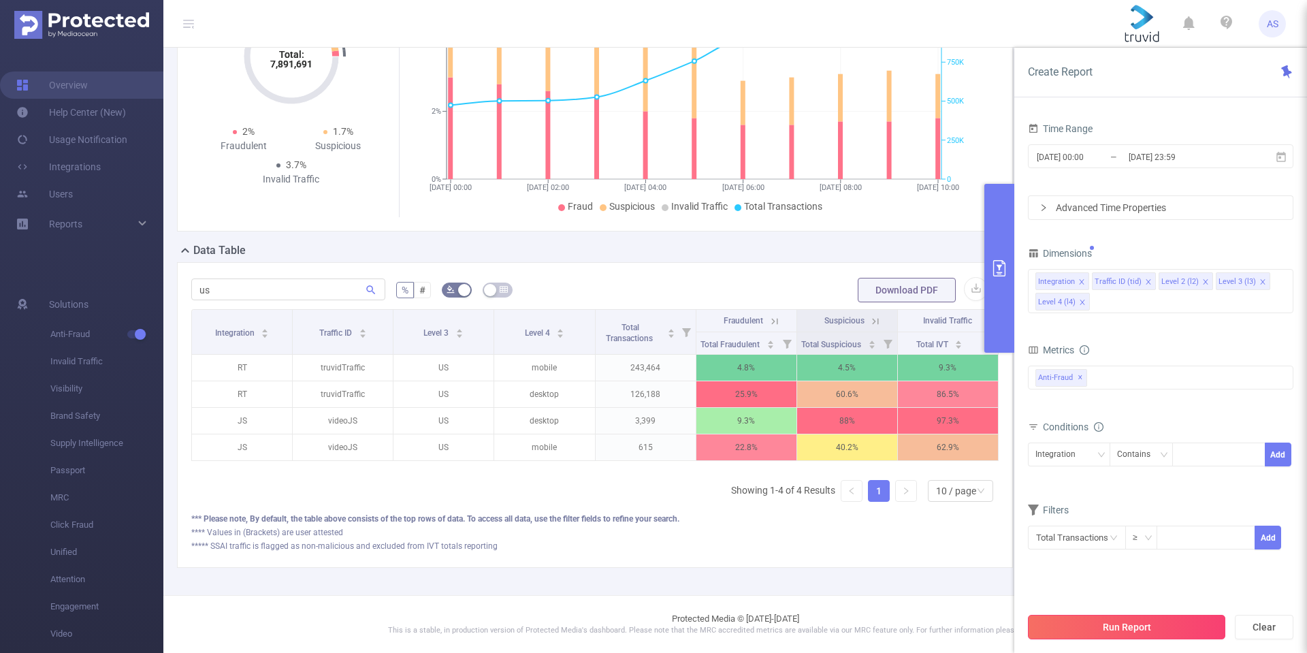
click at [1181, 634] on button "Run Report" at bounding box center [1126, 627] width 197 height 24
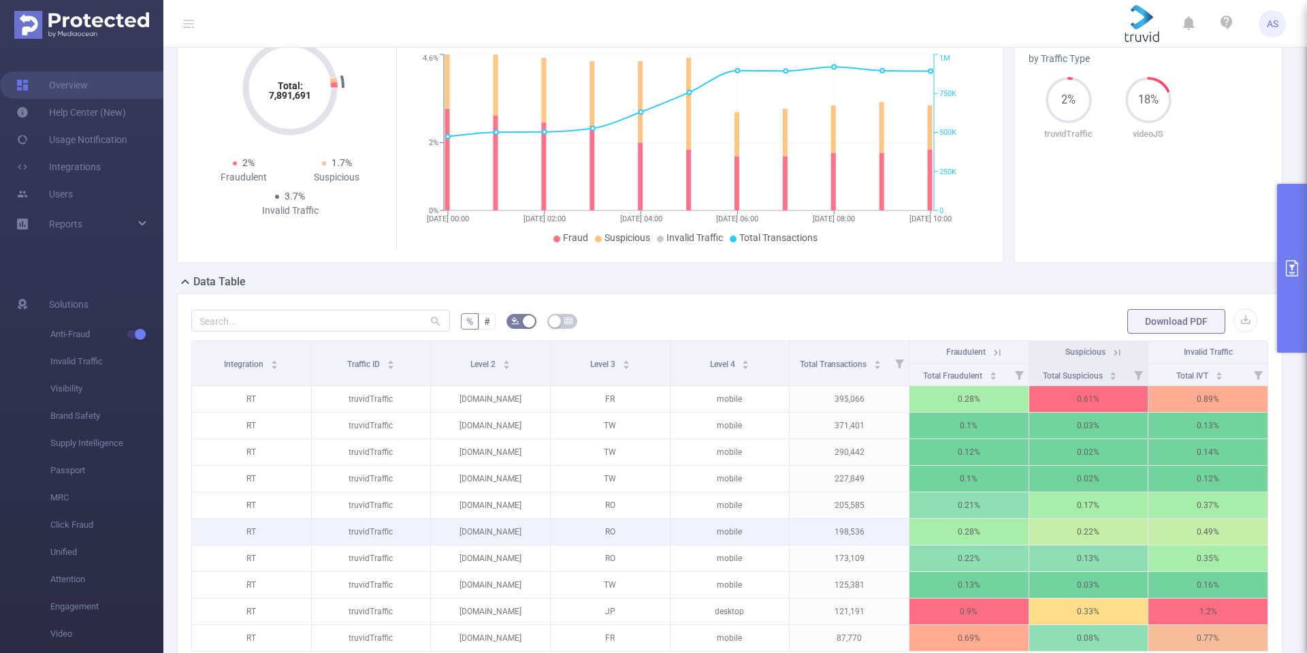
scroll to position [219, 0]
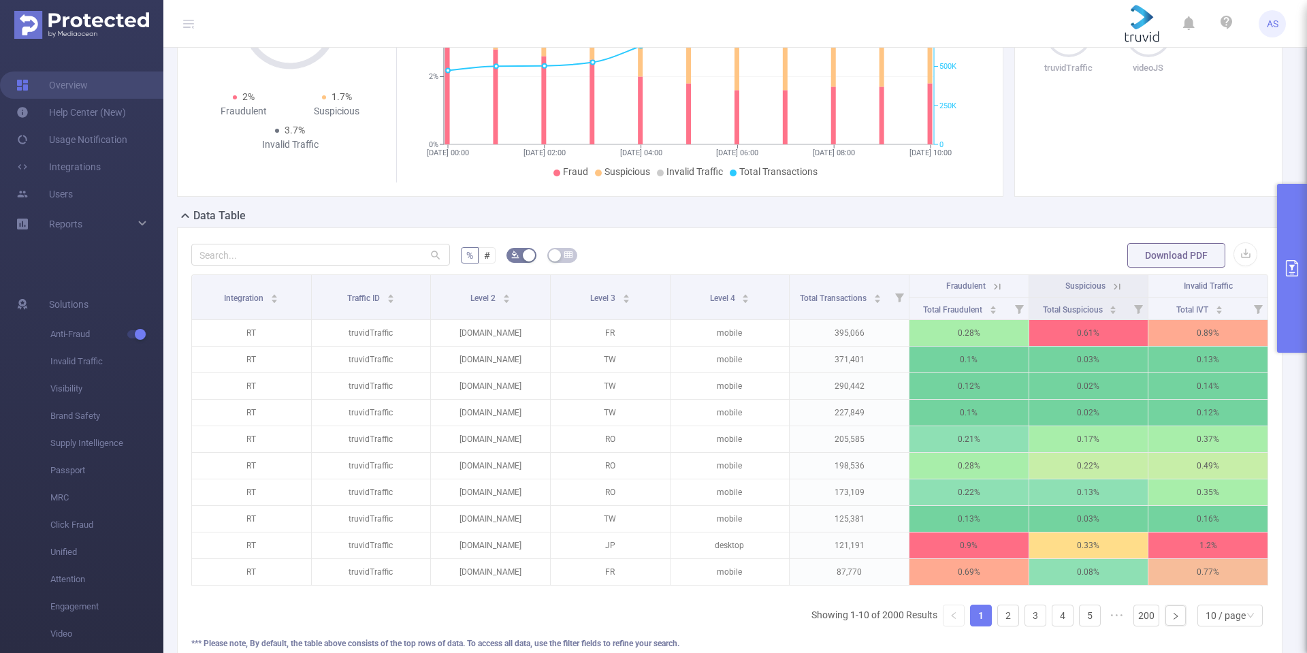
click at [363, 235] on div "% # Download PDF Integration Traffic ID Level 2 Level 3 Level 4 Total Transacti…" at bounding box center [729, 459] width 1105 height 465
click at [342, 252] on input "text" at bounding box center [320, 255] width 259 height 22
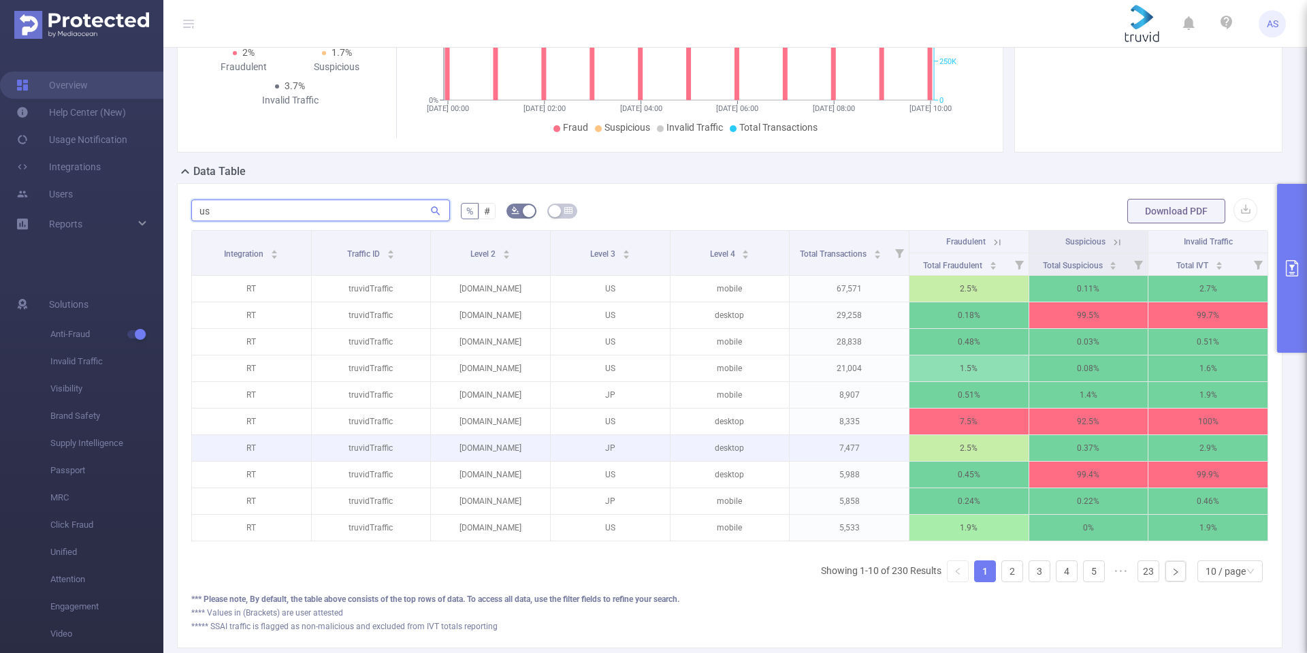
scroll to position [287, 0]
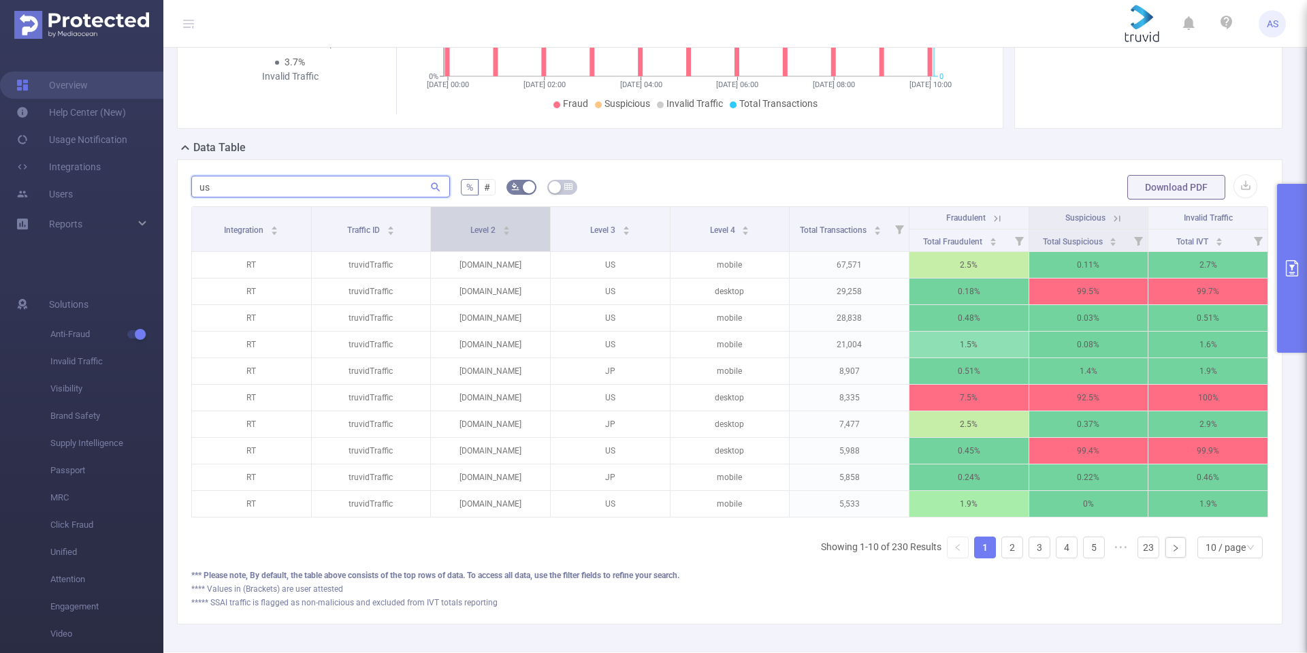
type input "us"
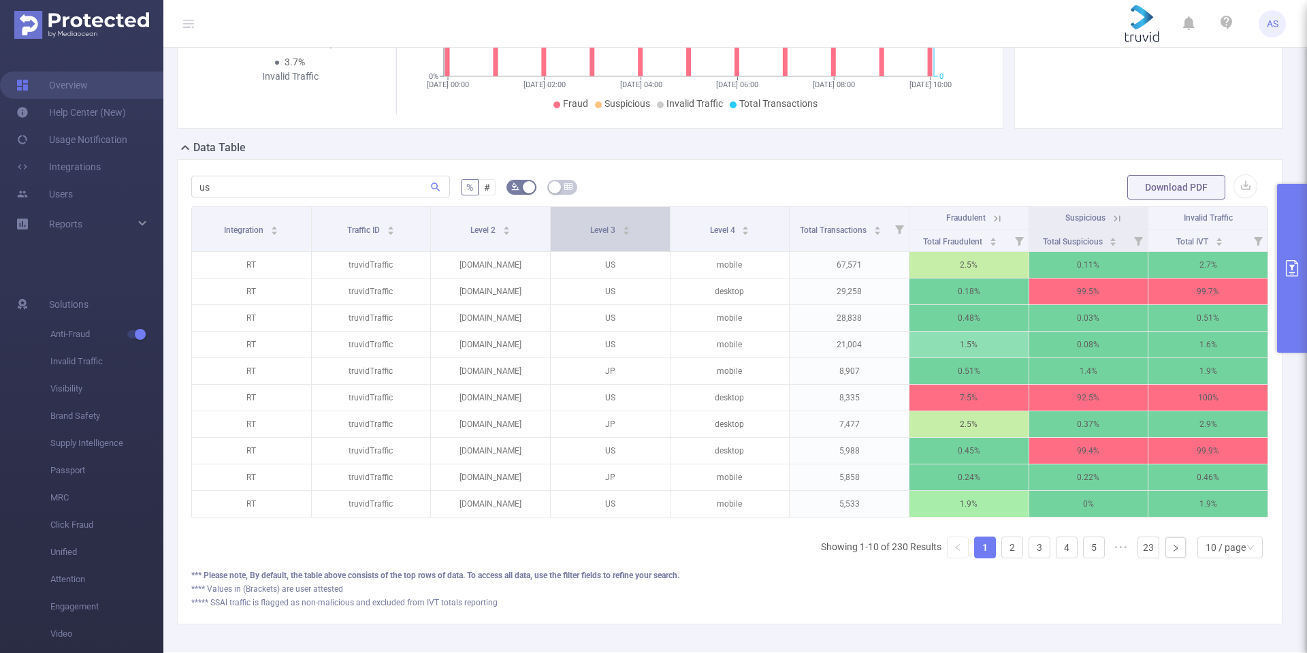
drag, startPoint x: 483, startPoint y: 233, endPoint x: 636, endPoint y: 232, distance: 153.1
click at [636, 229] on tr "Integration Traffic ID Level 2 Level 3 Level 4 Total Transactions Fraudulent Su…" at bounding box center [730, 218] width 1076 height 22
click at [715, 193] on form "us % # Download PDF" at bounding box center [729, 187] width 1077 height 27
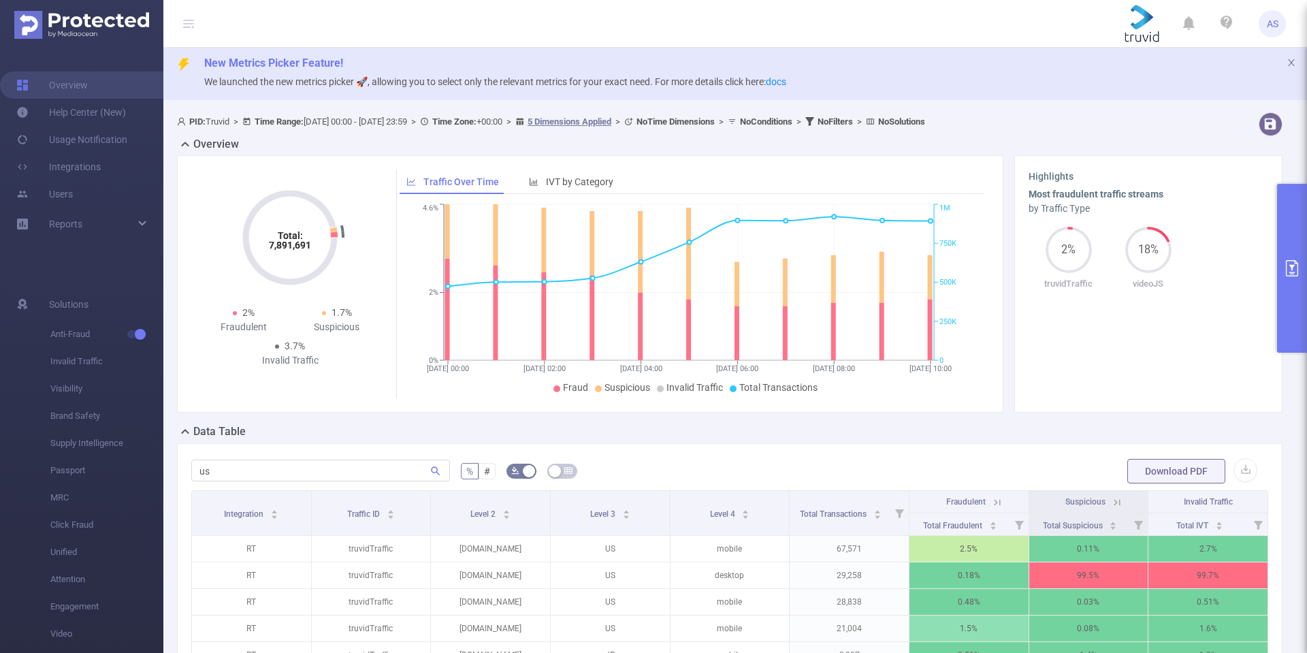
scroll to position [0, 0]
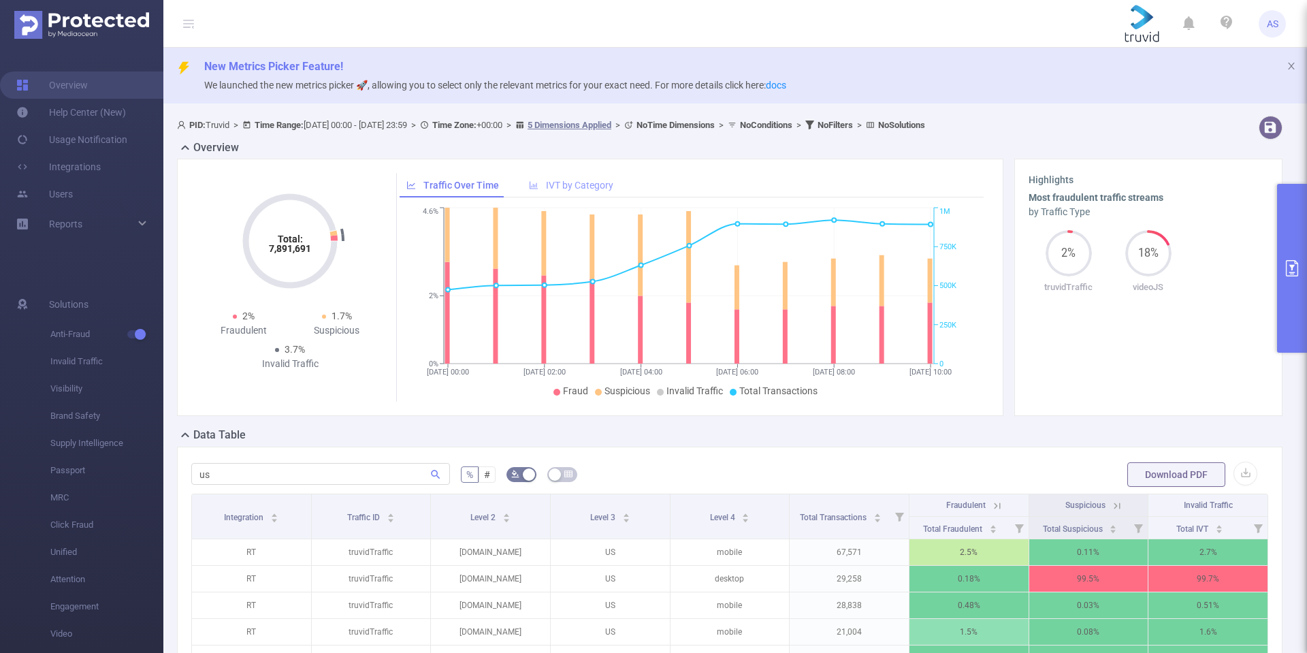
click at [561, 189] on span "IVT by Category" at bounding box center [579, 185] width 67 height 11
